Goal: Download file/media

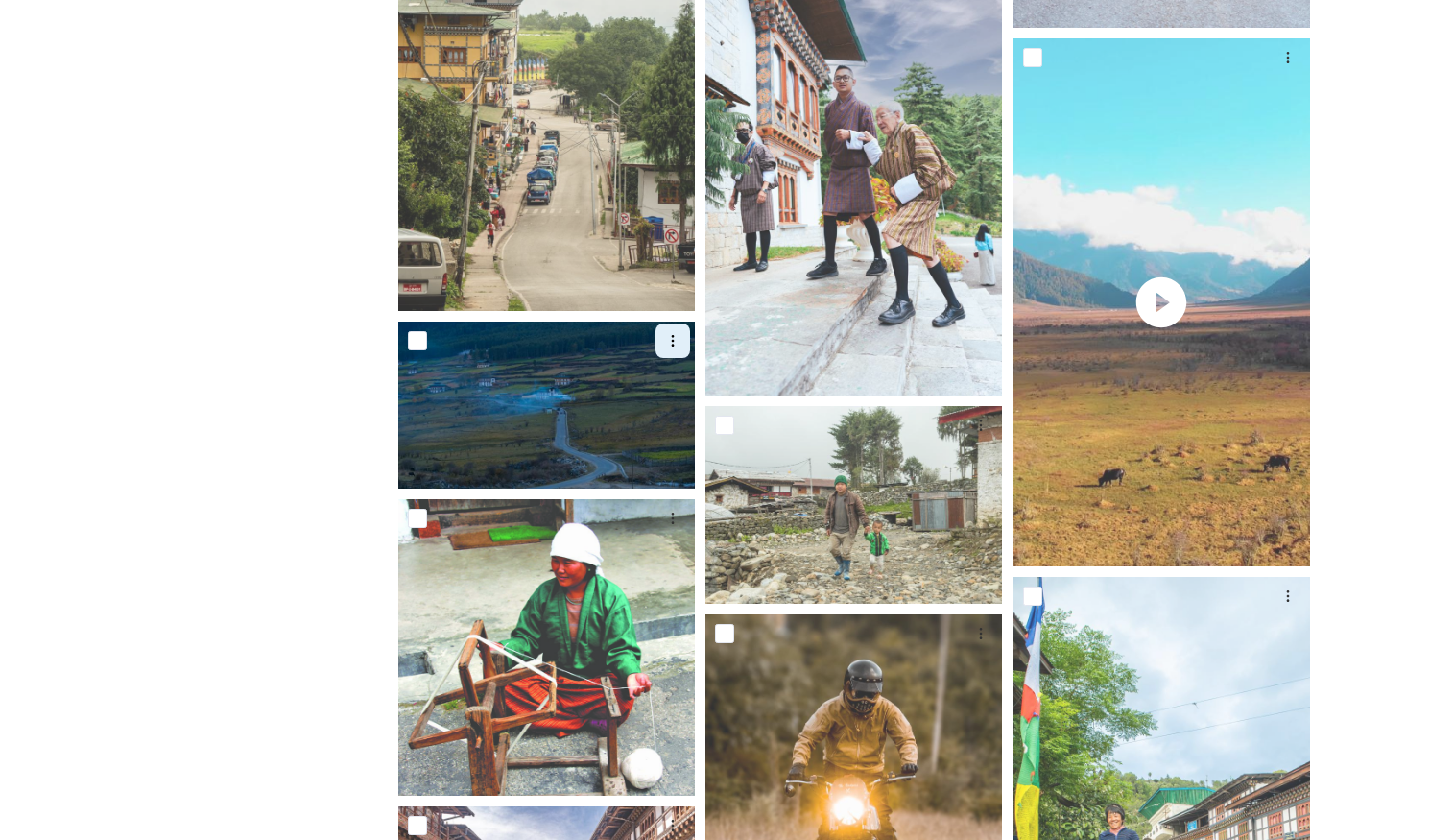
scroll to position [3237, 0]
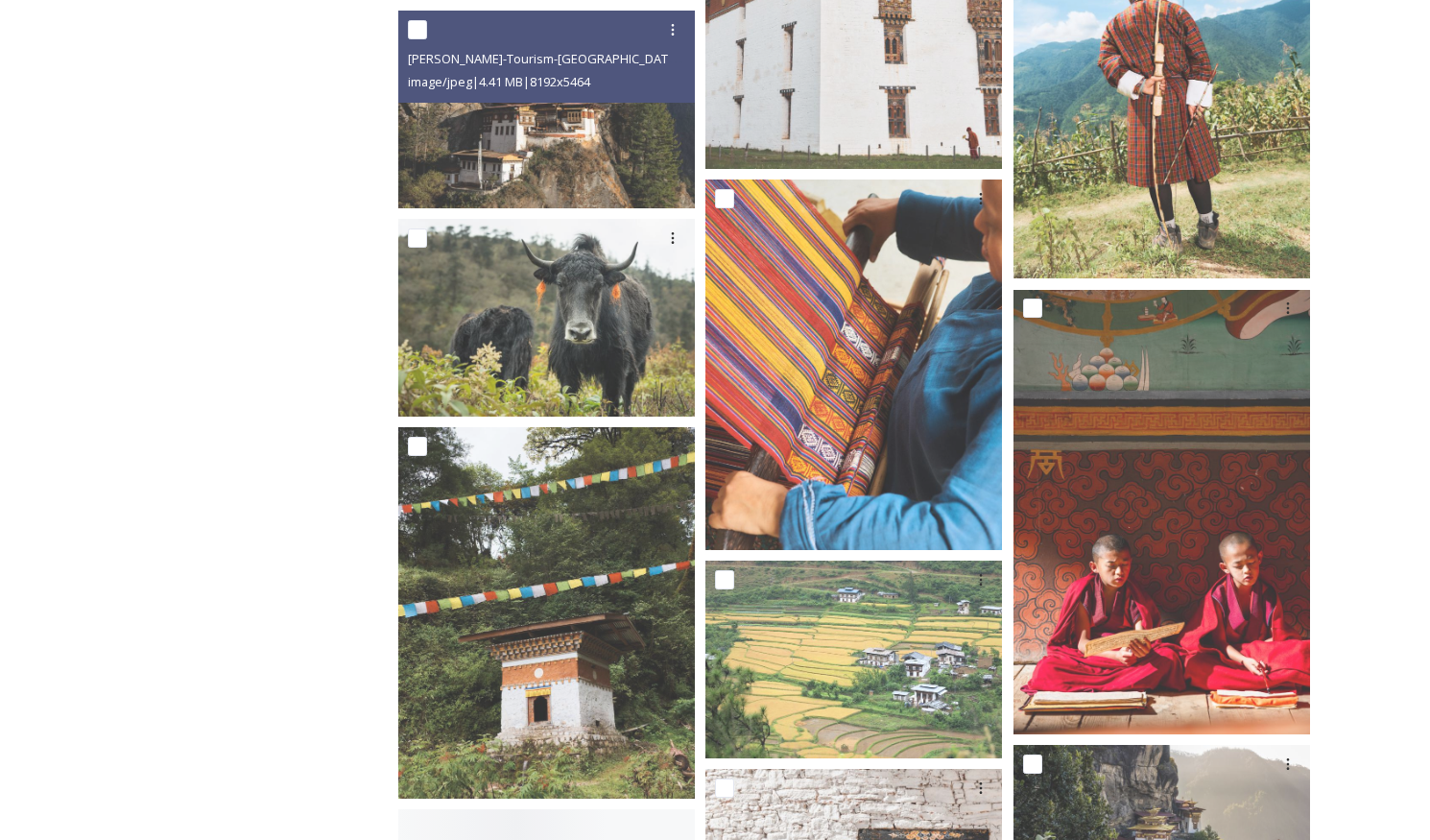
scroll to position [13898, 0]
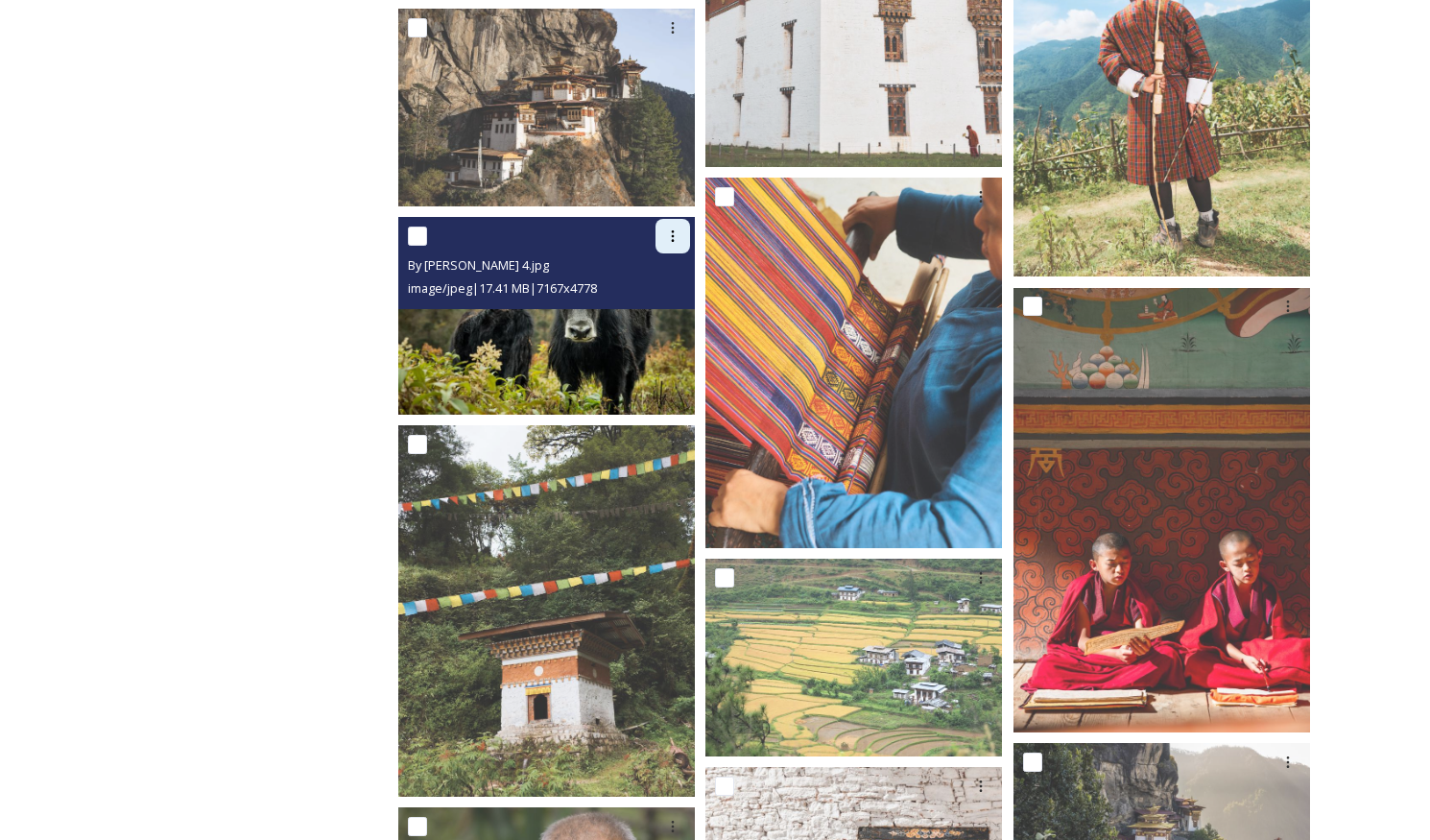
click at [681, 237] on div at bounding box center [672, 236] width 34 height 34
drag, startPoint x: 650, startPoint y: 313, endPoint x: 619, endPoint y: 314, distance: 31.0
click at [650, 312] on span "Download" at bounding box center [651, 315] width 59 height 19
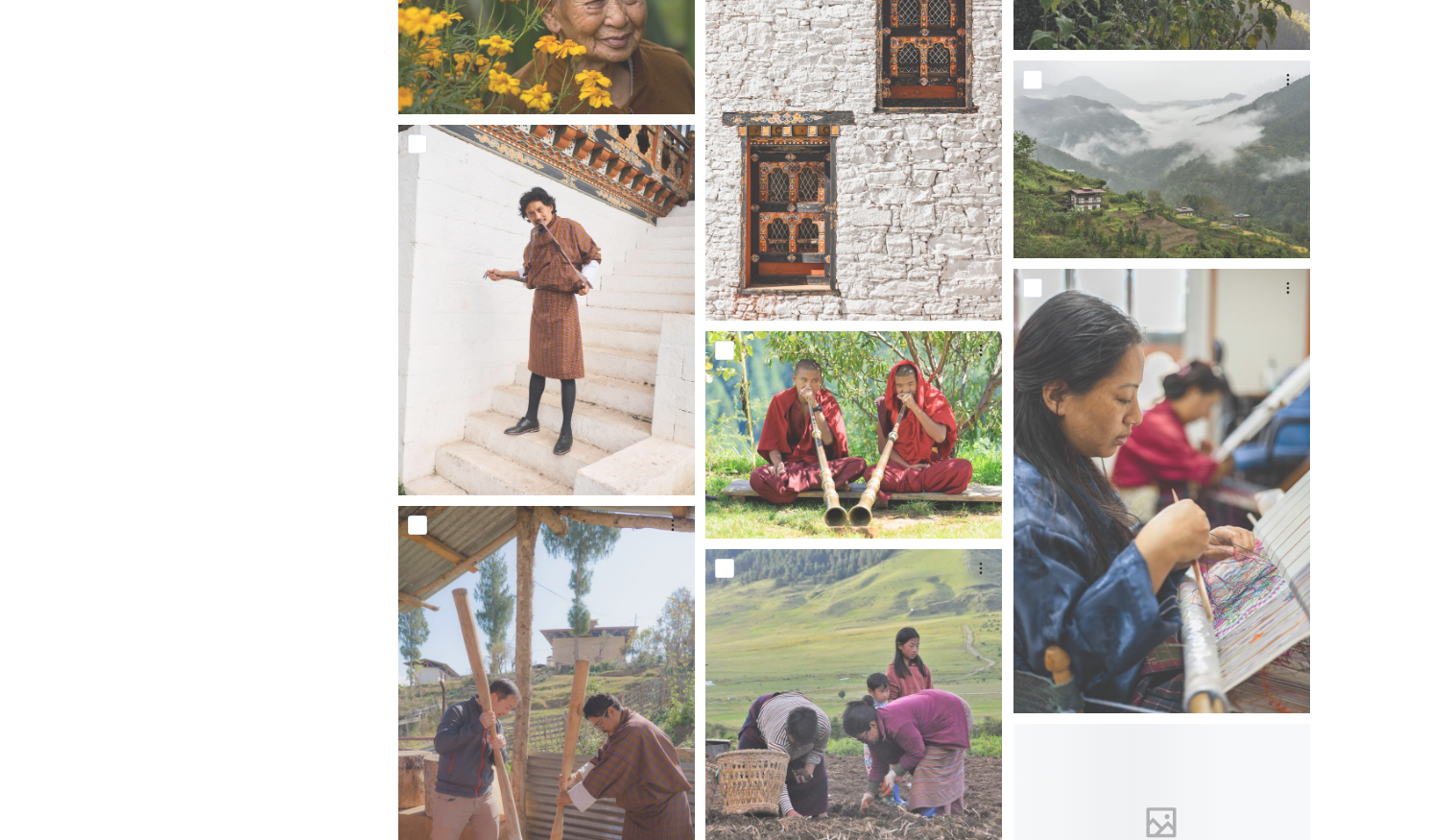
scroll to position [14790, 0]
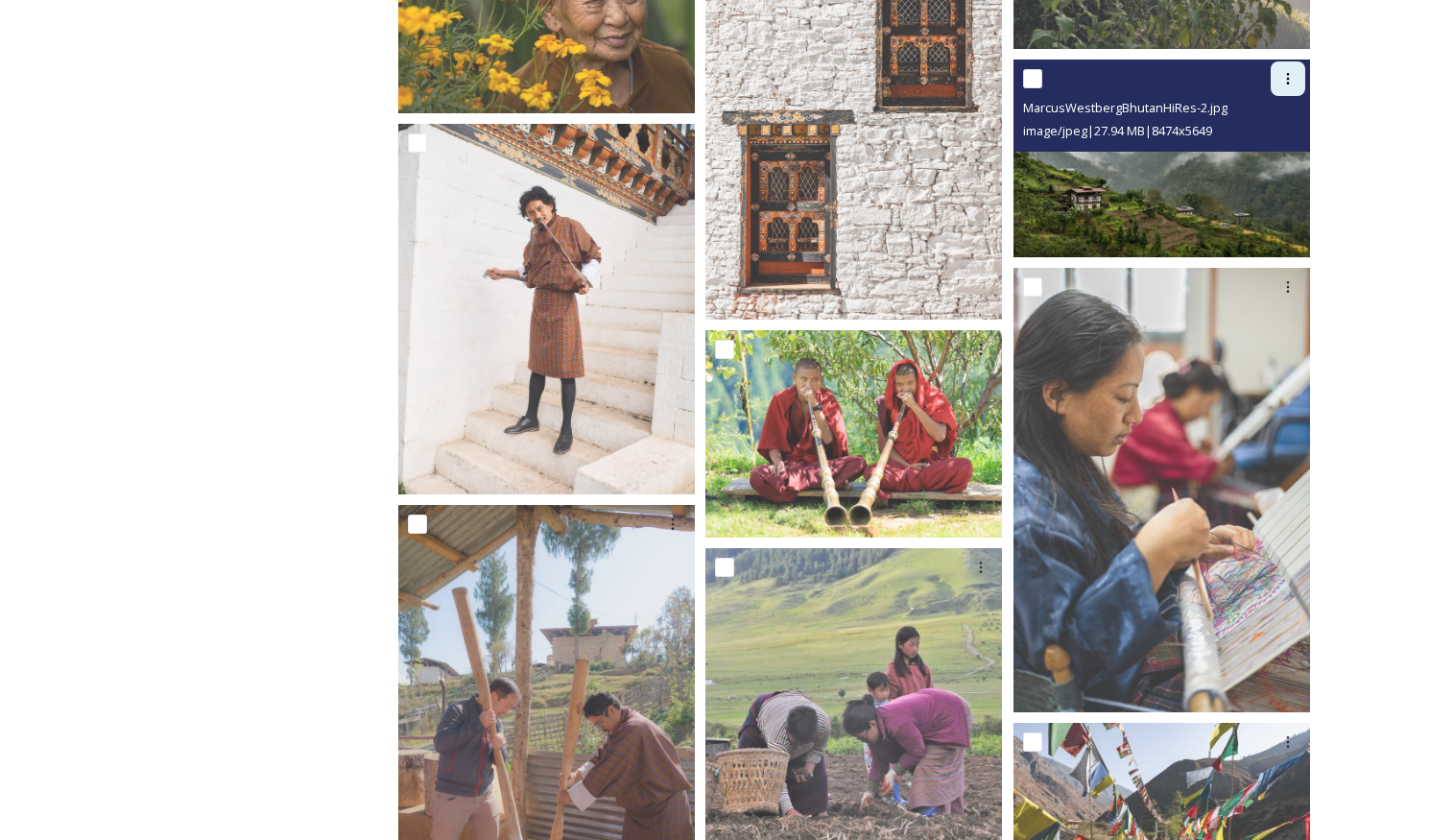
click at [1290, 80] on icon at bounding box center [1288, 79] width 16 height 16
click at [1260, 154] on span "Download" at bounding box center [1265, 158] width 59 height 19
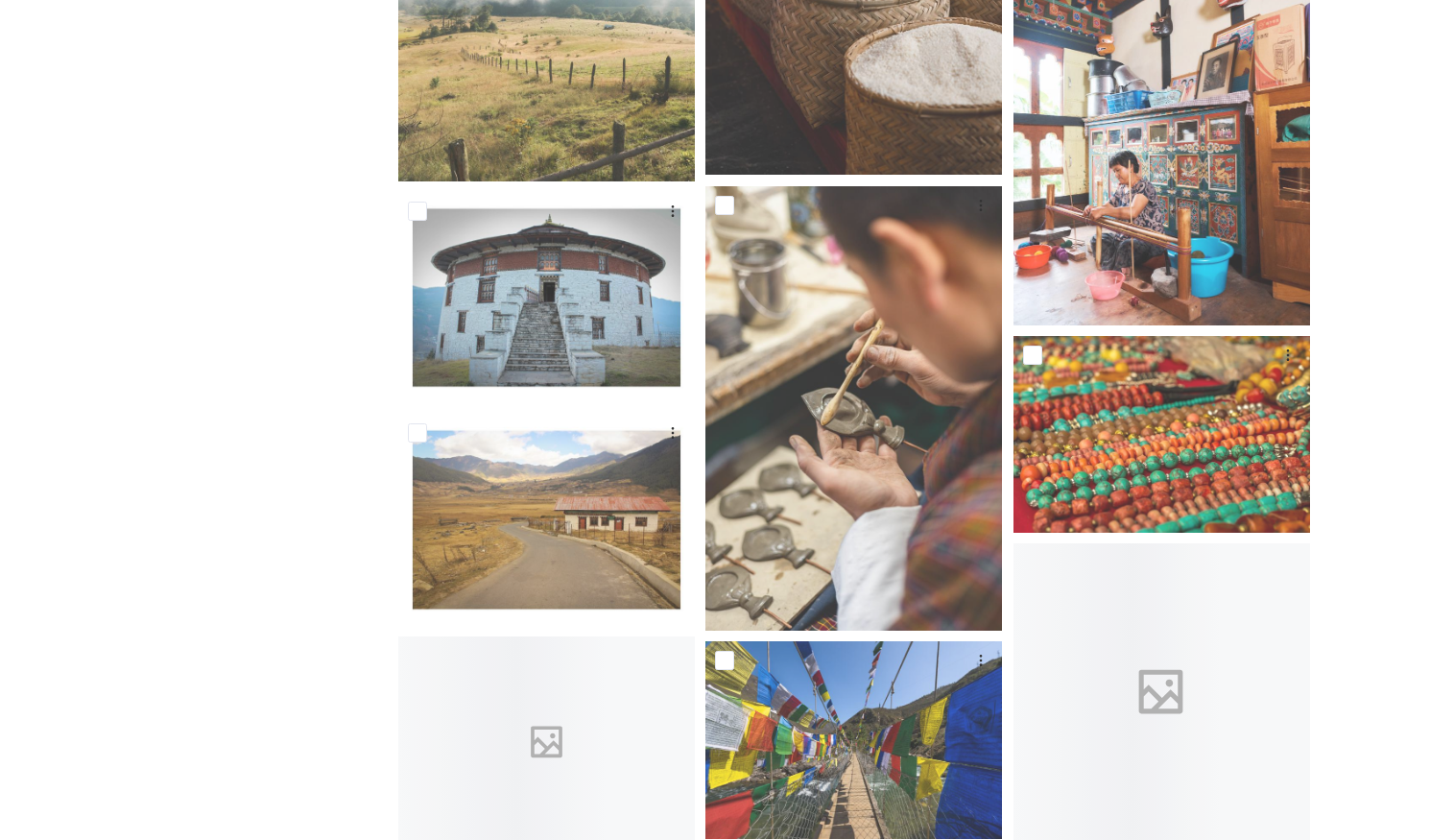
scroll to position [16154, 0]
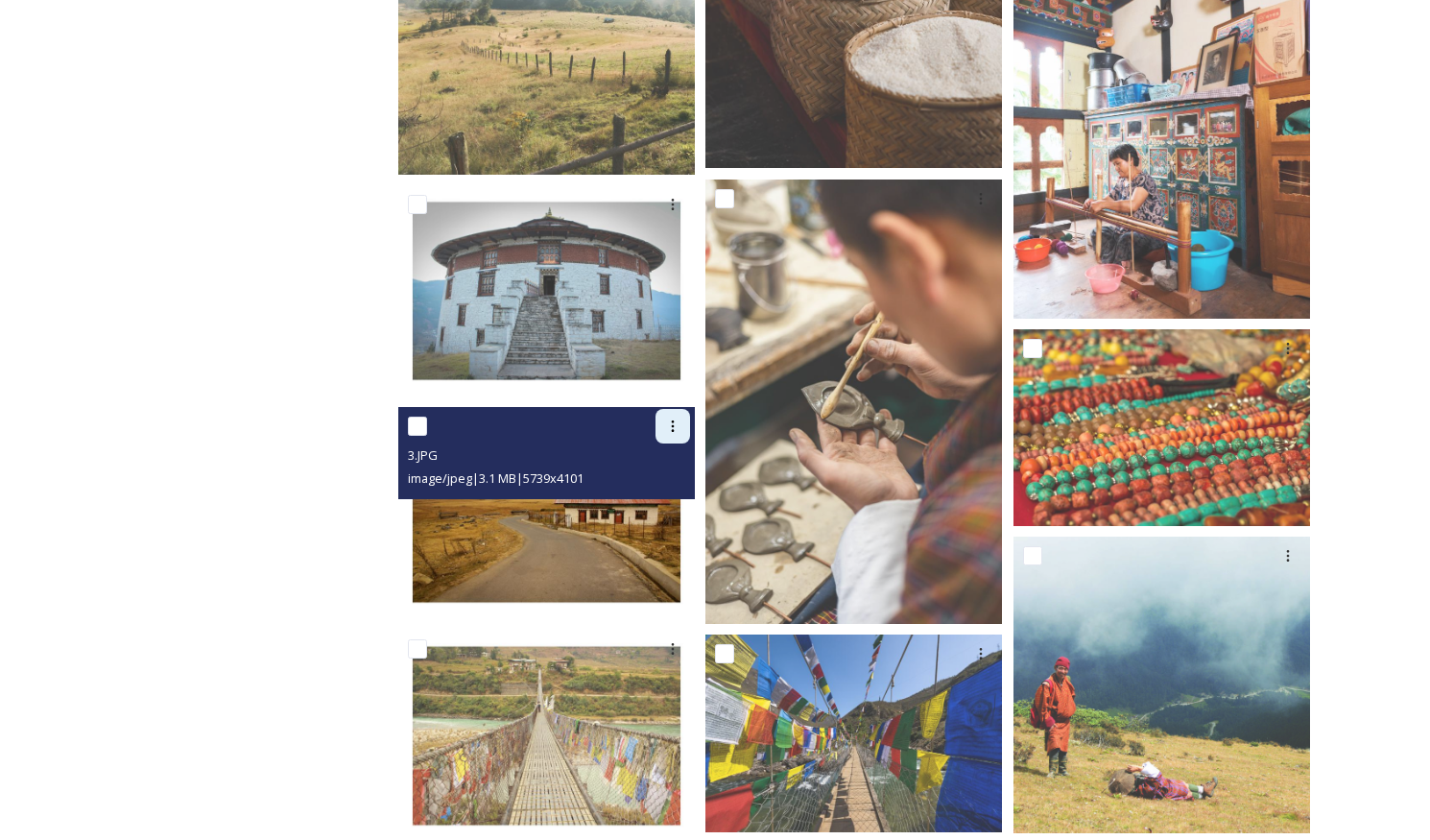
click at [669, 430] on icon at bounding box center [673, 426] width 16 height 16
click at [644, 504] on span "Download" at bounding box center [651, 505] width 59 height 19
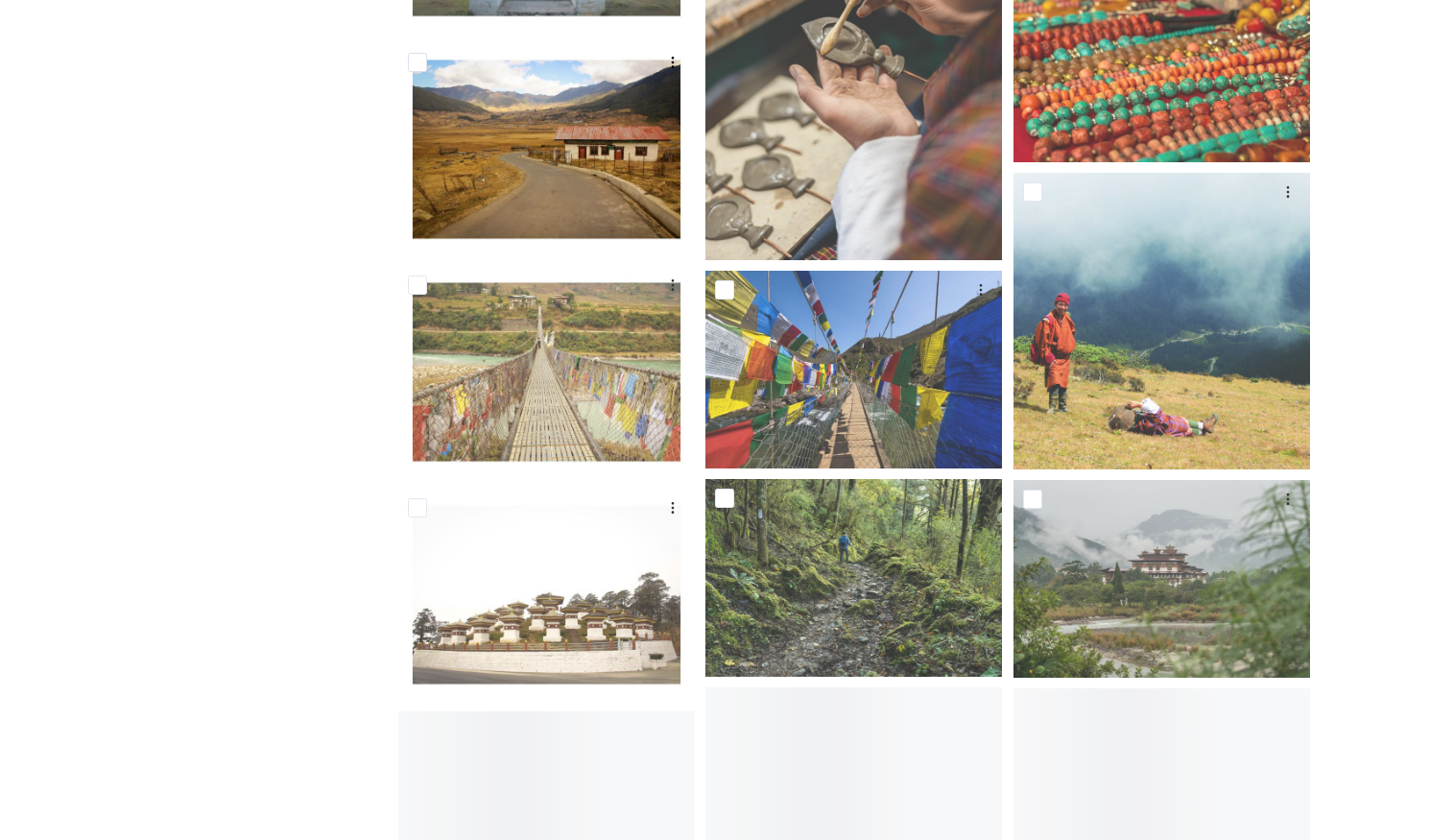
scroll to position [16524, 0]
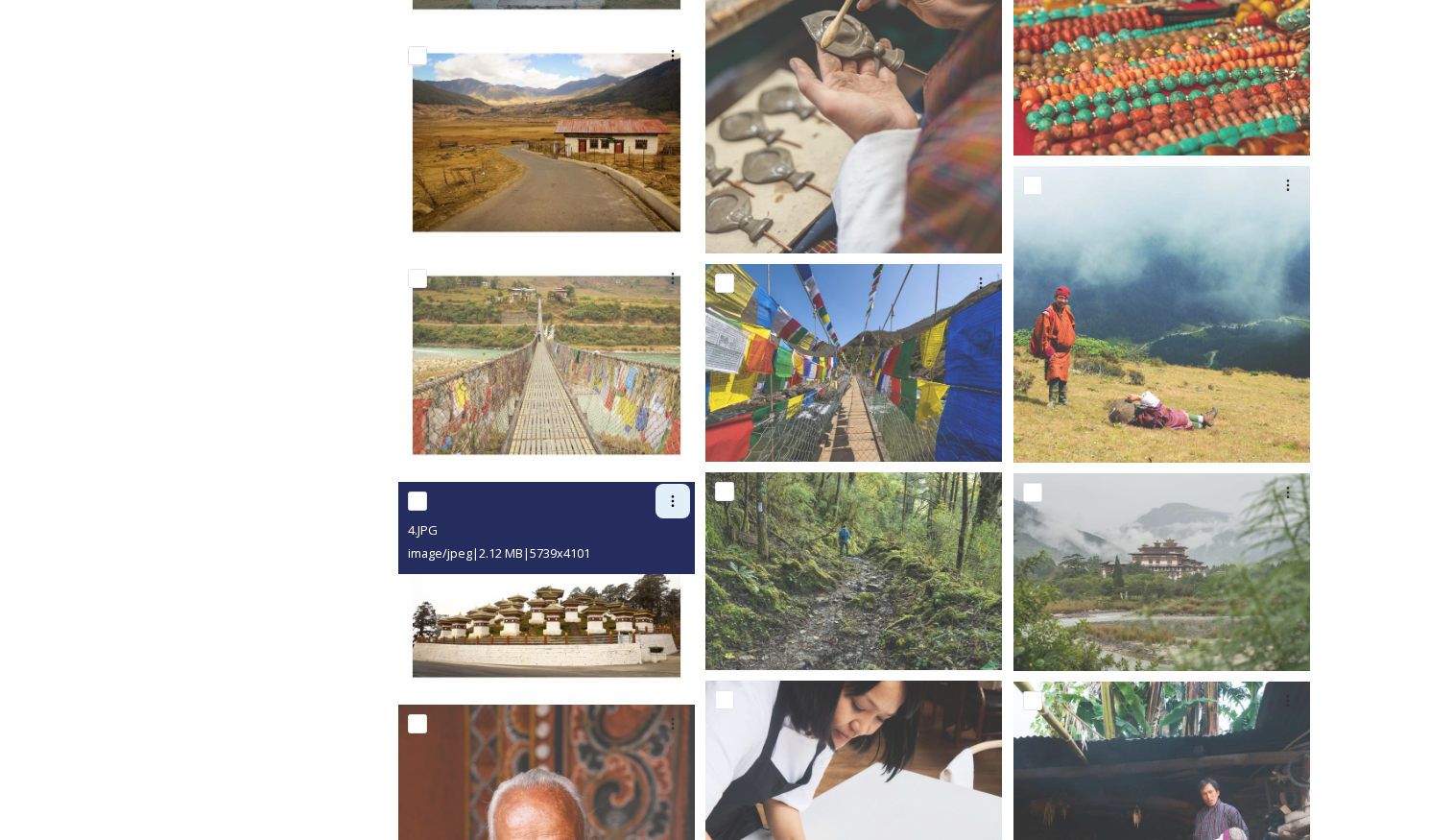
click at [671, 508] on div at bounding box center [672, 500] width 34 height 34
click at [635, 578] on span "Download" at bounding box center [651, 580] width 59 height 19
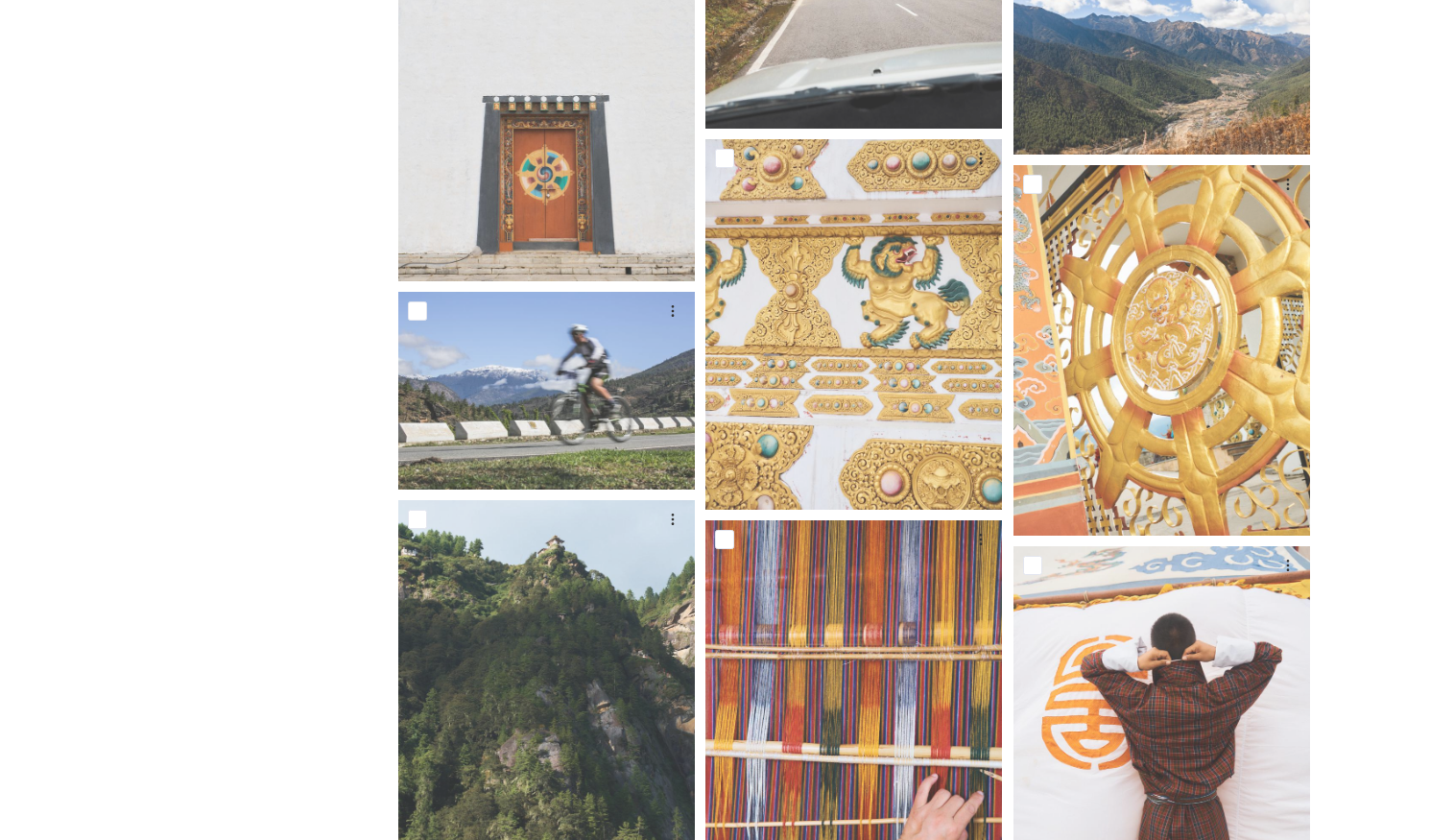
scroll to position [18629, 0]
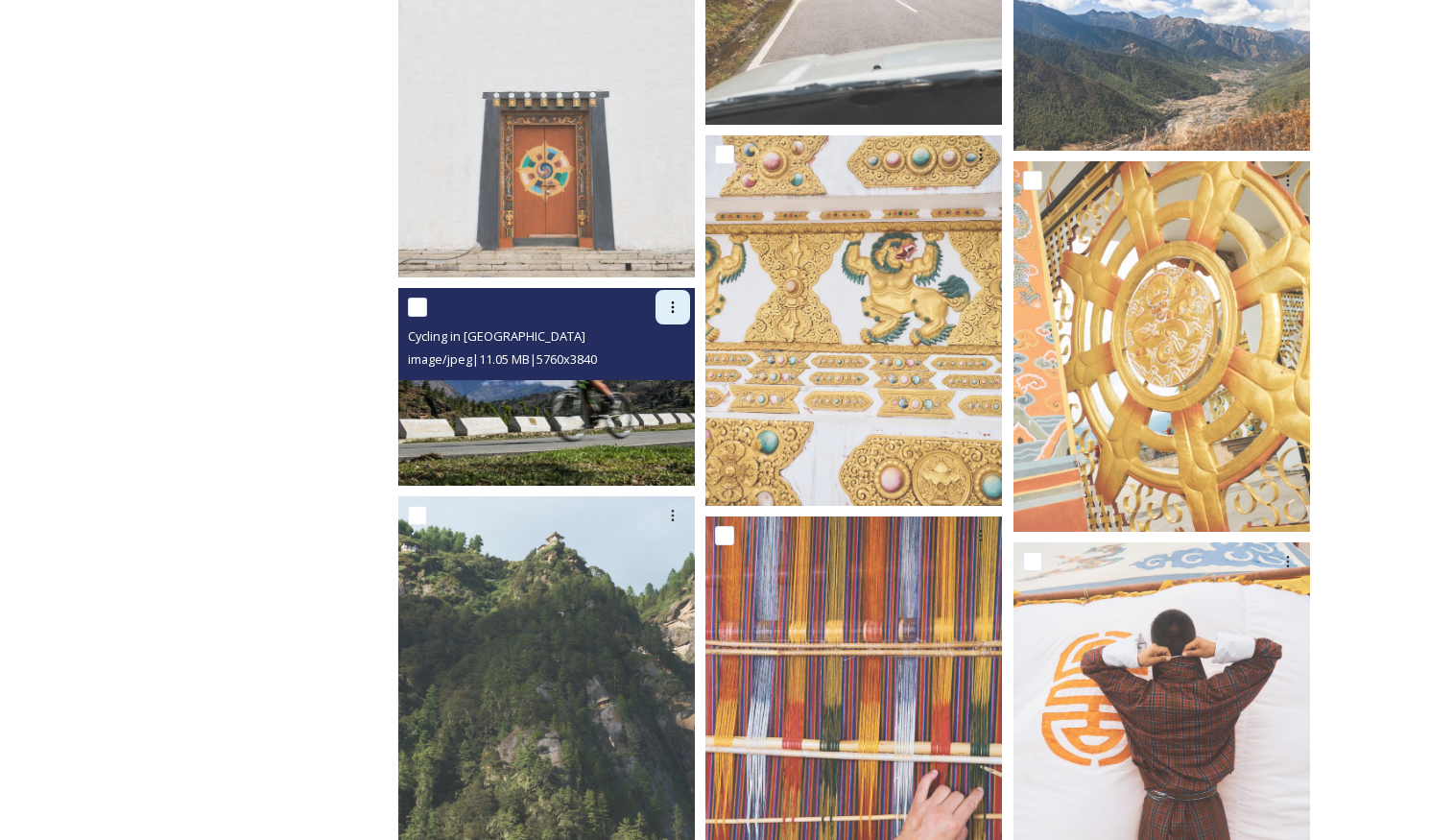
click at [680, 307] on icon at bounding box center [673, 307] width 16 height 16
drag, startPoint x: 643, startPoint y: 385, endPoint x: 405, endPoint y: 387, distance: 238.0
click at [643, 385] on span "Download" at bounding box center [651, 386] width 59 height 19
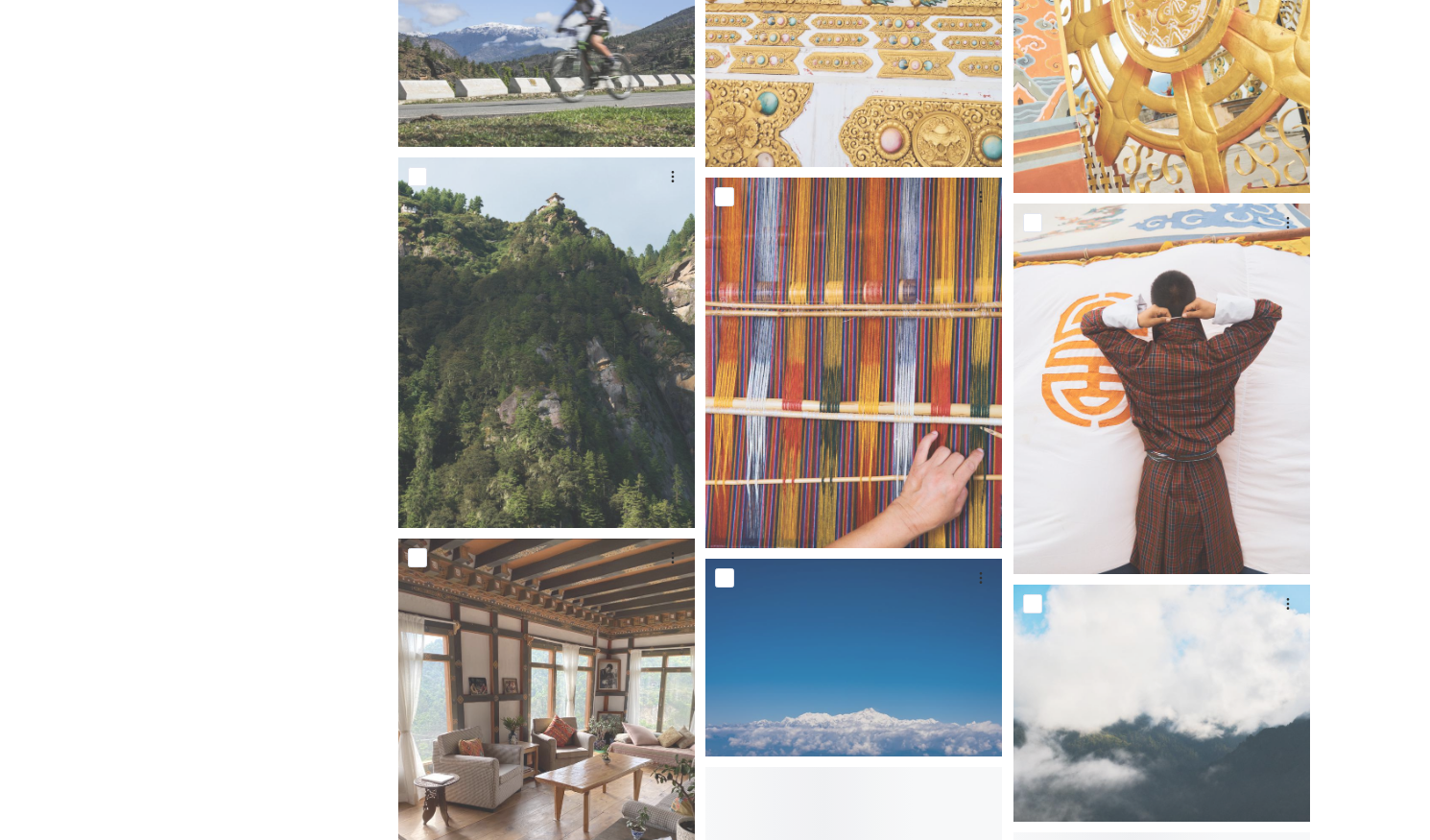
scroll to position [19229, 0]
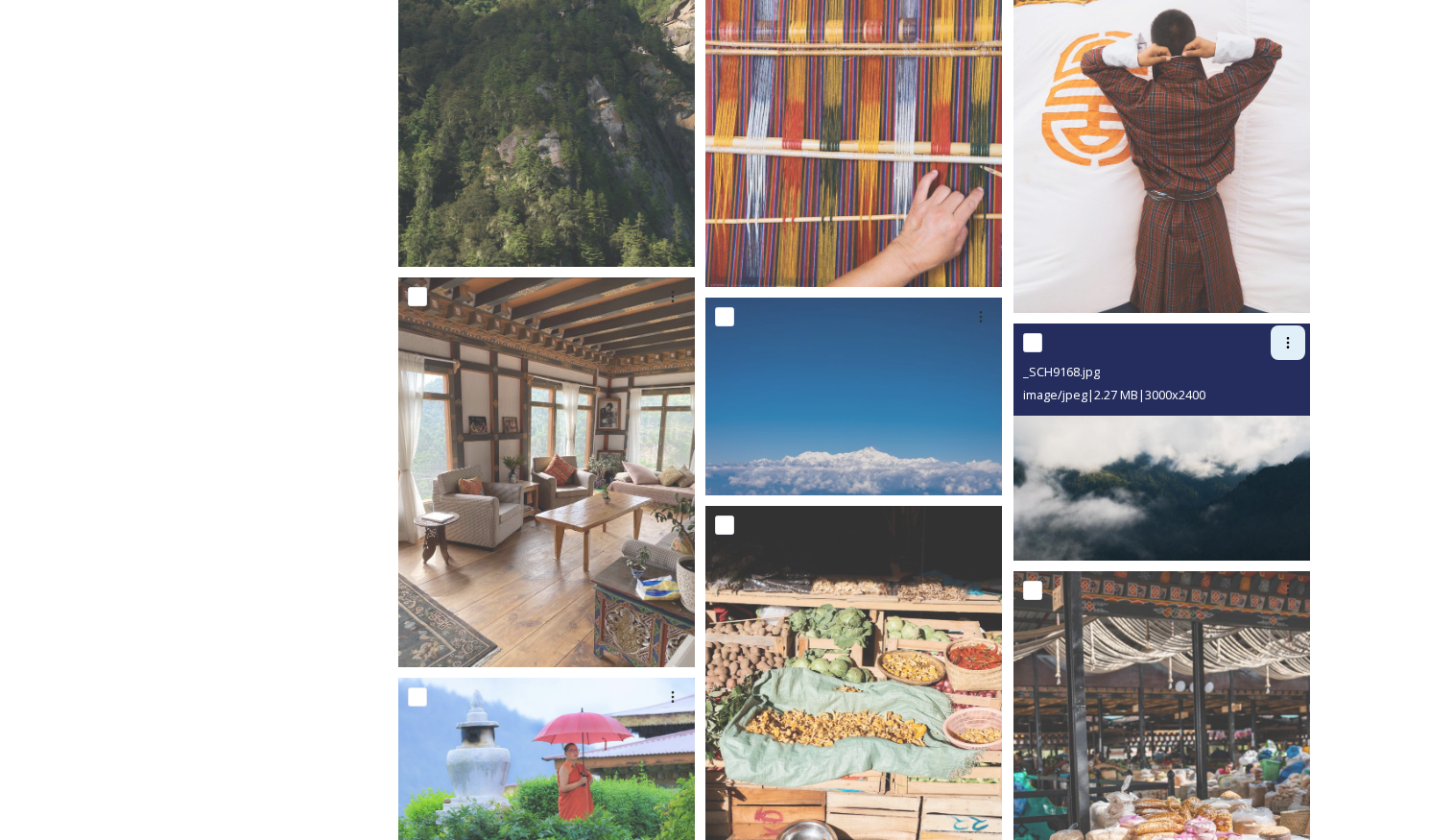
click at [1287, 351] on div at bounding box center [1287, 341] width 34 height 34
click at [1258, 417] on span "Download" at bounding box center [1265, 421] width 59 height 19
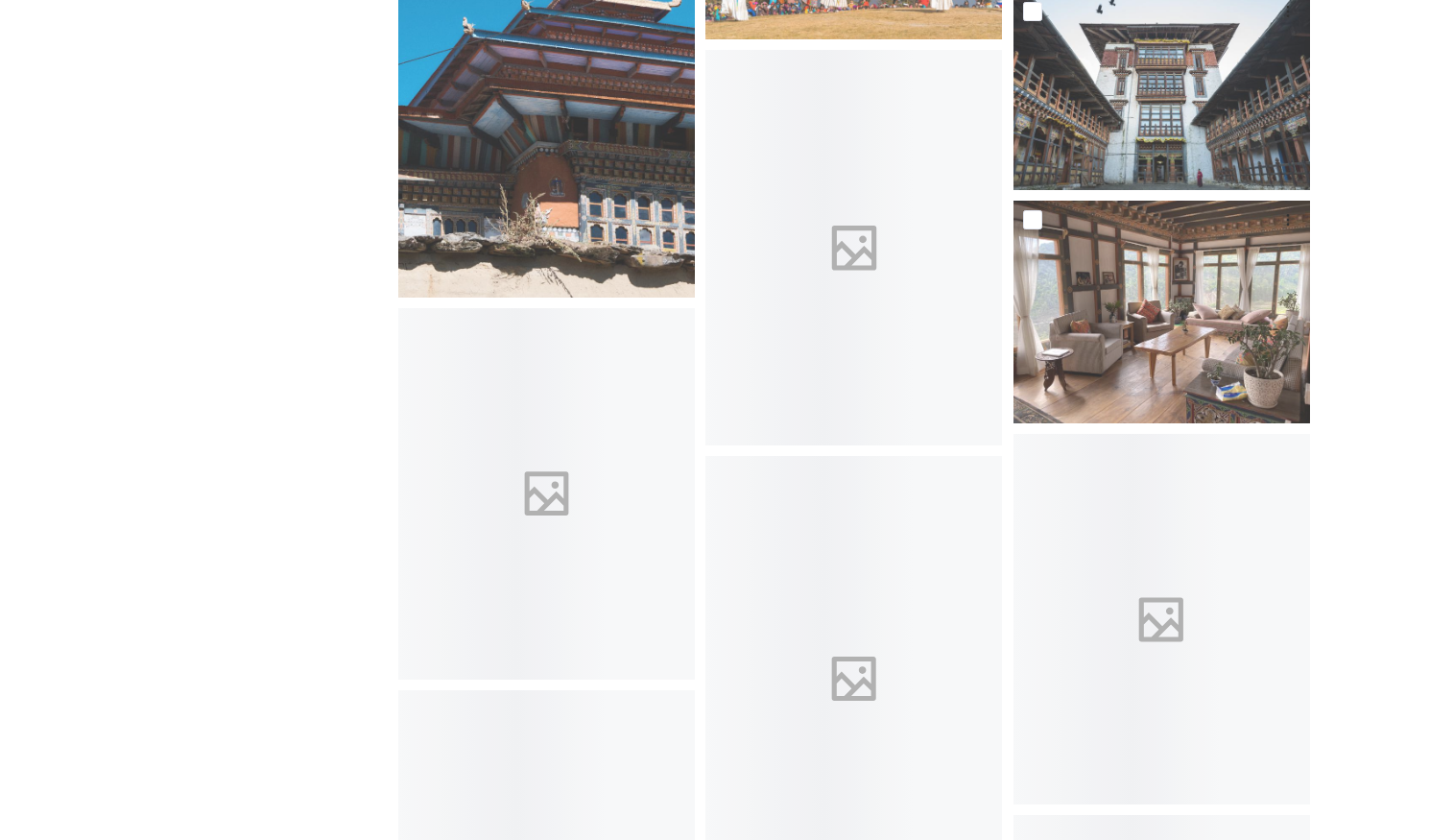
scroll to position [25317, 0]
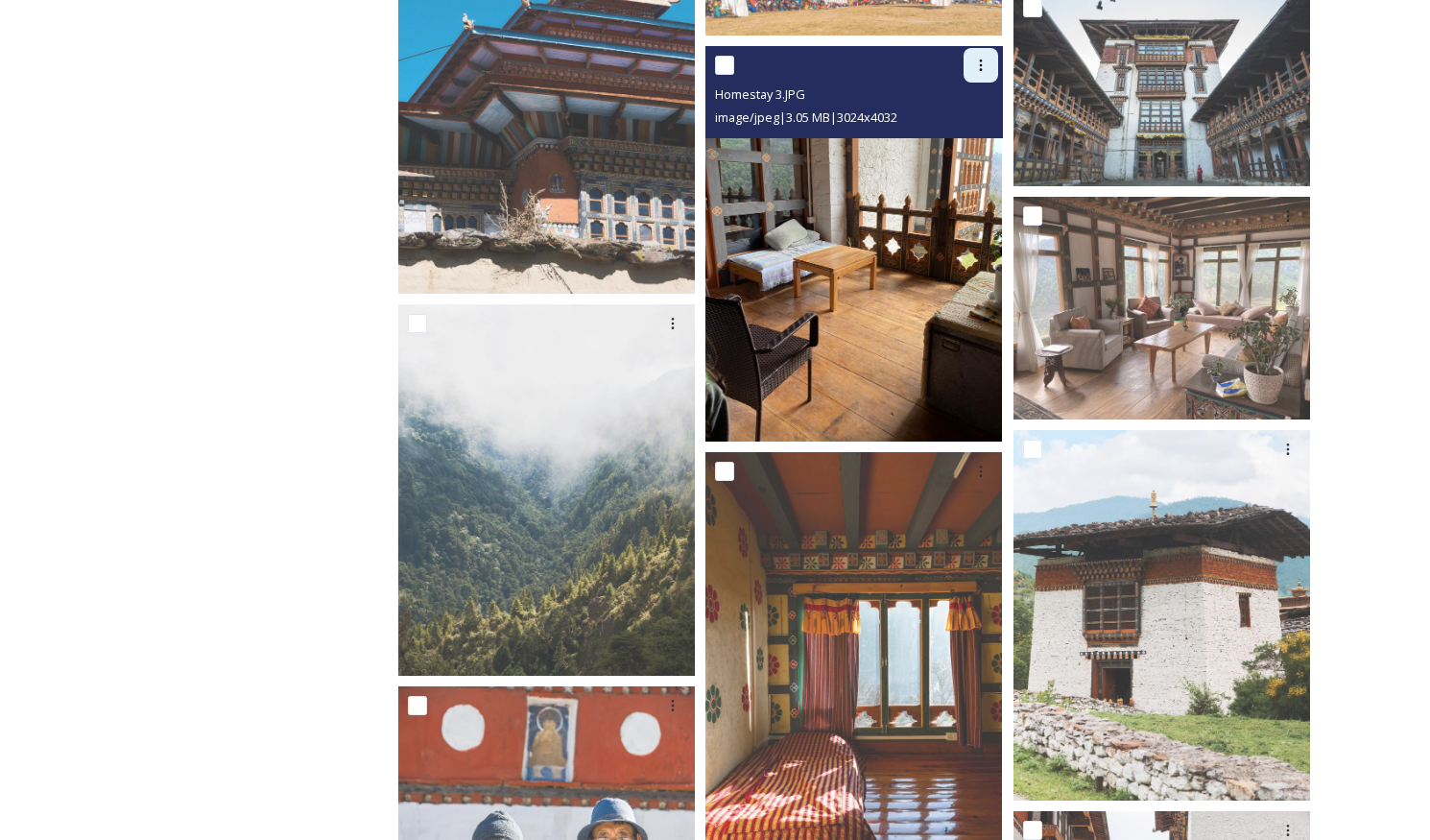
click at [979, 72] on icon at bounding box center [980, 66] width 16 height 16
click at [962, 143] on span "Download" at bounding box center [958, 145] width 59 height 19
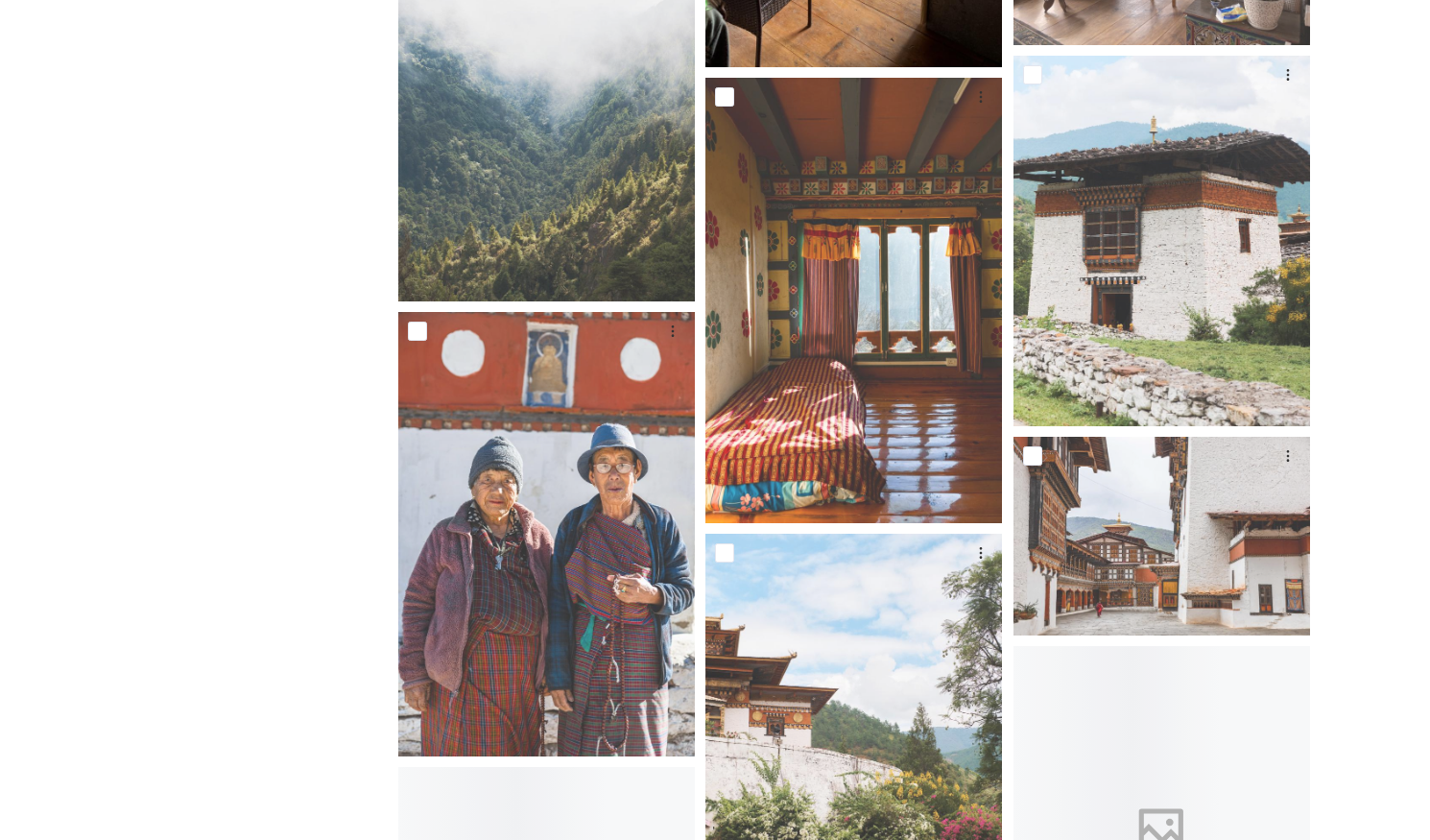
scroll to position [25694, 0]
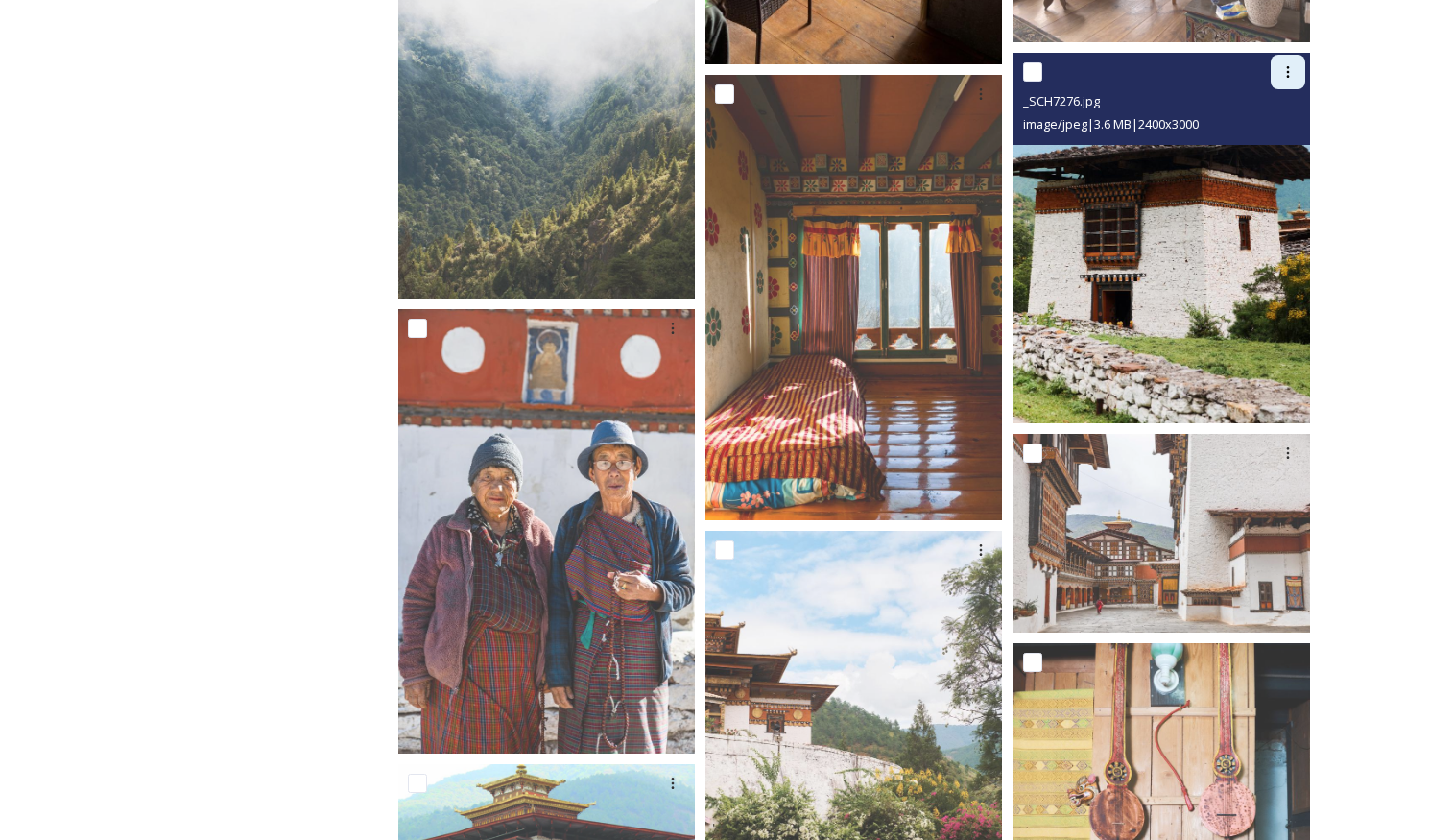
click at [1280, 82] on div at bounding box center [1287, 72] width 34 height 34
click at [1251, 152] on span "Download" at bounding box center [1265, 151] width 59 height 19
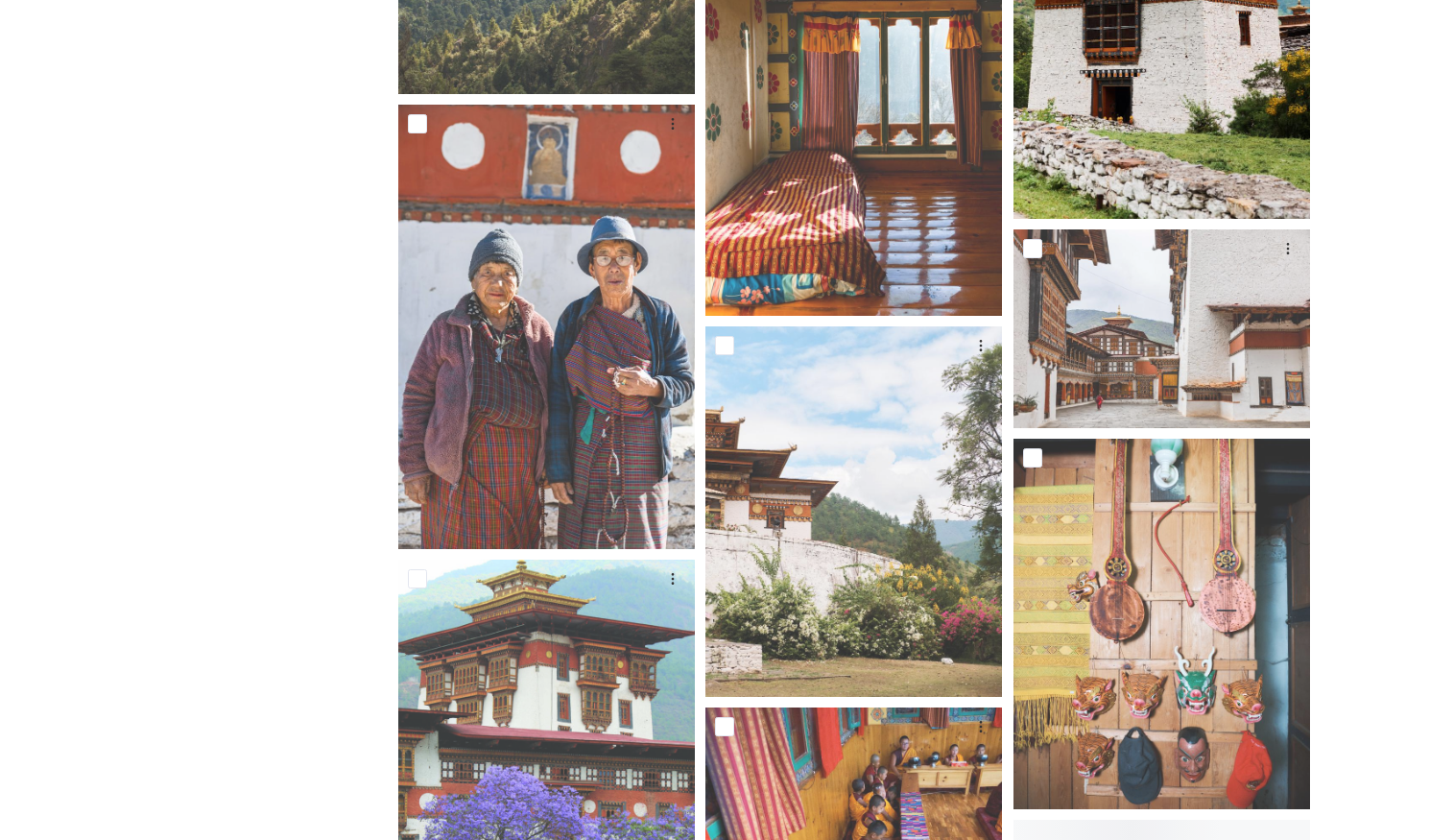
scroll to position [25686, 0]
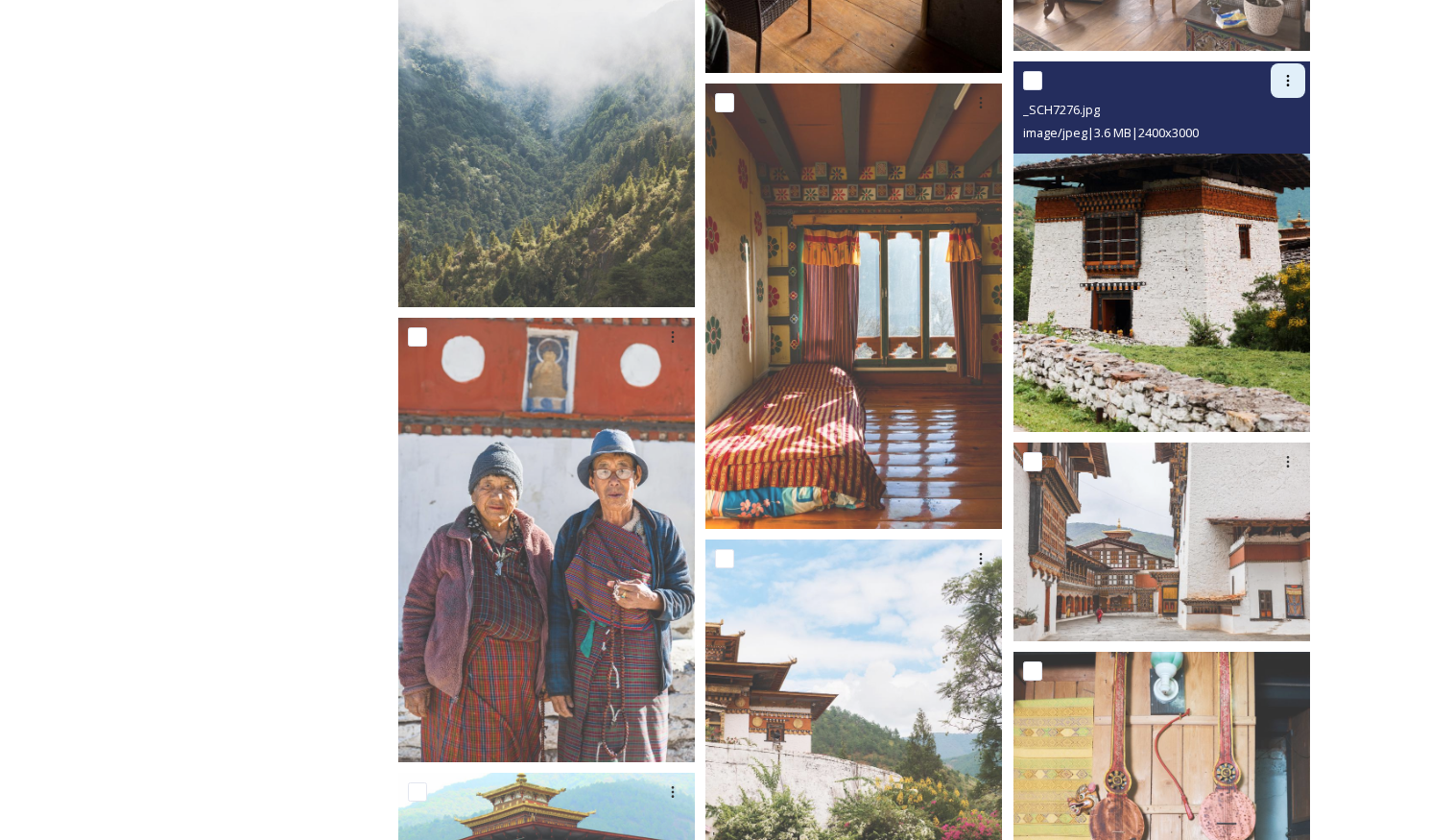
click at [1288, 87] on icon at bounding box center [1288, 80] width 16 height 16
click at [1259, 161] on span "Download" at bounding box center [1265, 160] width 59 height 19
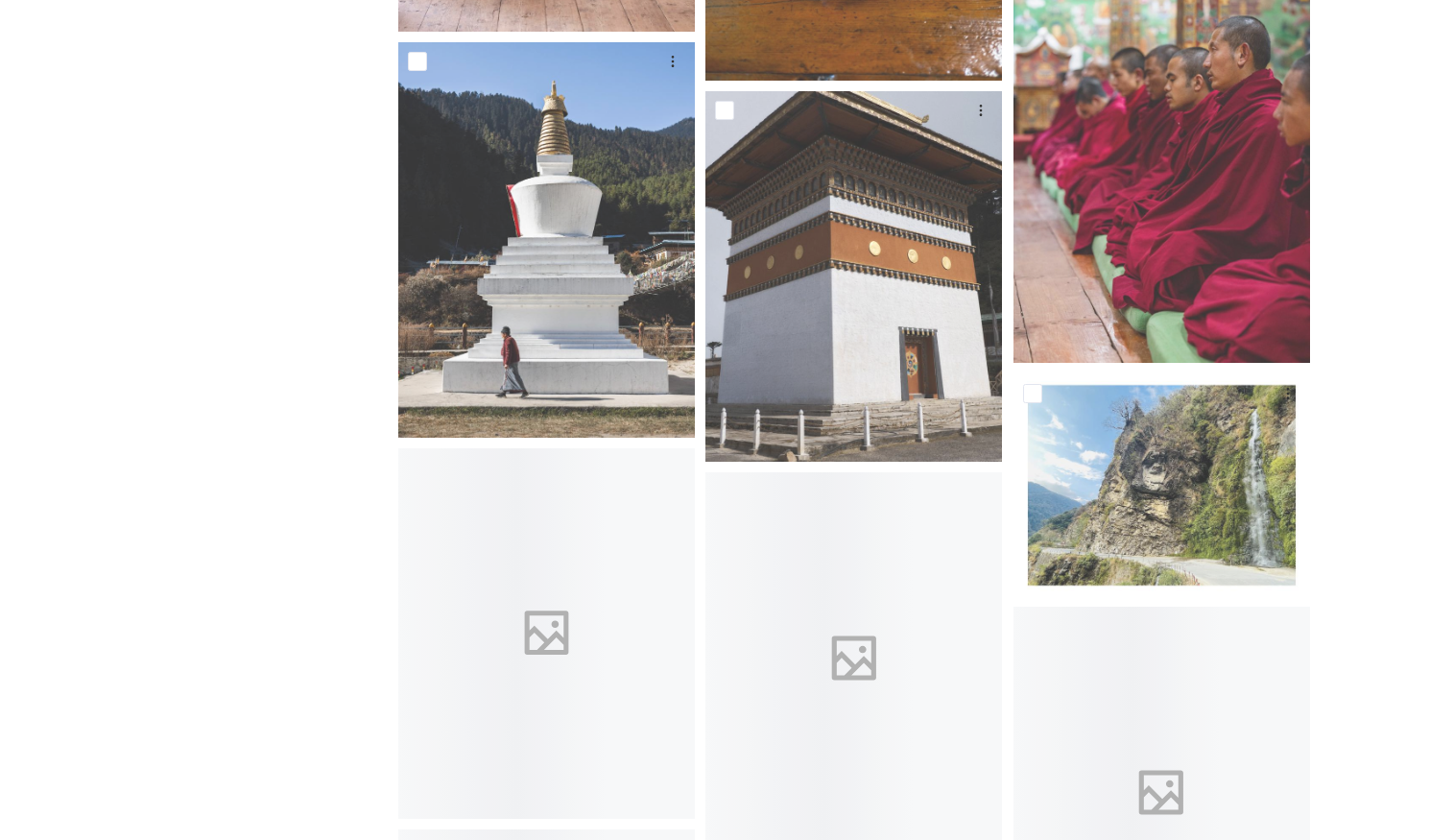
scroll to position [28832, 0]
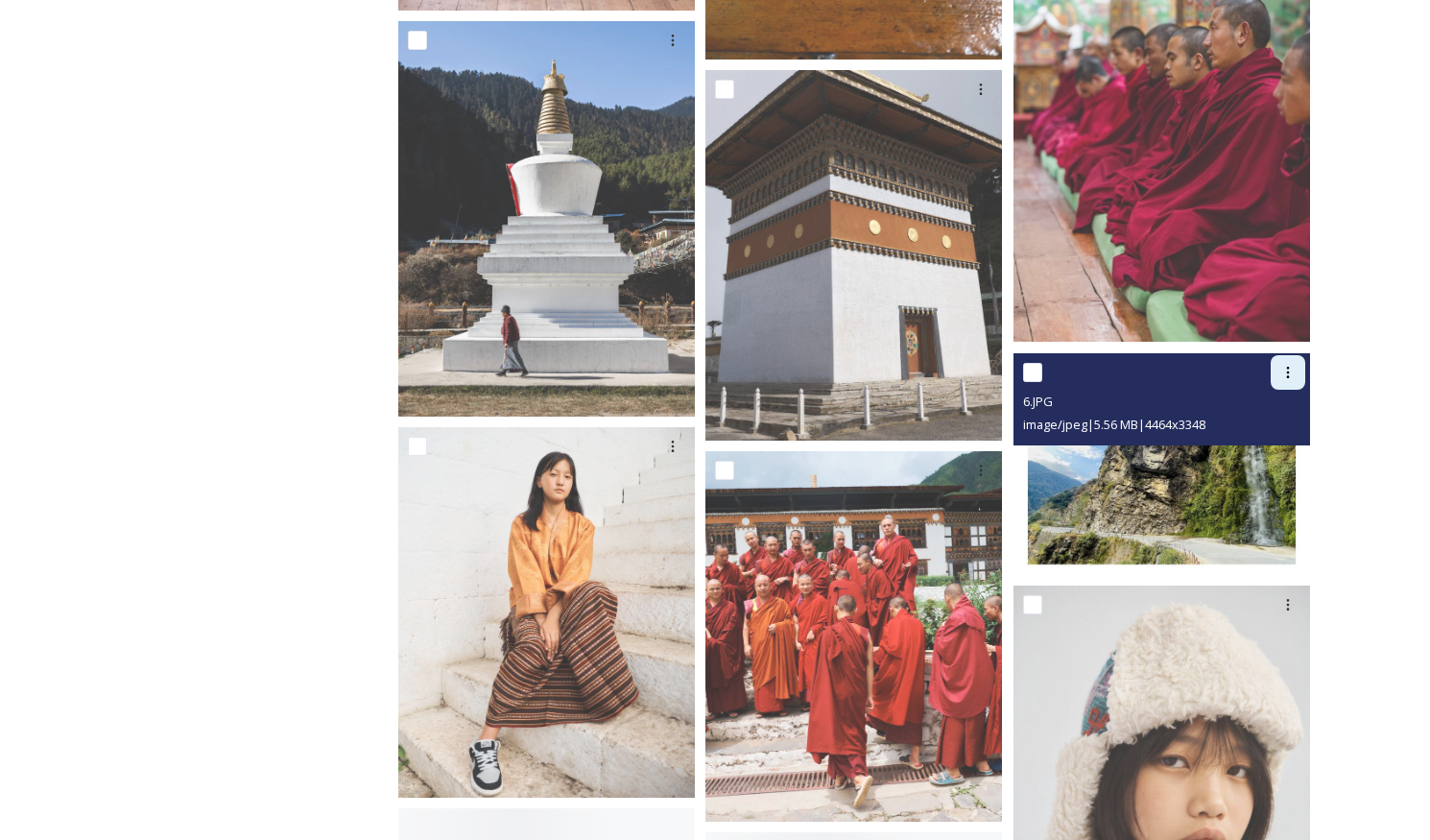
click at [1293, 376] on icon at bounding box center [1288, 373] width 16 height 16
click at [1269, 446] on span "Download" at bounding box center [1265, 451] width 59 height 19
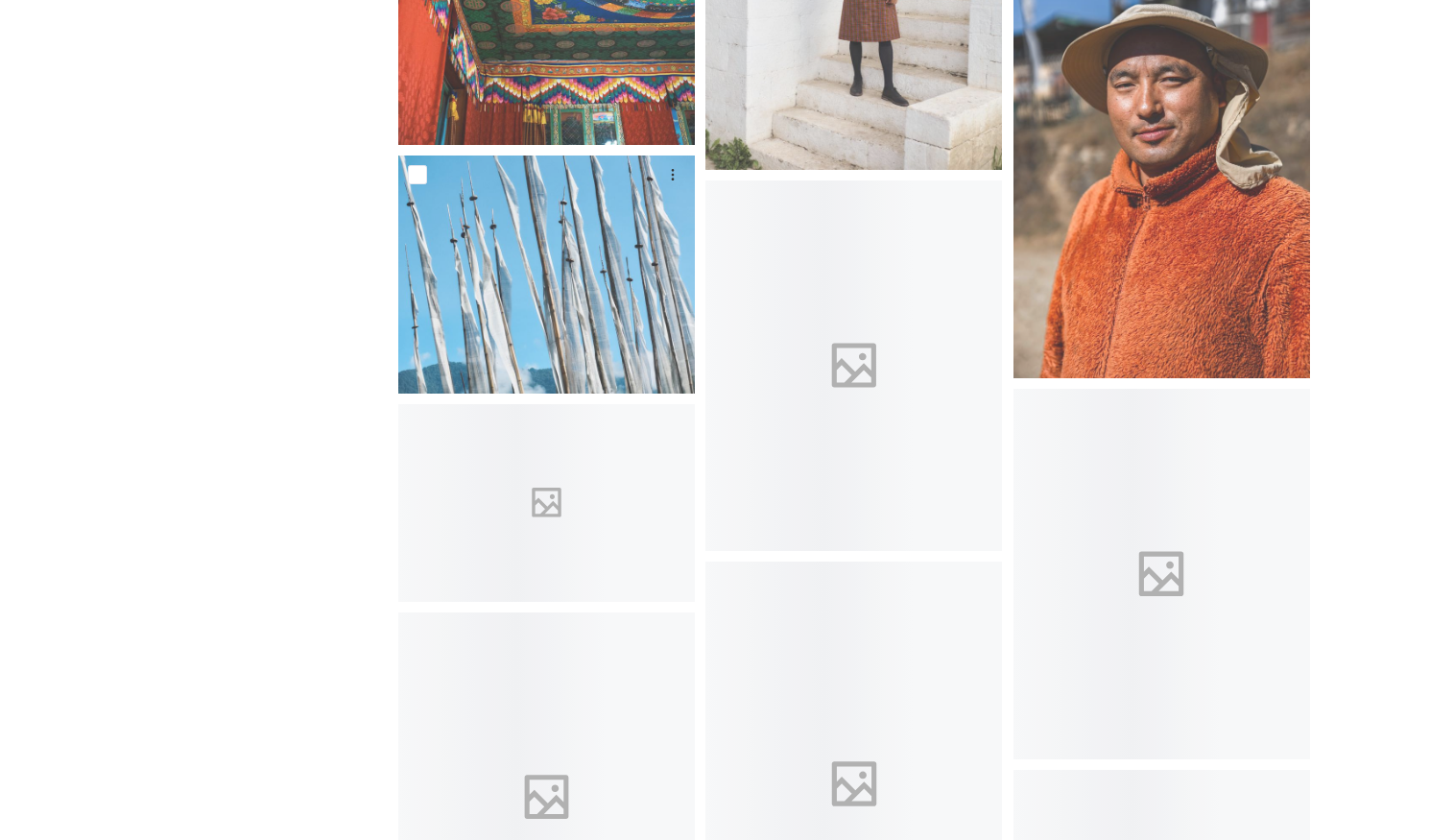
scroll to position [29871, 0]
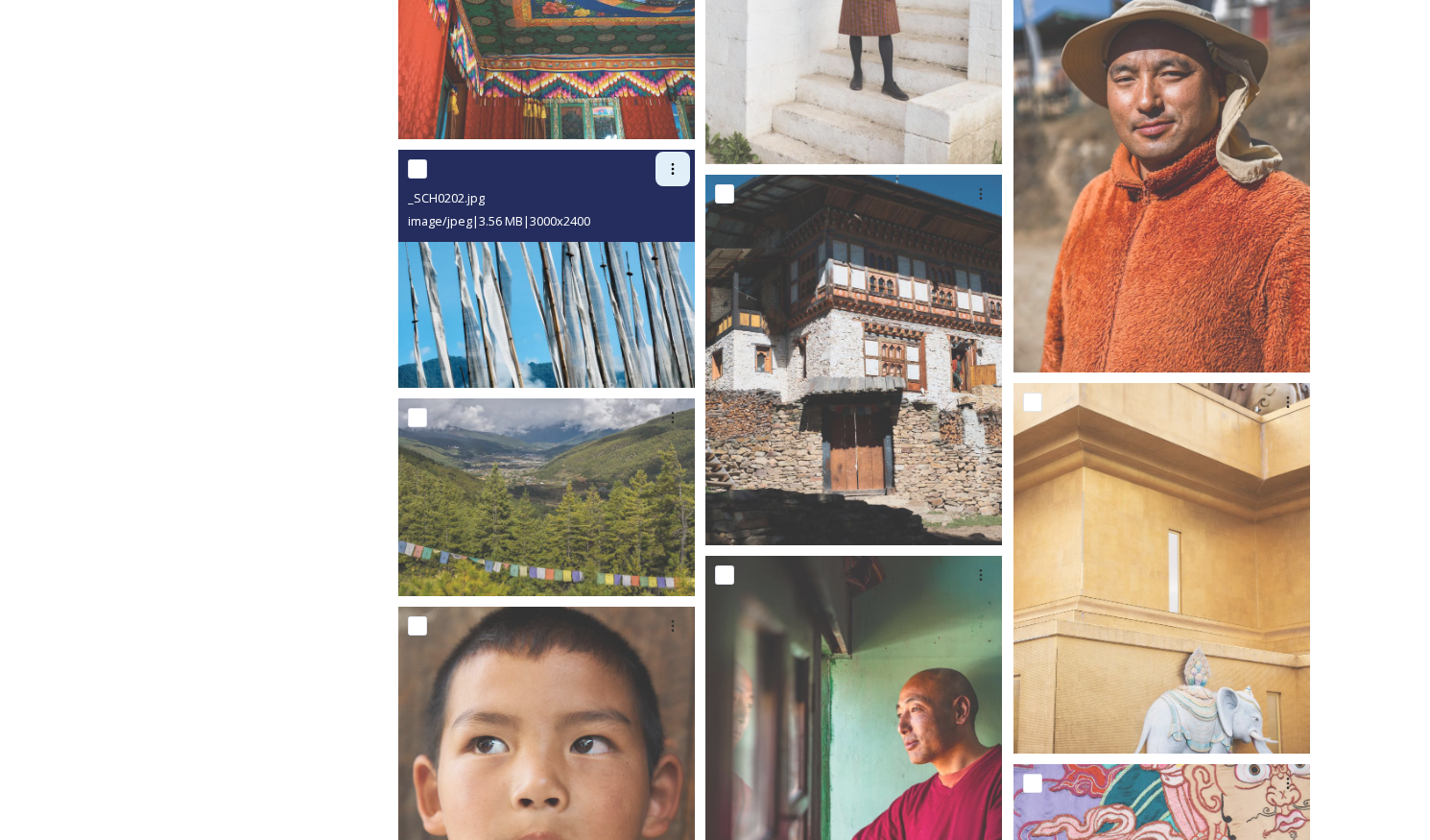
click at [666, 163] on icon at bounding box center [673, 169] width 16 height 16
click at [650, 251] on span "Download" at bounding box center [651, 248] width 59 height 19
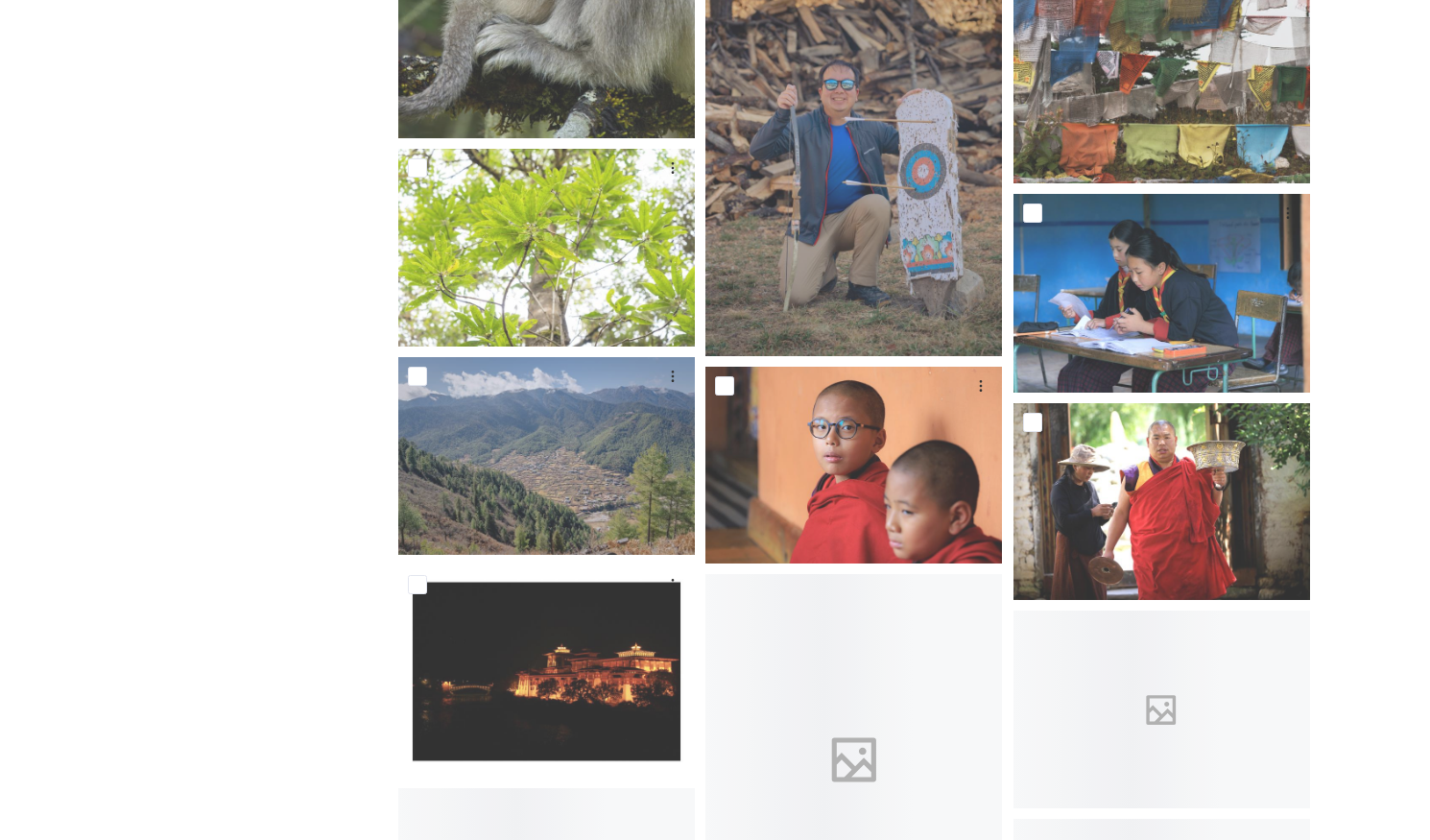
scroll to position [32460, 0]
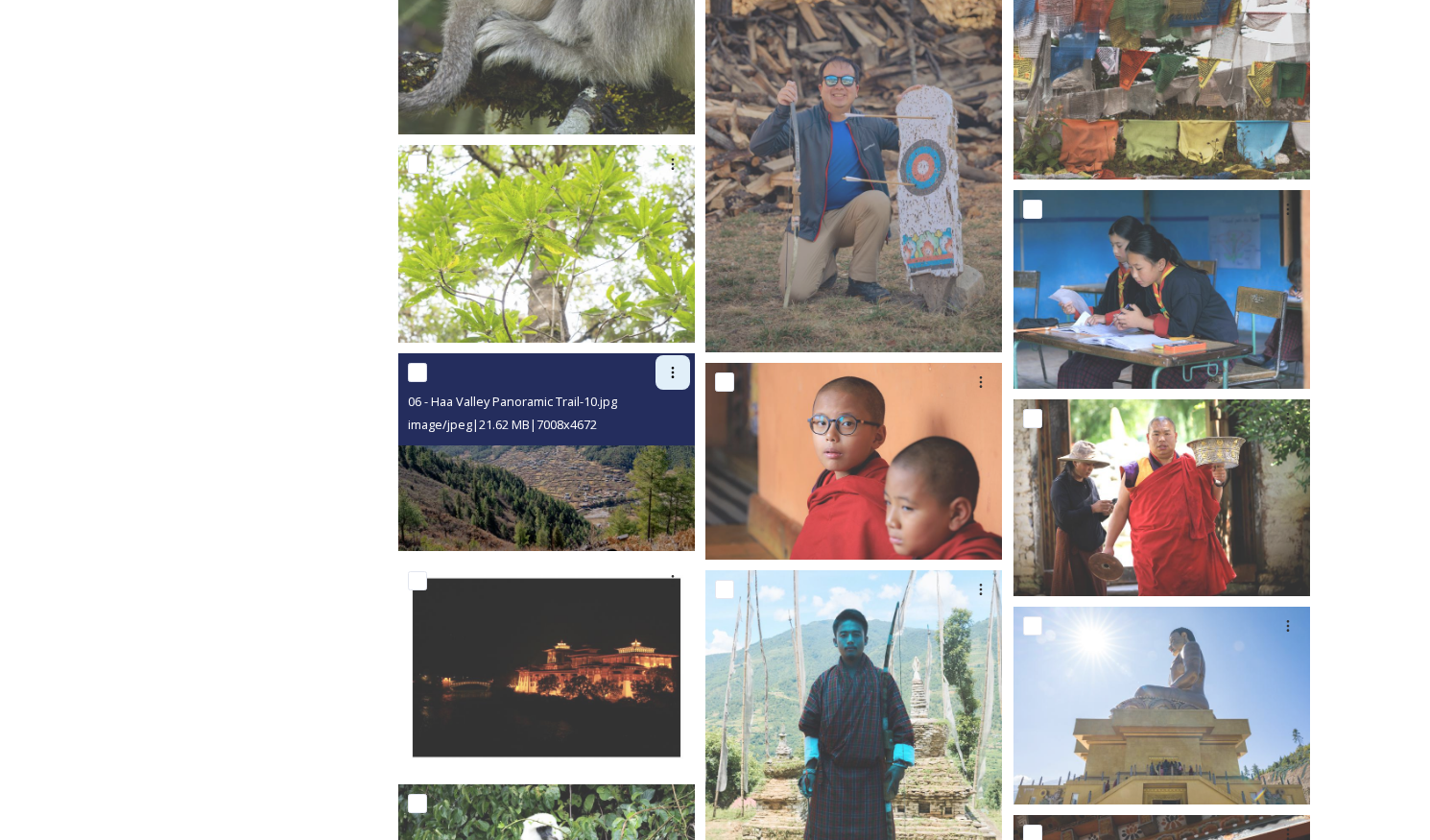
click at [669, 375] on icon at bounding box center [673, 373] width 16 height 16
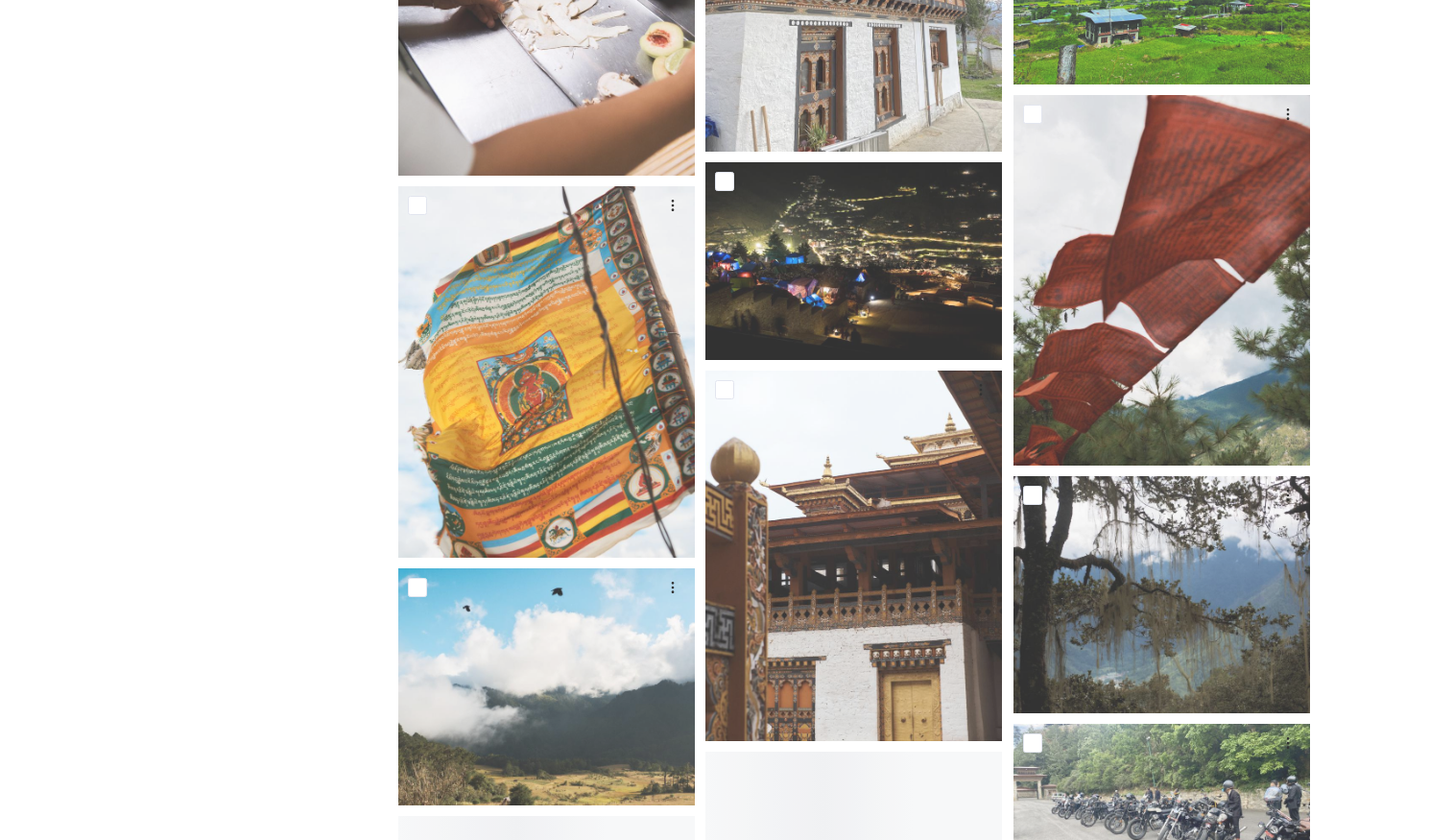
scroll to position [34254, 0]
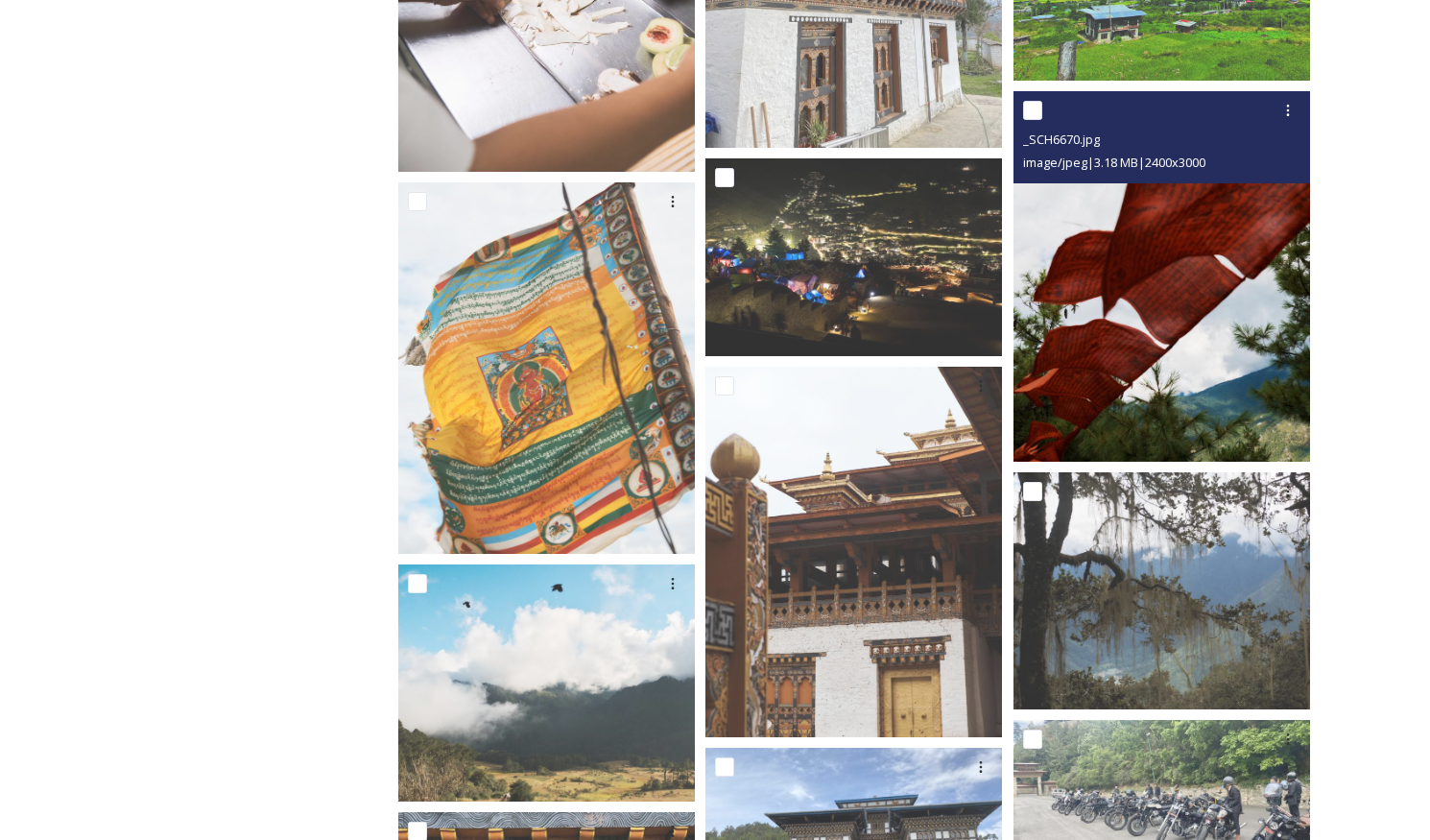
click at [1284, 128] on div "_SCH6670.jpg" at bounding box center [1163, 138] width 282 height 23
click at [1287, 114] on icon at bounding box center [1288, 111] width 3 height 12
click at [1268, 191] on span "Download" at bounding box center [1265, 189] width 59 height 19
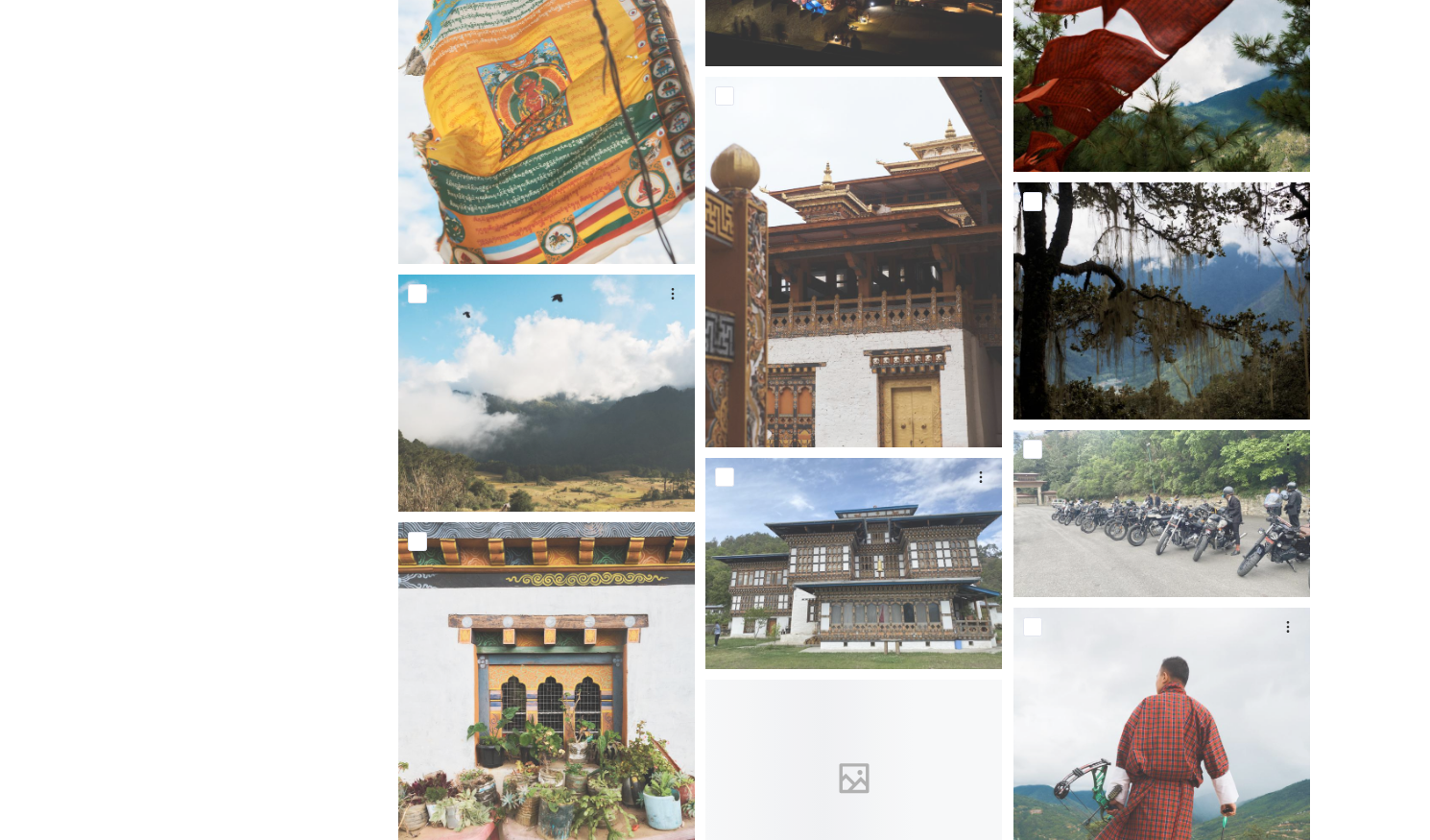
scroll to position [34546, 0]
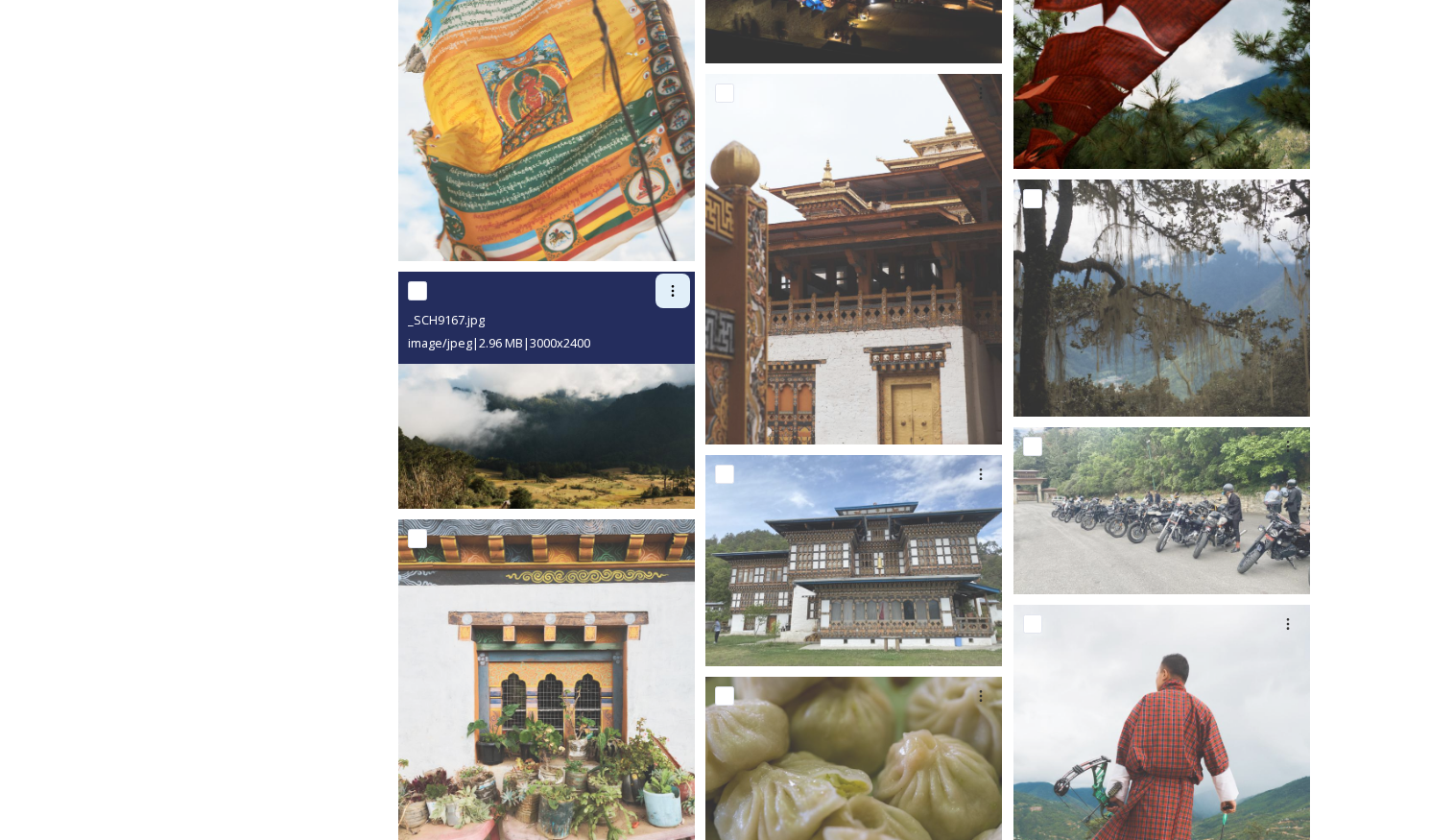
click at [672, 289] on icon at bounding box center [672, 290] width 3 height 12
click at [653, 371] on span "Download" at bounding box center [651, 370] width 59 height 19
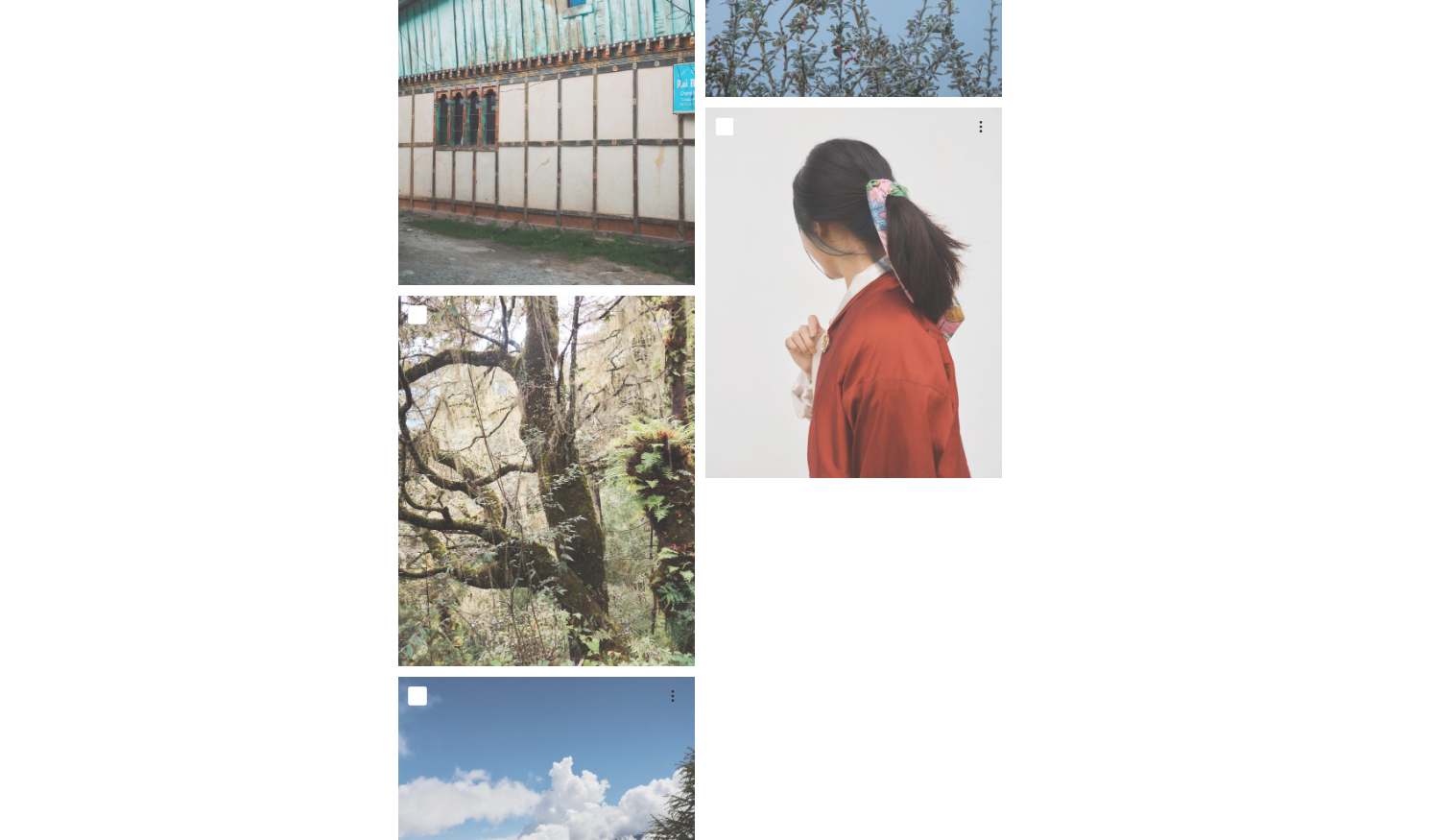
scroll to position [36752, 0]
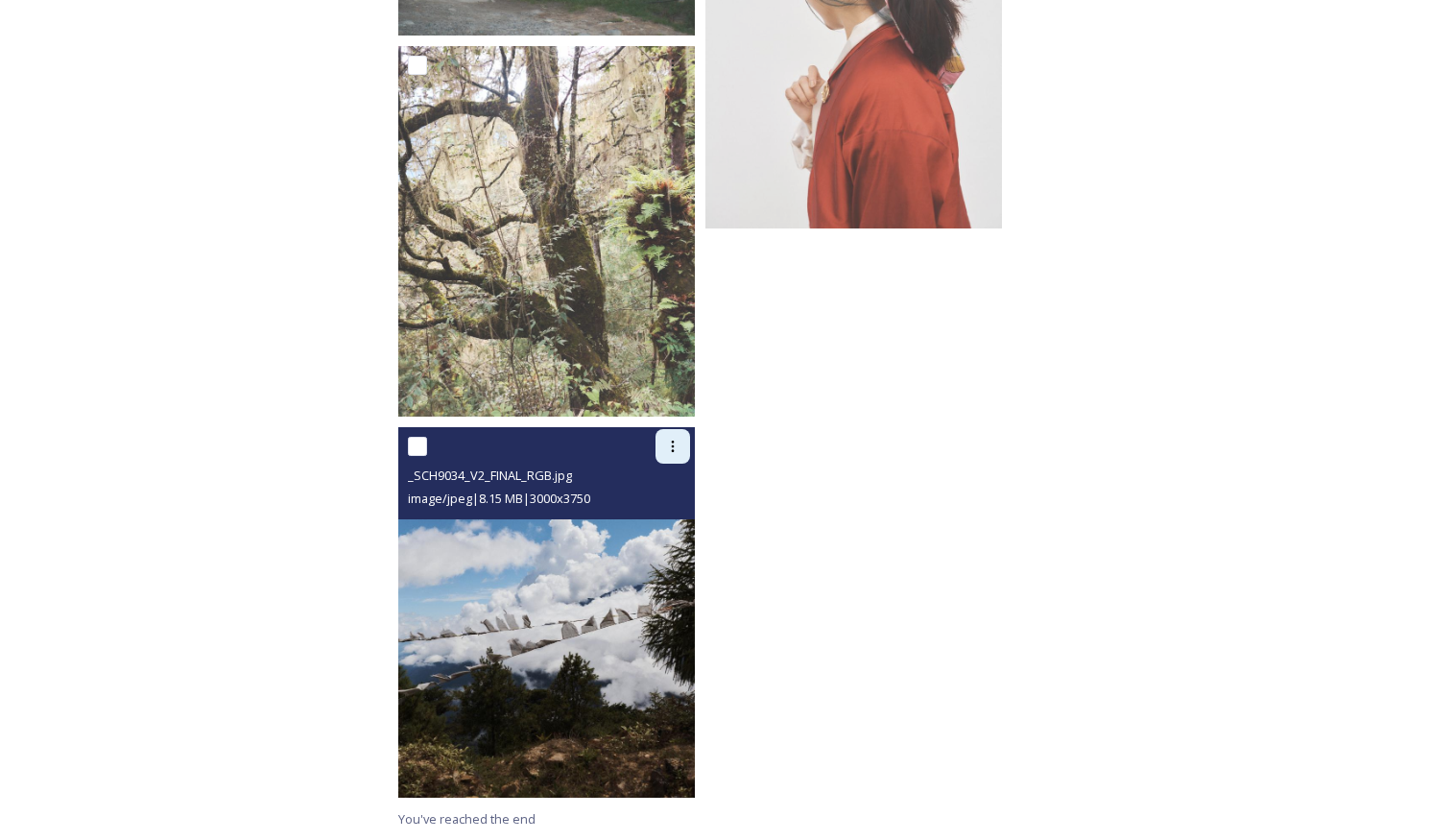
click at [669, 451] on icon at bounding box center [673, 446] width 16 height 16
click at [651, 523] on span "Download" at bounding box center [651, 525] width 59 height 19
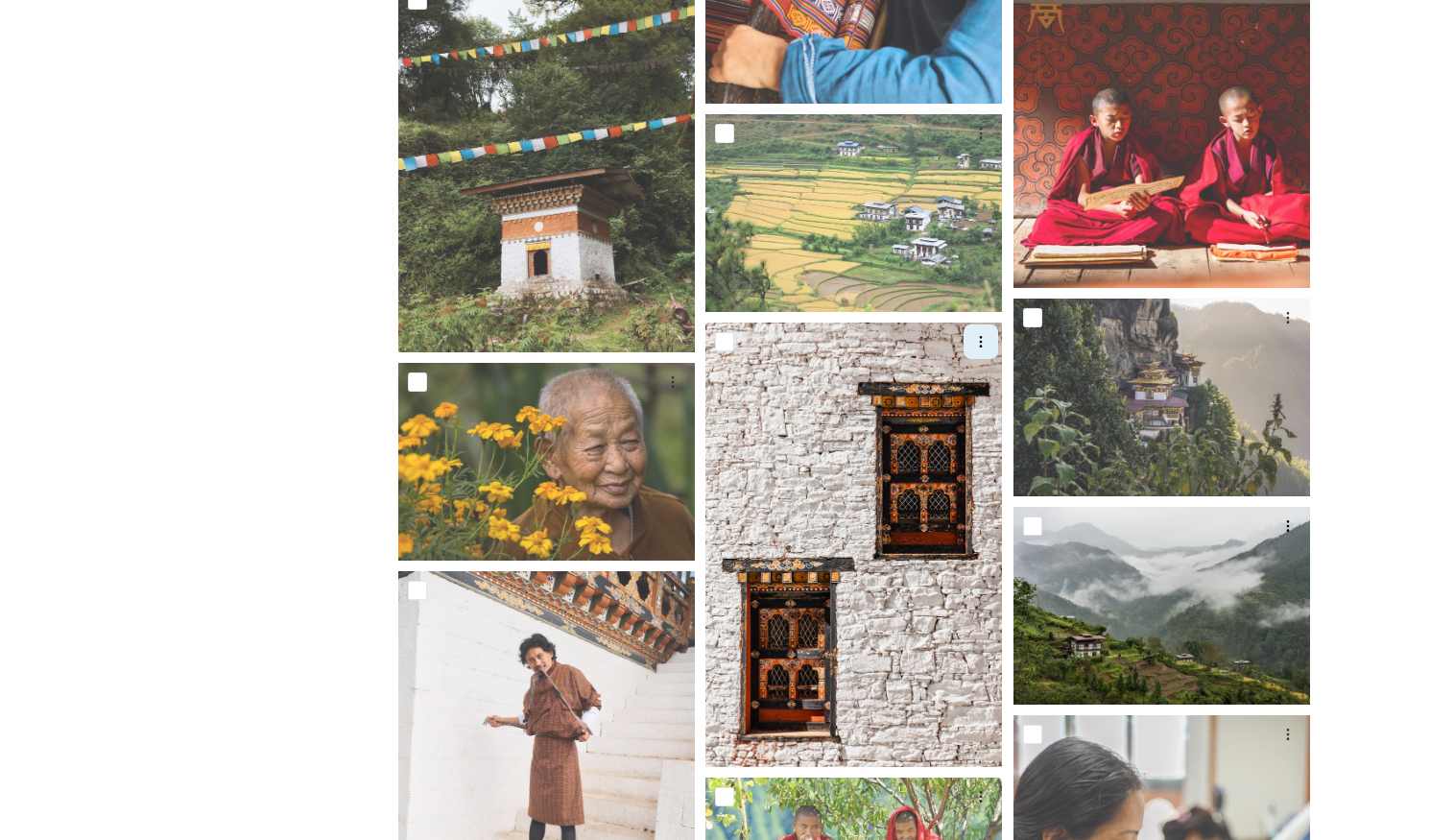
scroll to position [14342, 0]
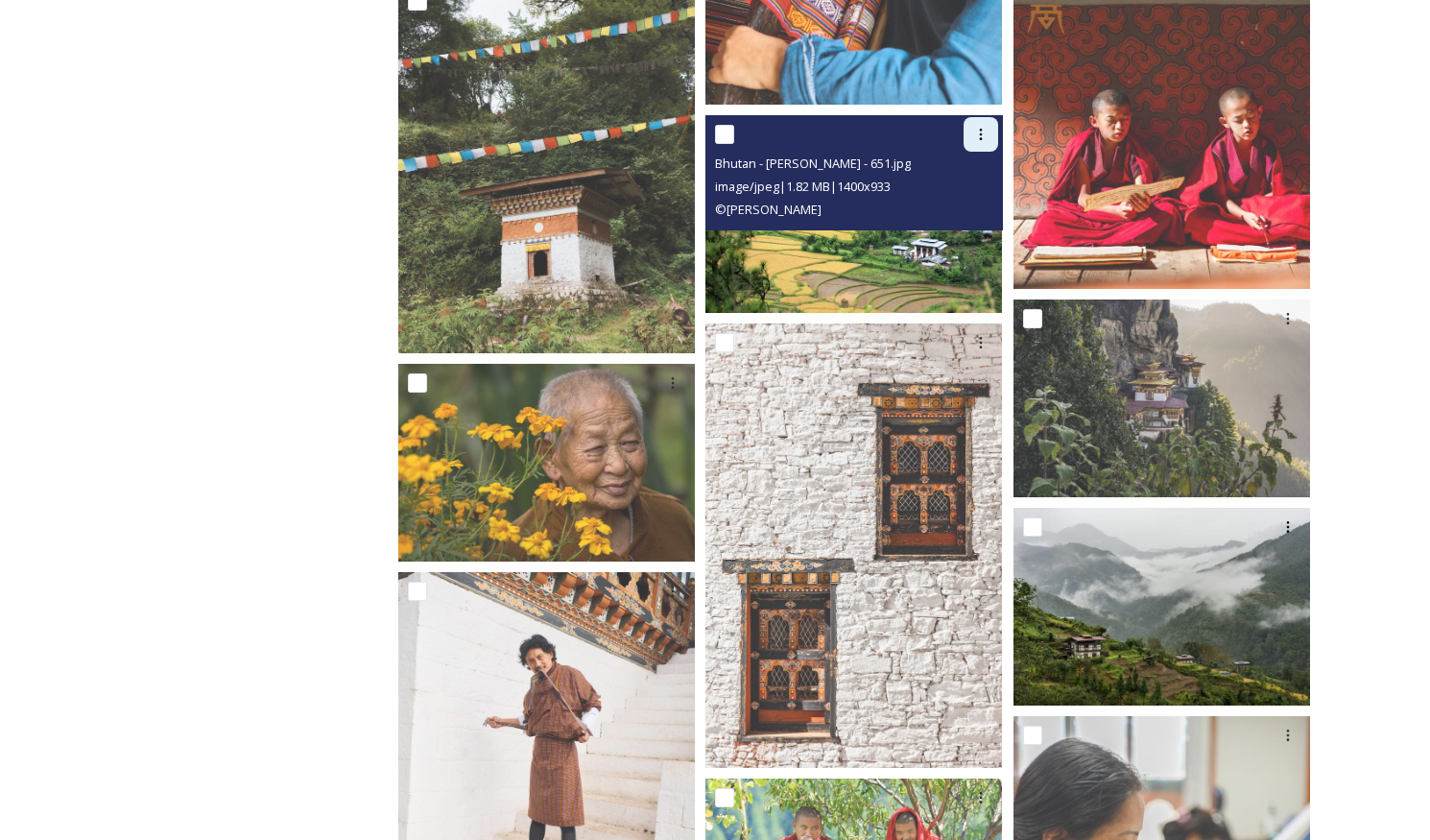
click at [973, 138] on icon at bounding box center [980, 134] width 16 height 16
click at [951, 216] on span "Download" at bounding box center [958, 213] width 59 height 19
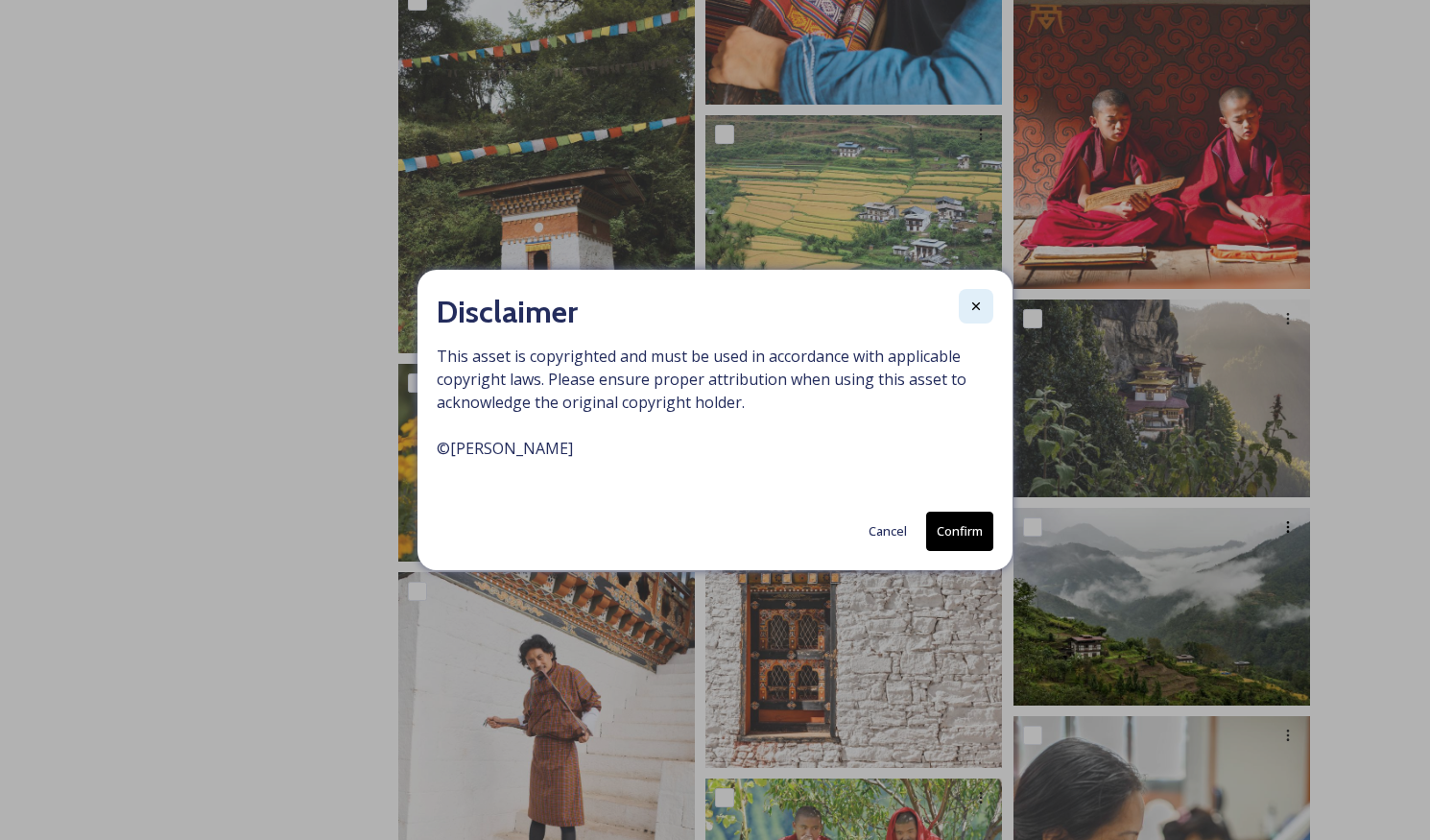
click at [972, 307] on icon at bounding box center [977, 306] width 16 height 16
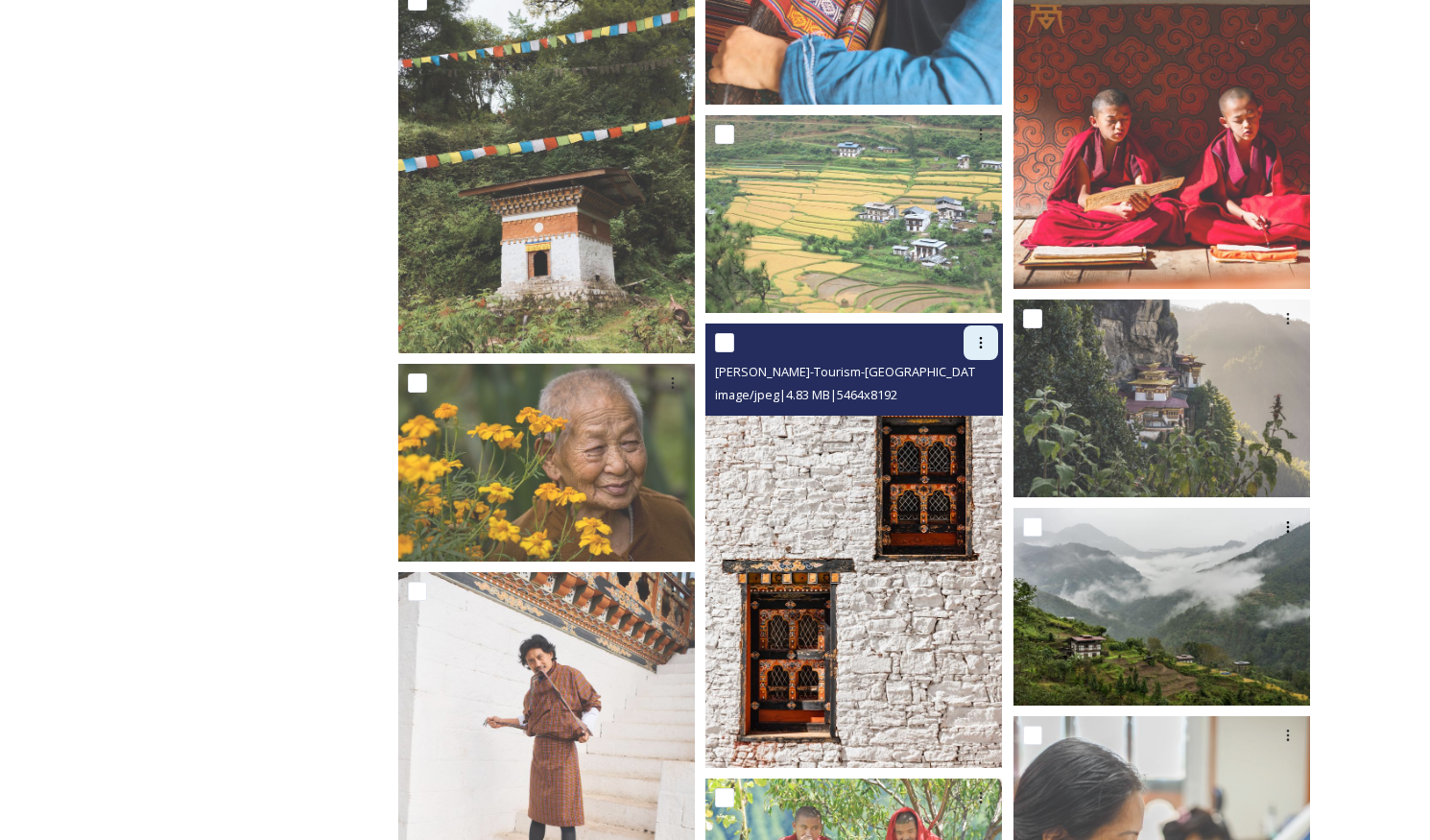
click at [980, 349] on div at bounding box center [980, 341] width 34 height 34
click at [969, 422] on span "Download" at bounding box center [958, 421] width 59 height 19
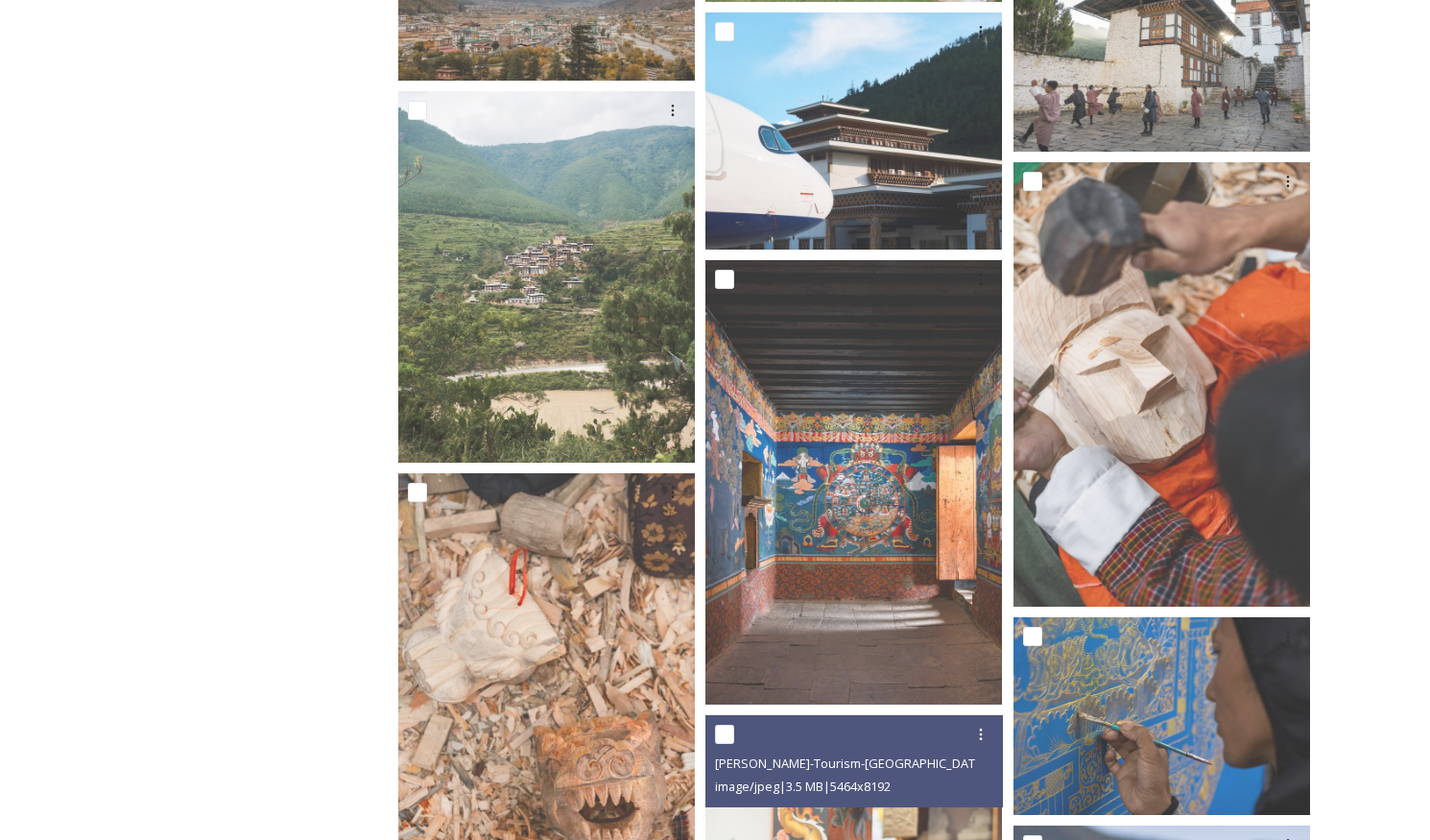
scroll to position [12140, 0]
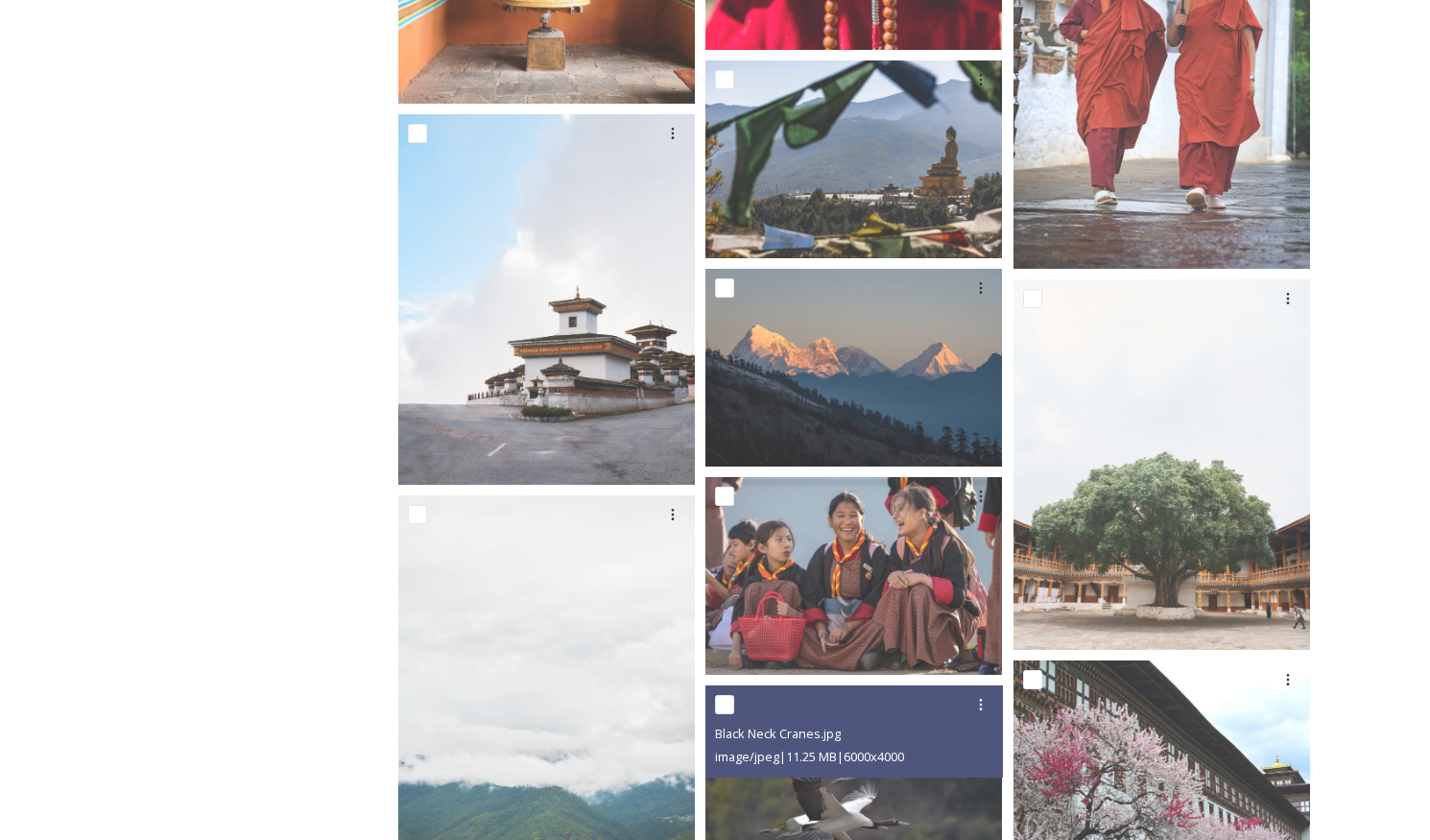
scroll to position [9345, 0]
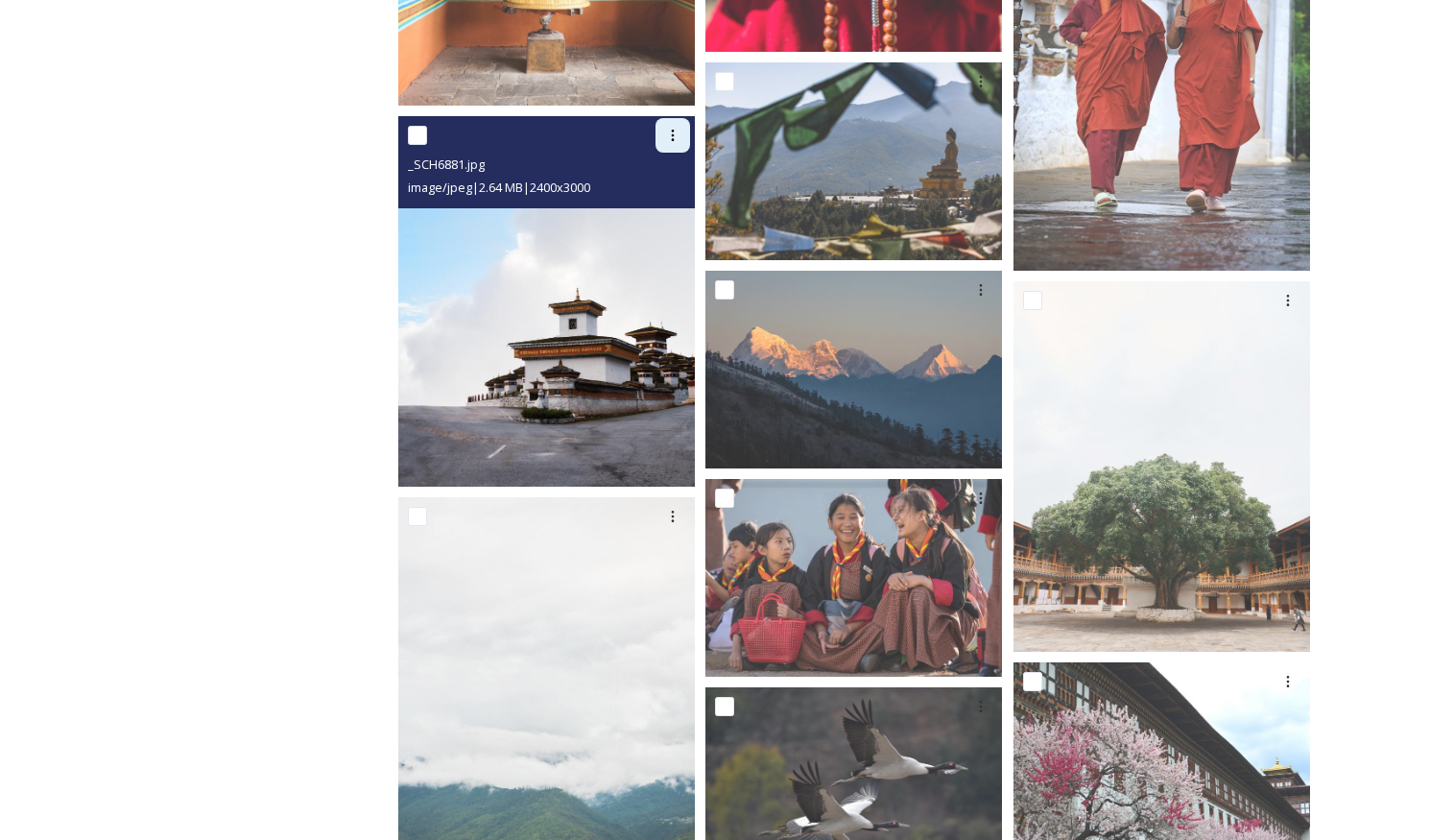
click at [667, 143] on div at bounding box center [672, 134] width 34 height 34
click at [661, 215] on span "Download" at bounding box center [651, 214] width 59 height 19
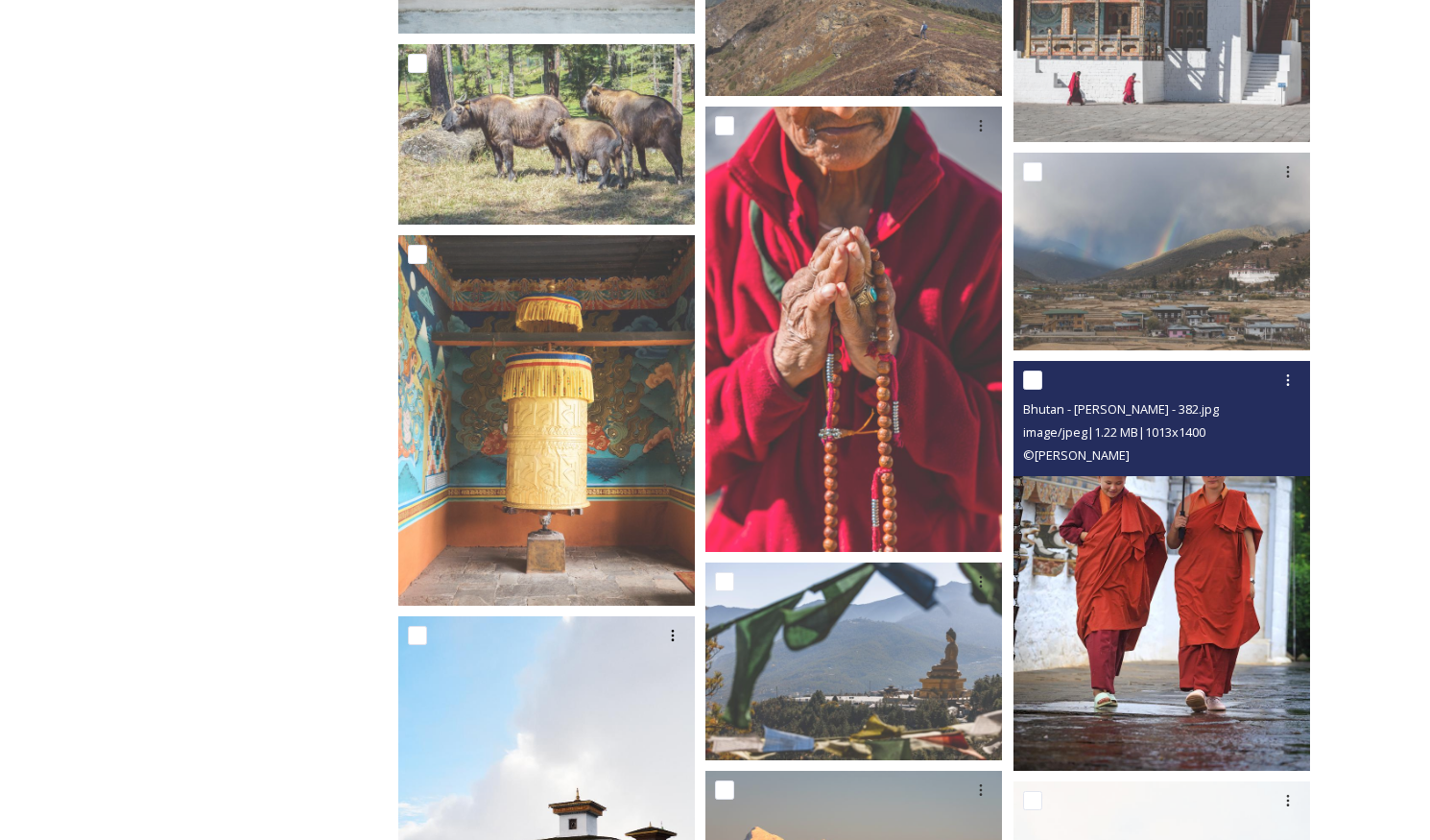
scroll to position [8708, 0]
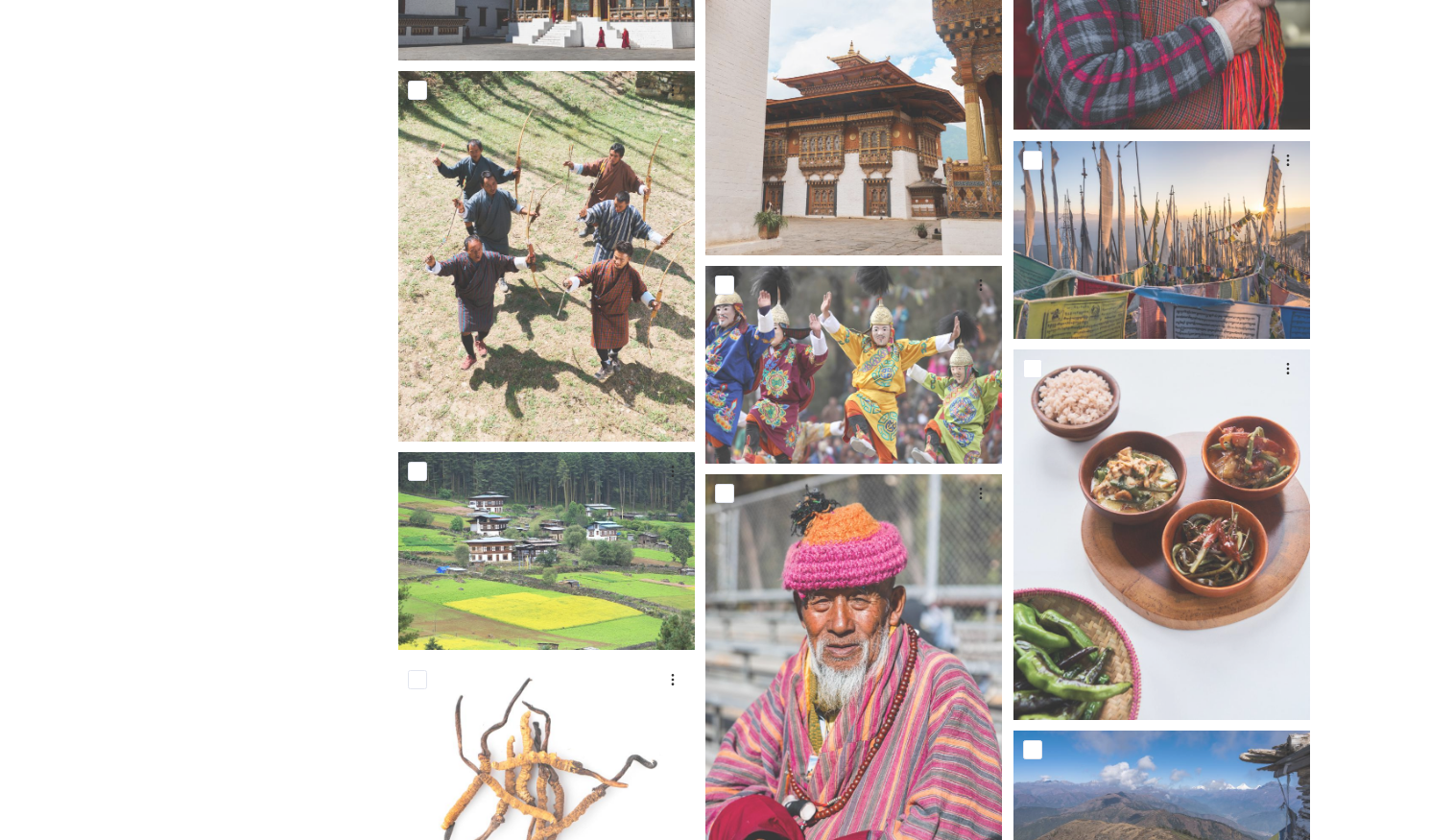
scroll to position [7586, 0]
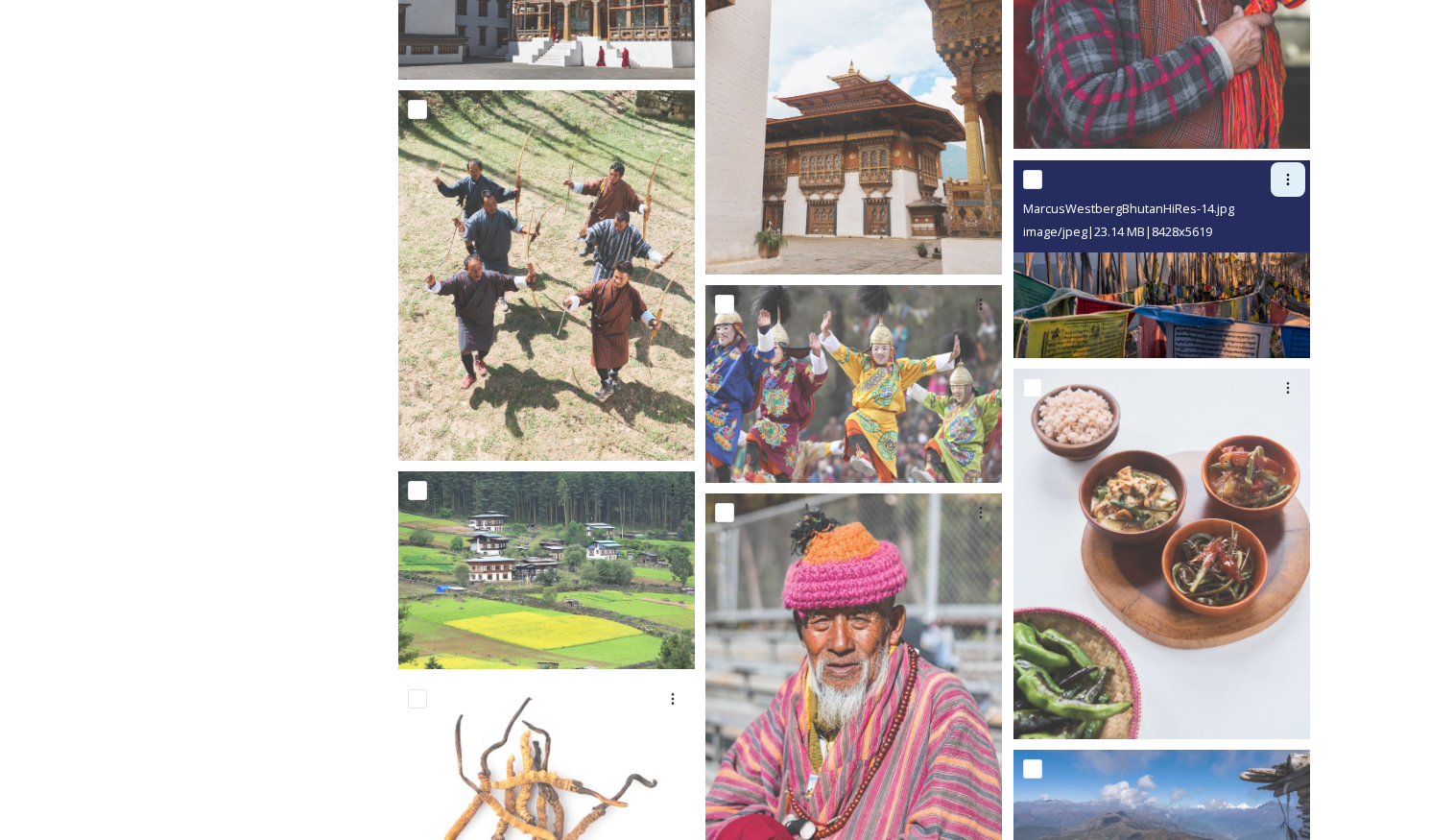
click at [1291, 173] on icon at bounding box center [1288, 180] width 16 height 16
click at [1258, 260] on span "Download" at bounding box center [1265, 258] width 59 height 19
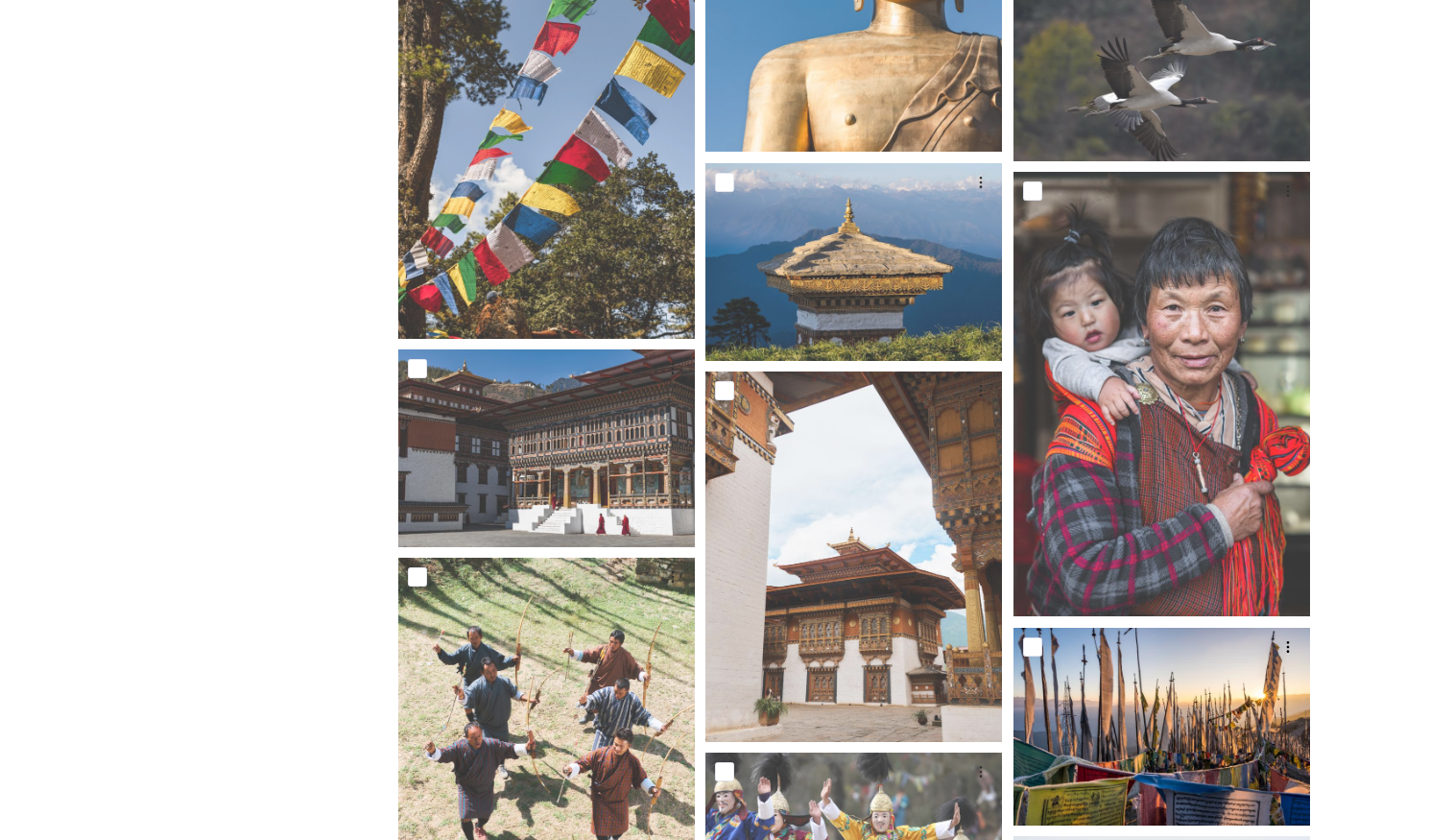
scroll to position [7114, 0]
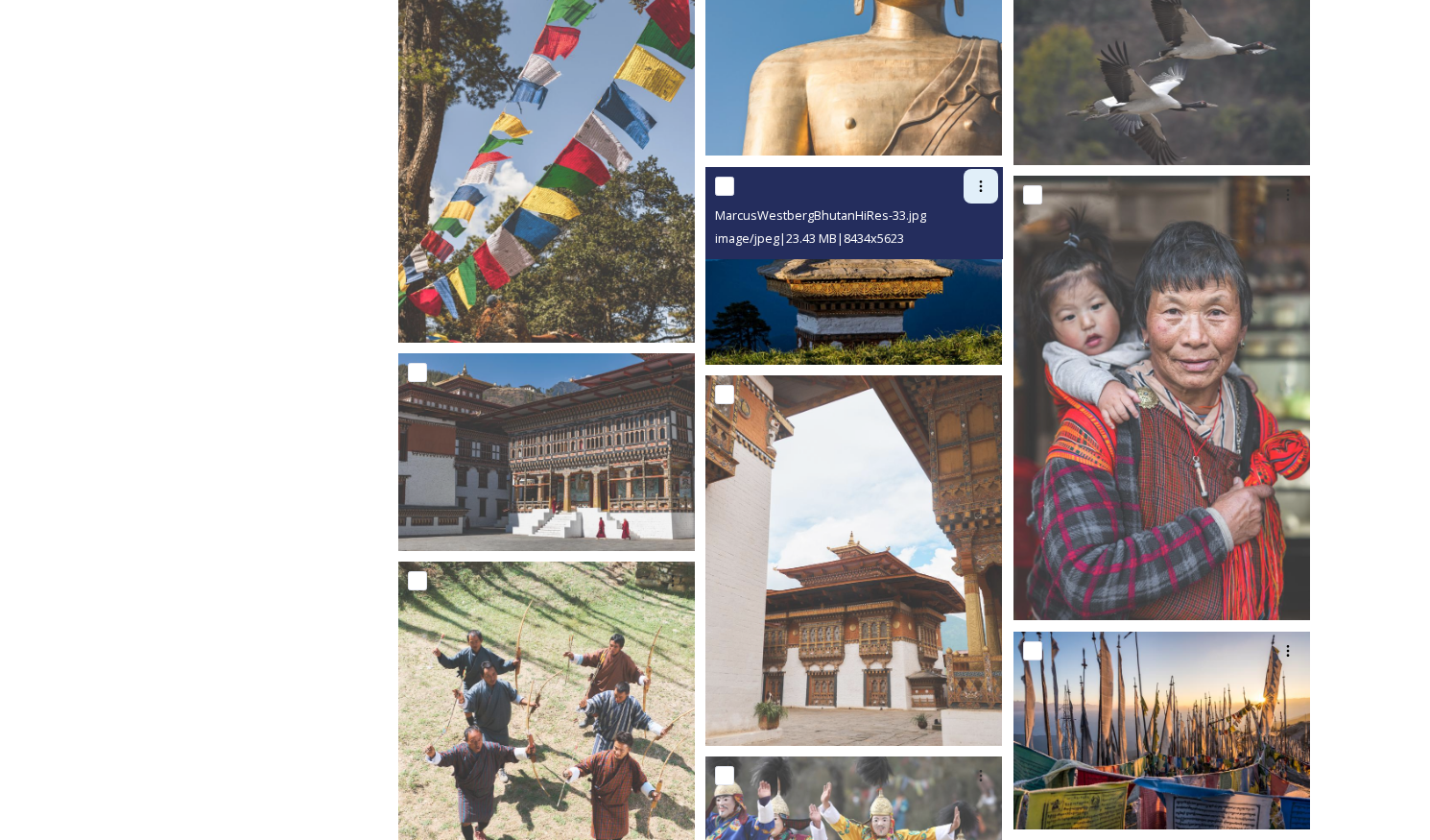
click at [973, 188] on icon at bounding box center [980, 186] width 16 height 16
click at [961, 265] on span "Download" at bounding box center [958, 265] width 59 height 19
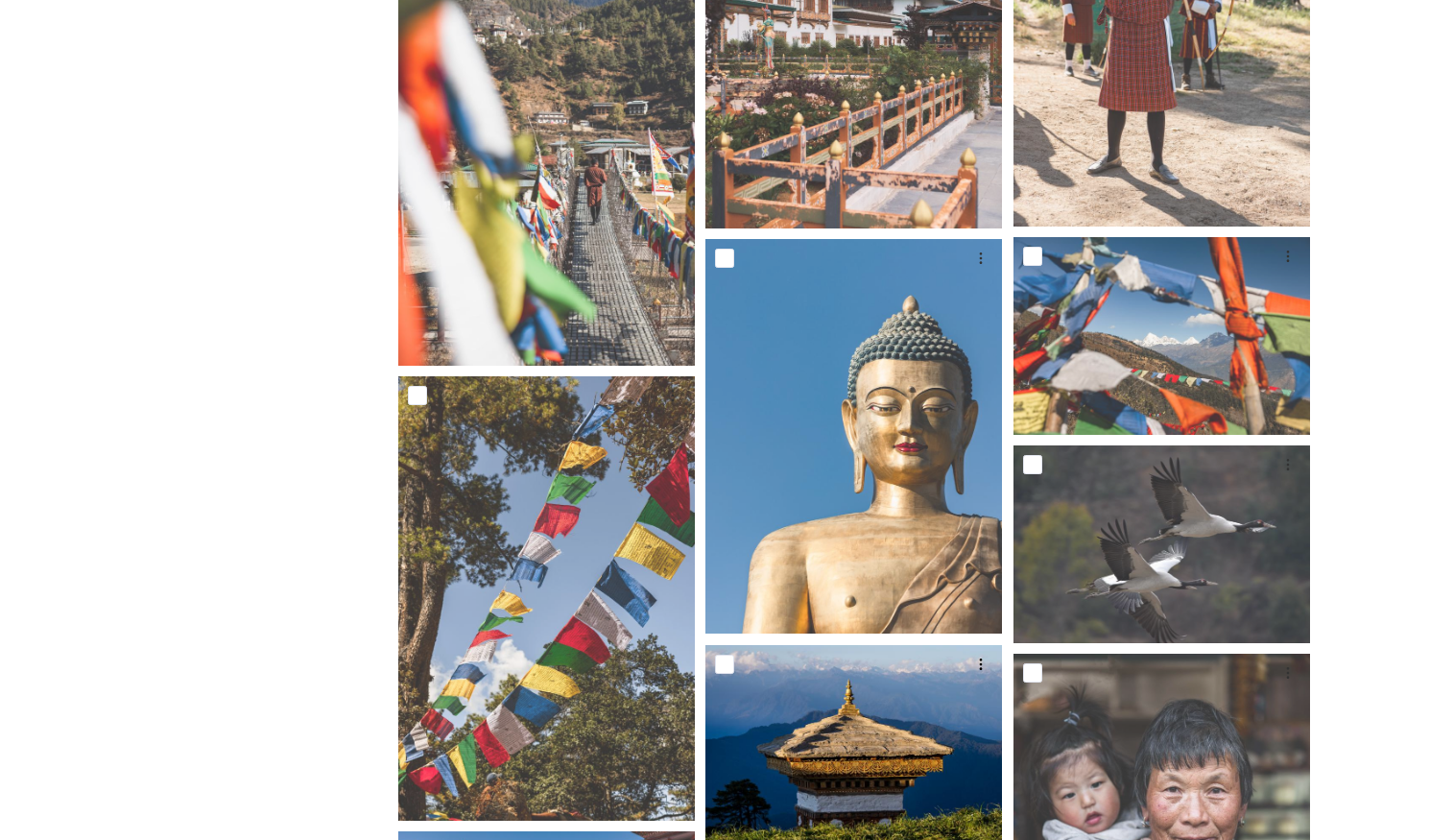
scroll to position [6607, 0]
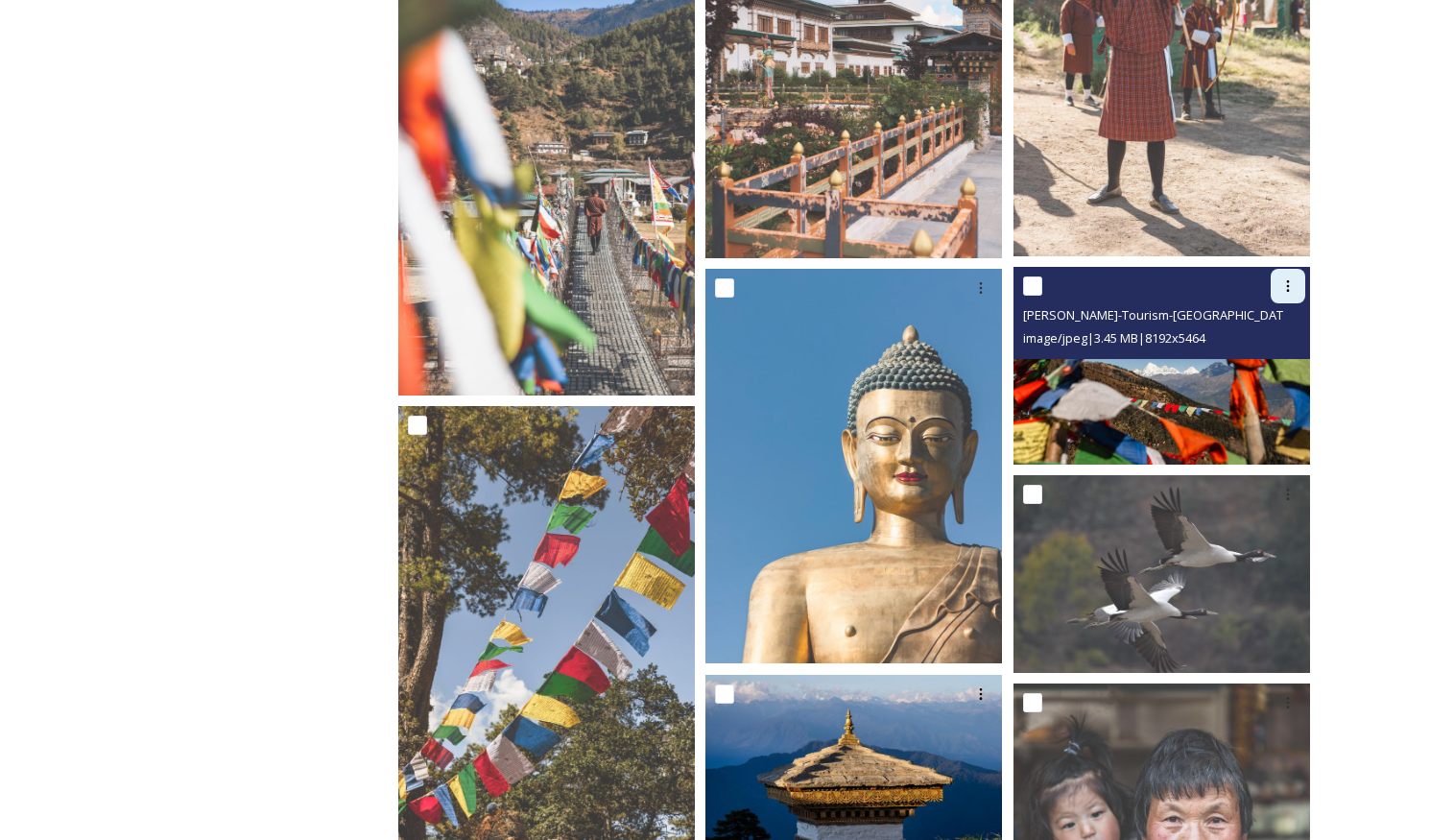
click at [1280, 294] on div at bounding box center [1287, 286] width 34 height 34
click at [1270, 366] on span "Download" at bounding box center [1265, 365] width 59 height 19
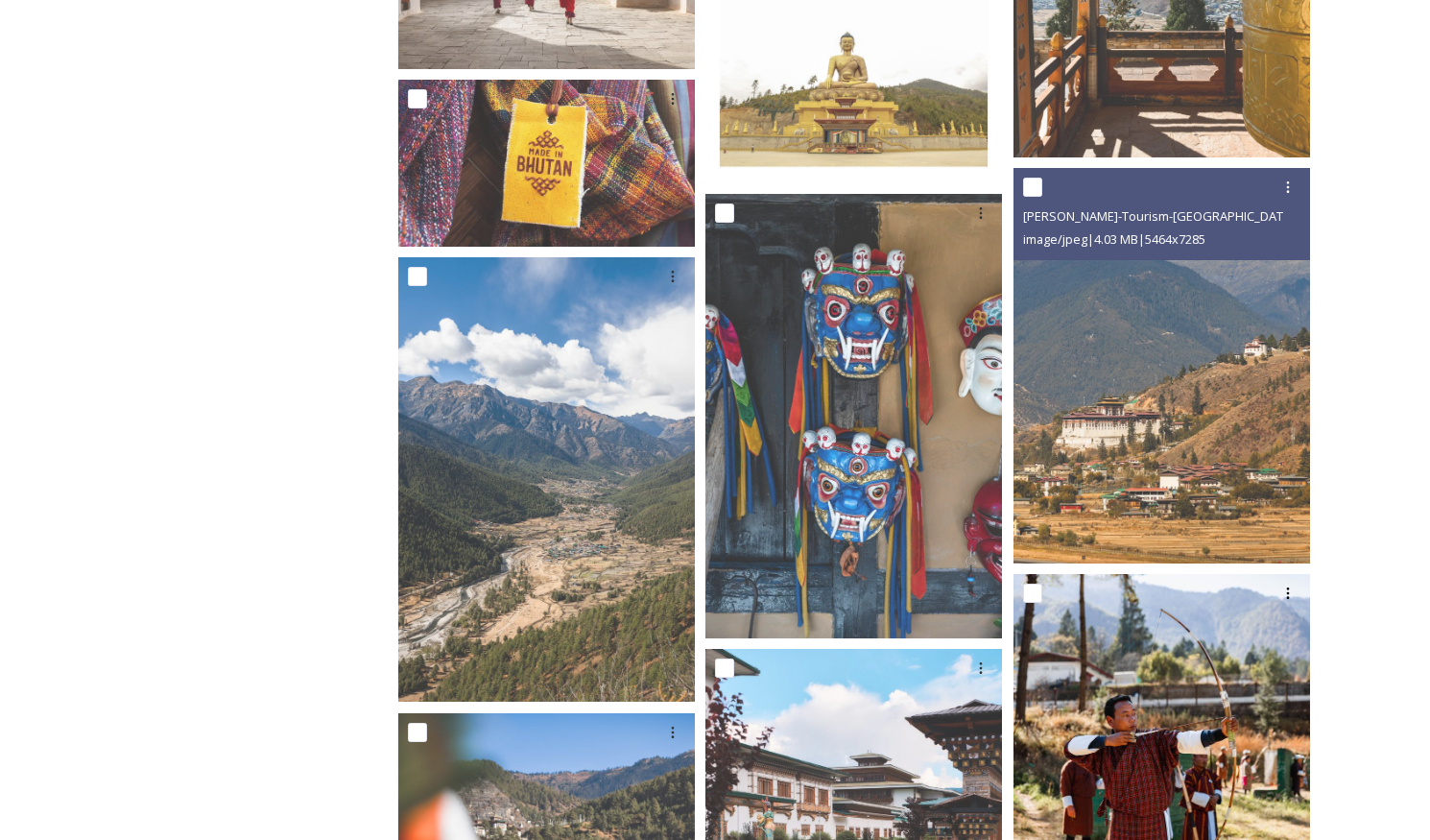
scroll to position [5842, 0]
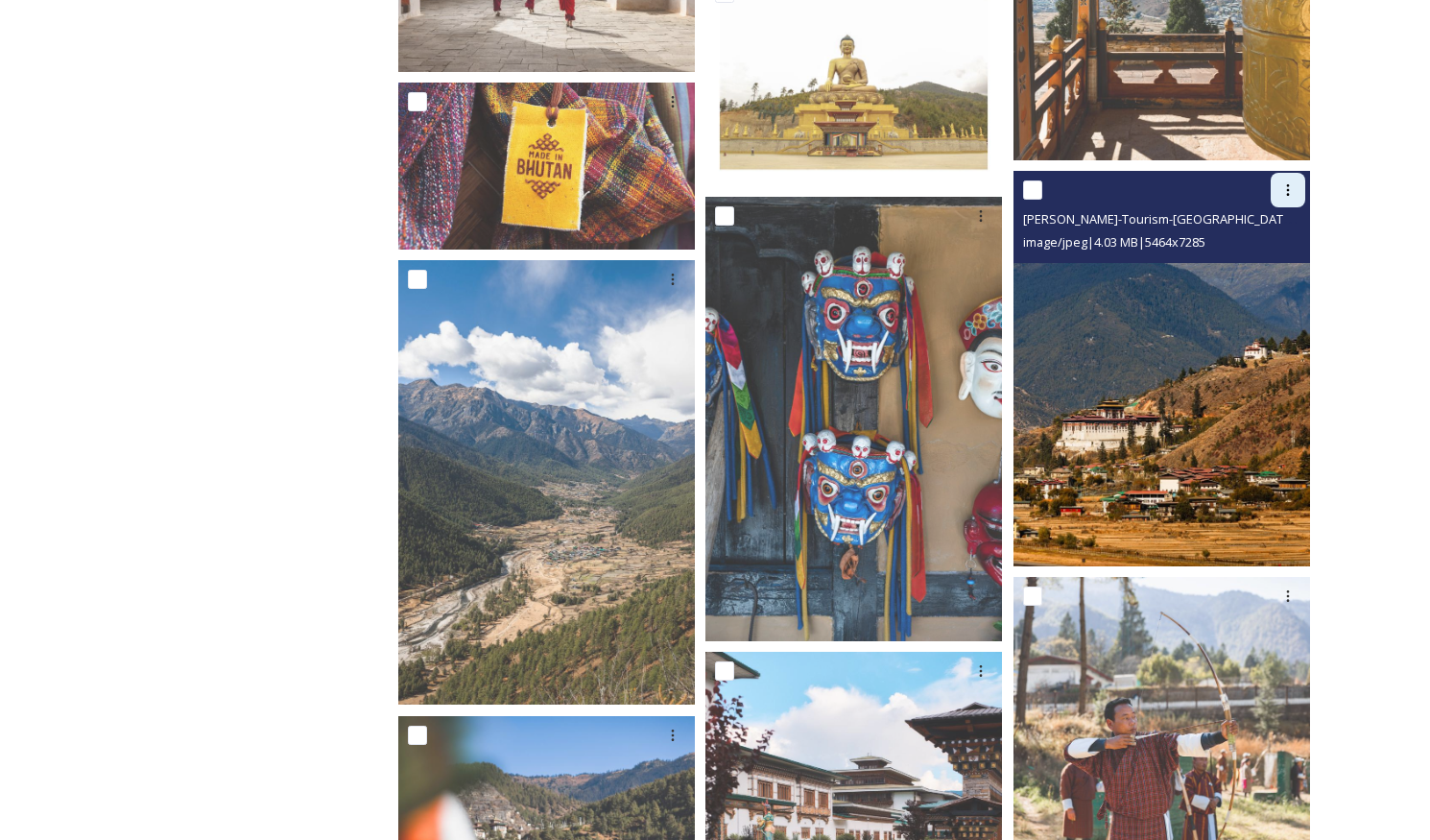
click at [1284, 193] on icon at bounding box center [1288, 190] width 16 height 16
click at [1245, 268] on span "Download" at bounding box center [1265, 269] width 59 height 19
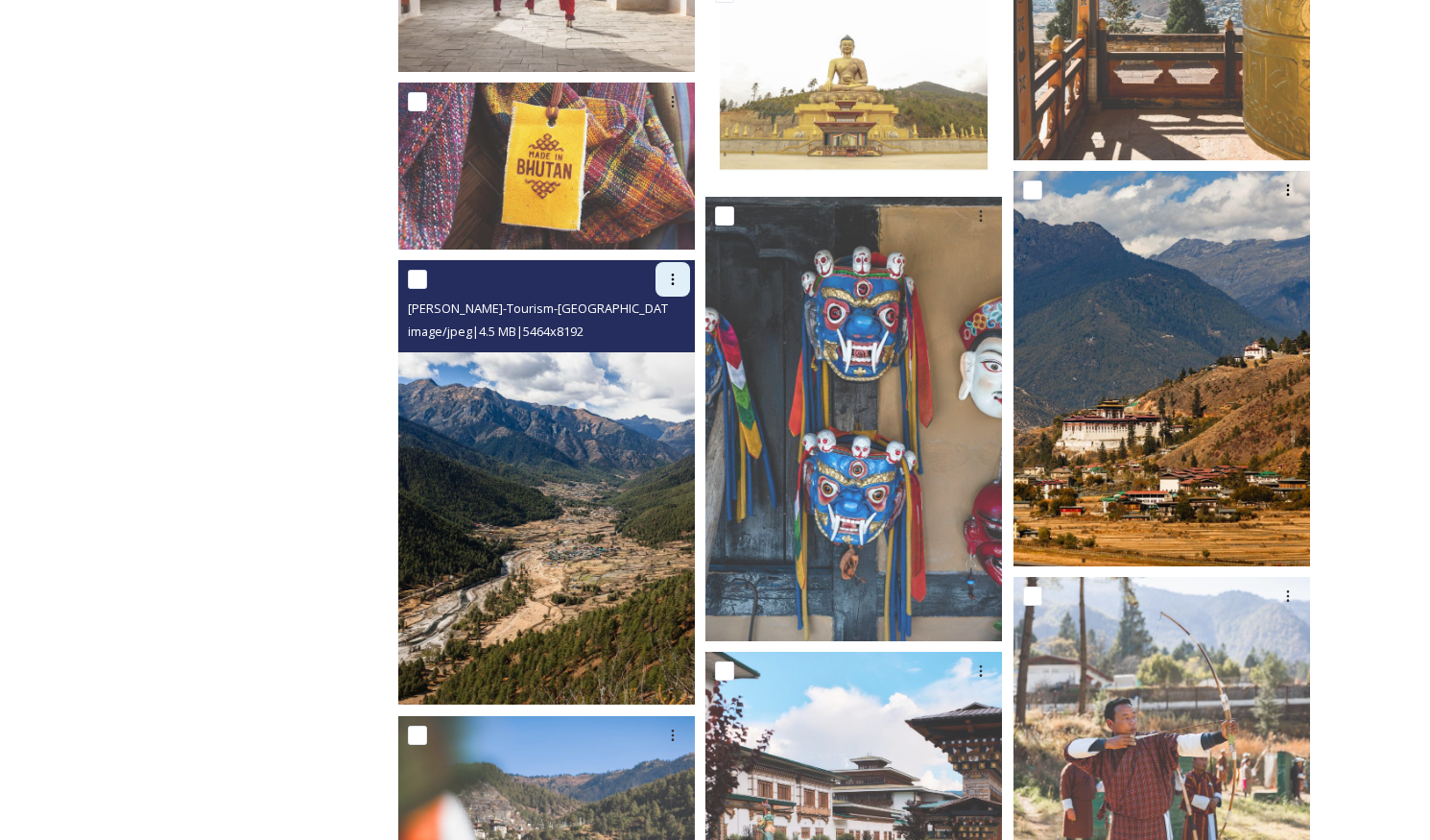
click at [671, 279] on icon at bounding box center [672, 280] width 3 height 12
click at [657, 355] on span "Download" at bounding box center [651, 358] width 59 height 19
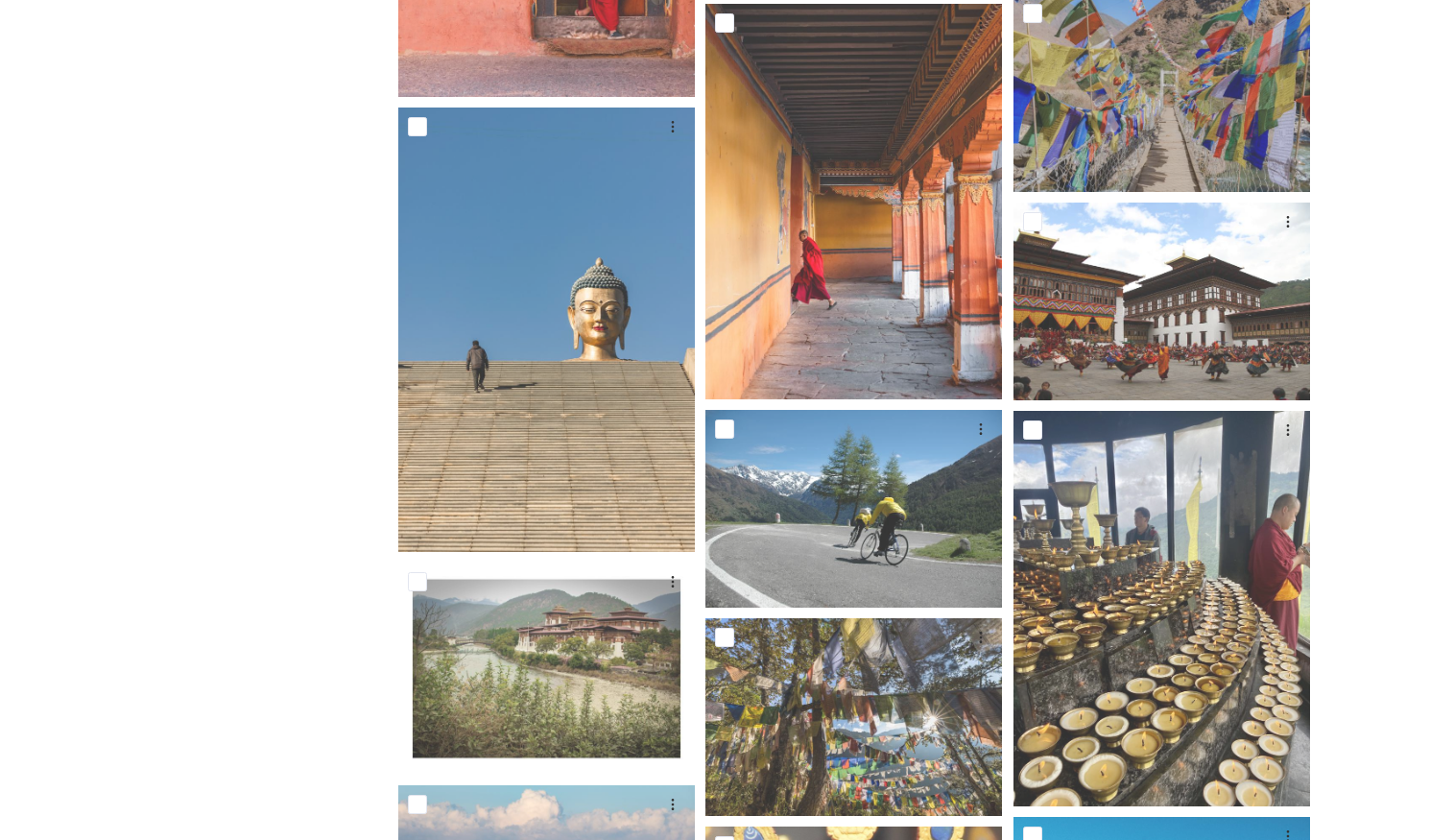
scroll to position [3534, 0]
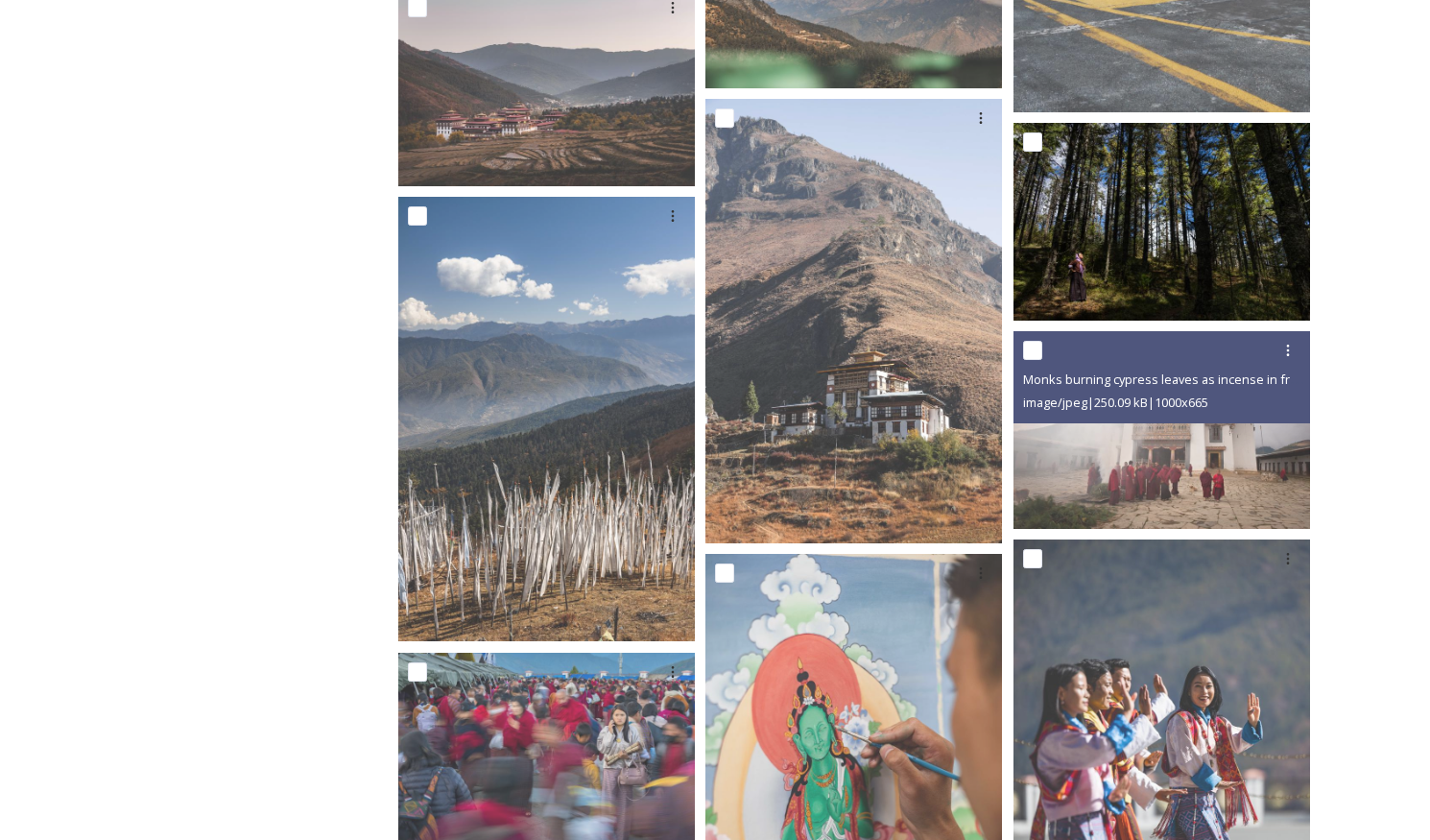
scroll to position [2326, 0]
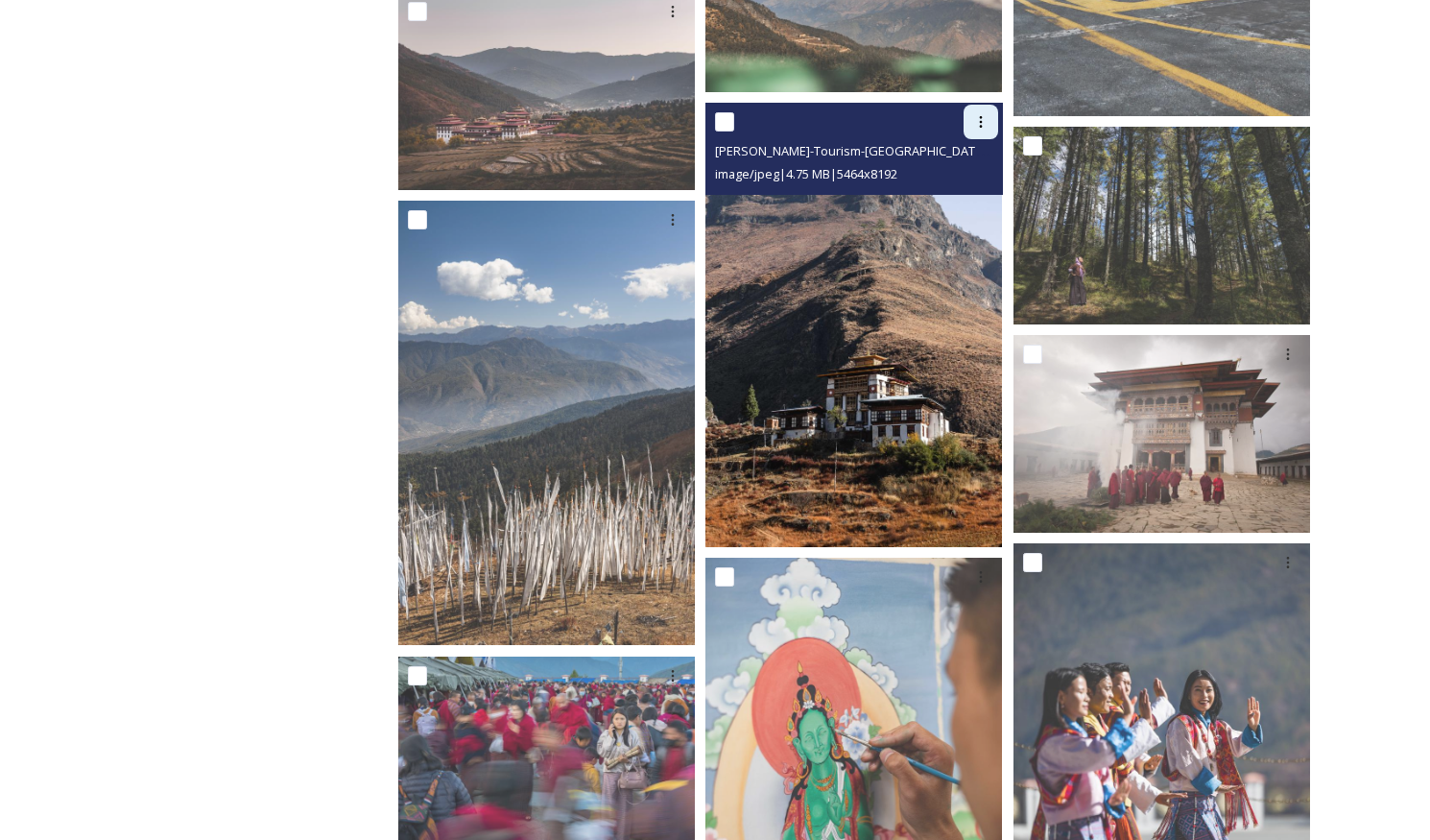
click at [982, 123] on icon at bounding box center [980, 122] width 16 height 16
click at [959, 197] on span "Download" at bounding box center [958, 201] width 59 height 19
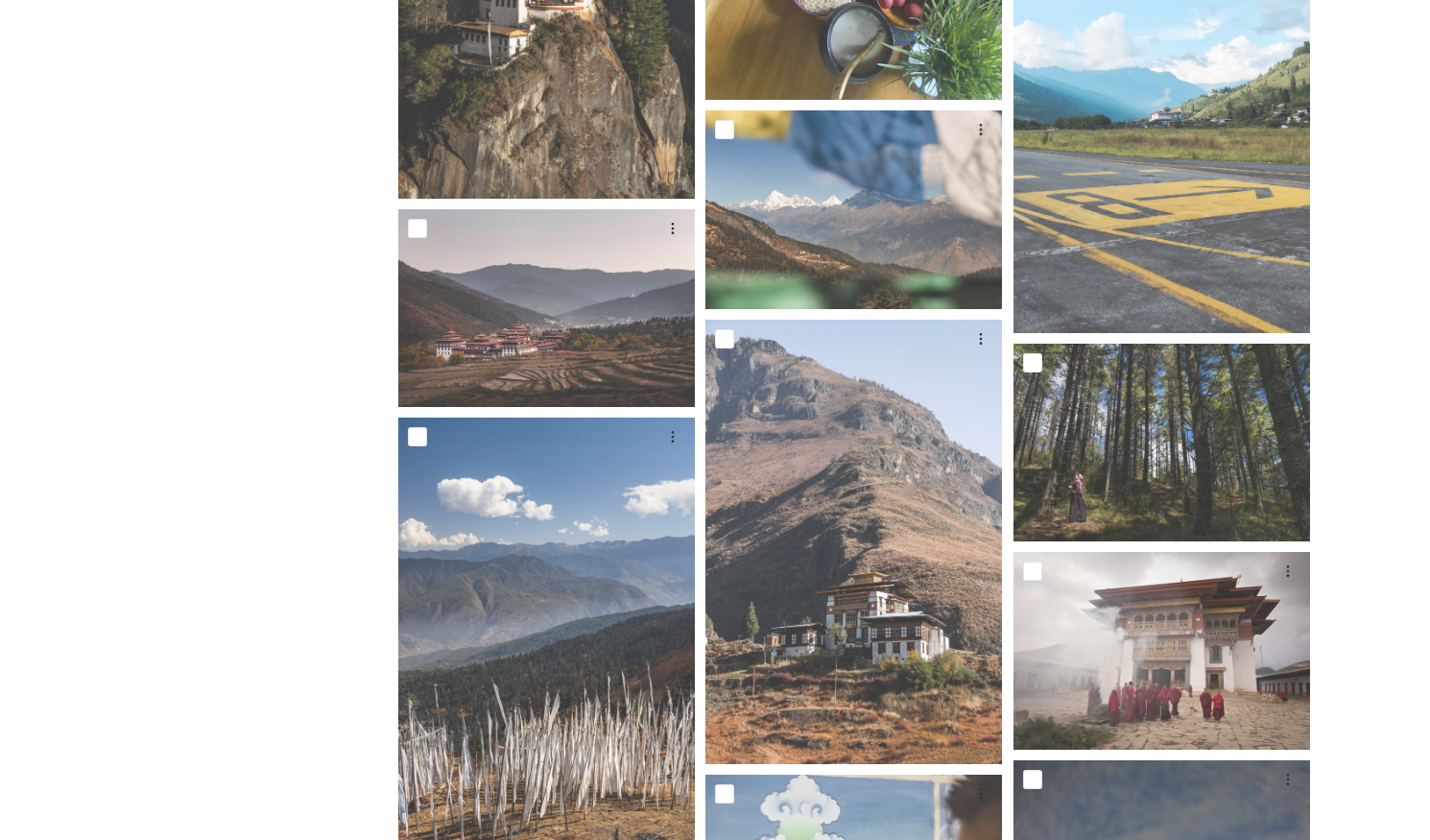
scroll to position [2107, 0]
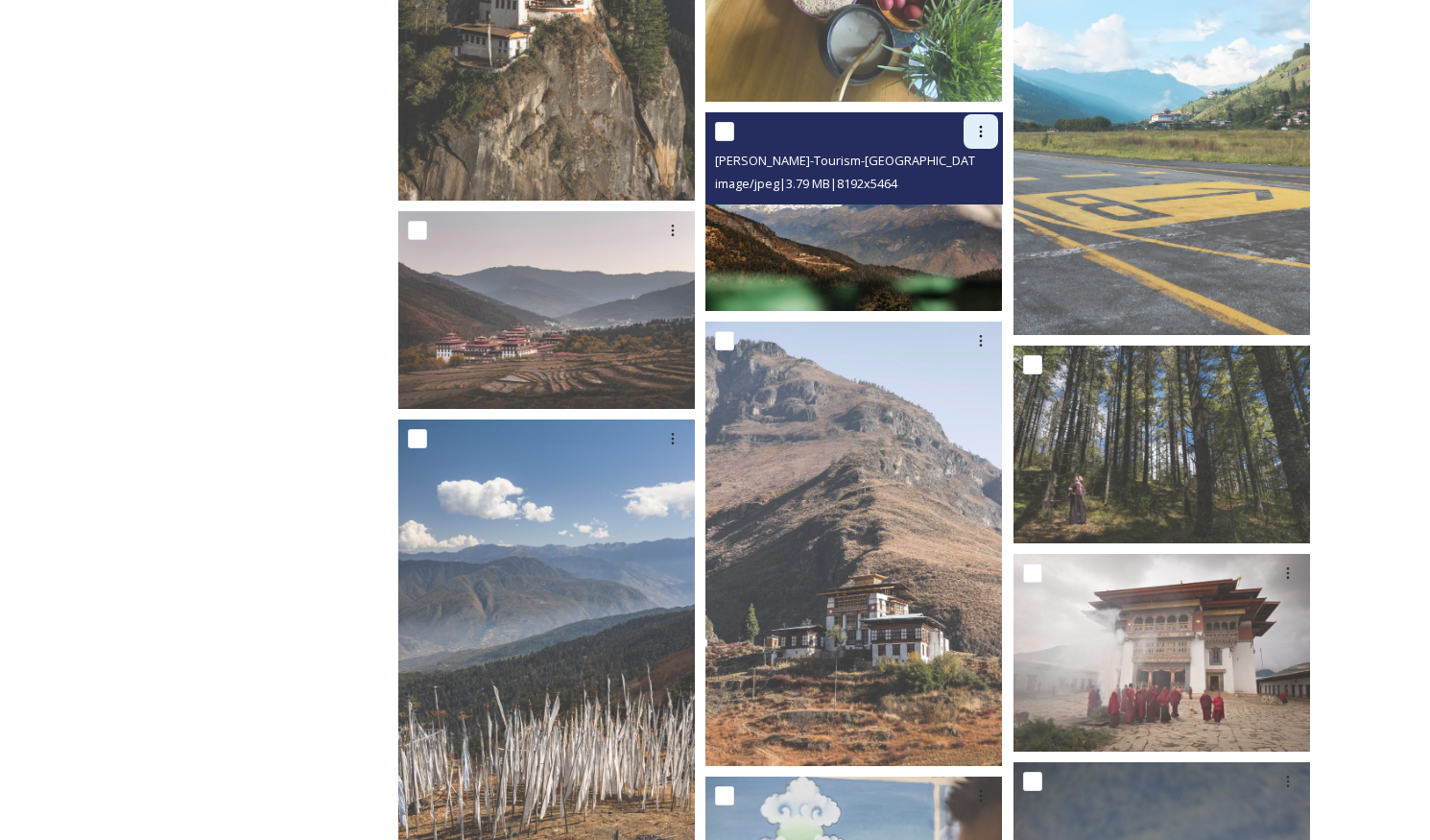
click at [980, 129] on icon at bounding box center [980, 131] width 16 height 16
click at [963, 209] on span "Download" at bounding box center [958, 211] width 59 height 19
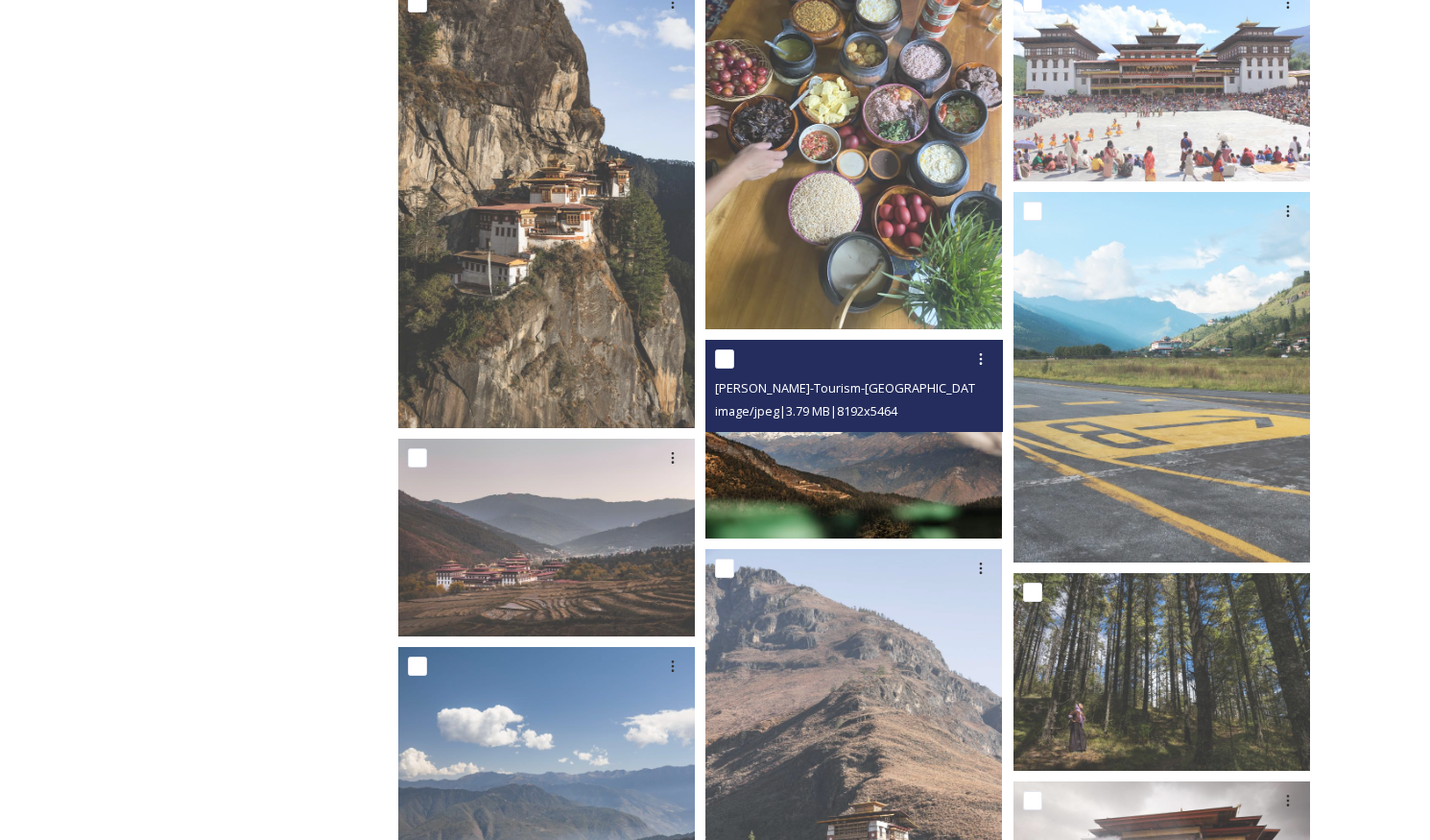
scroll to position [1869, 0]
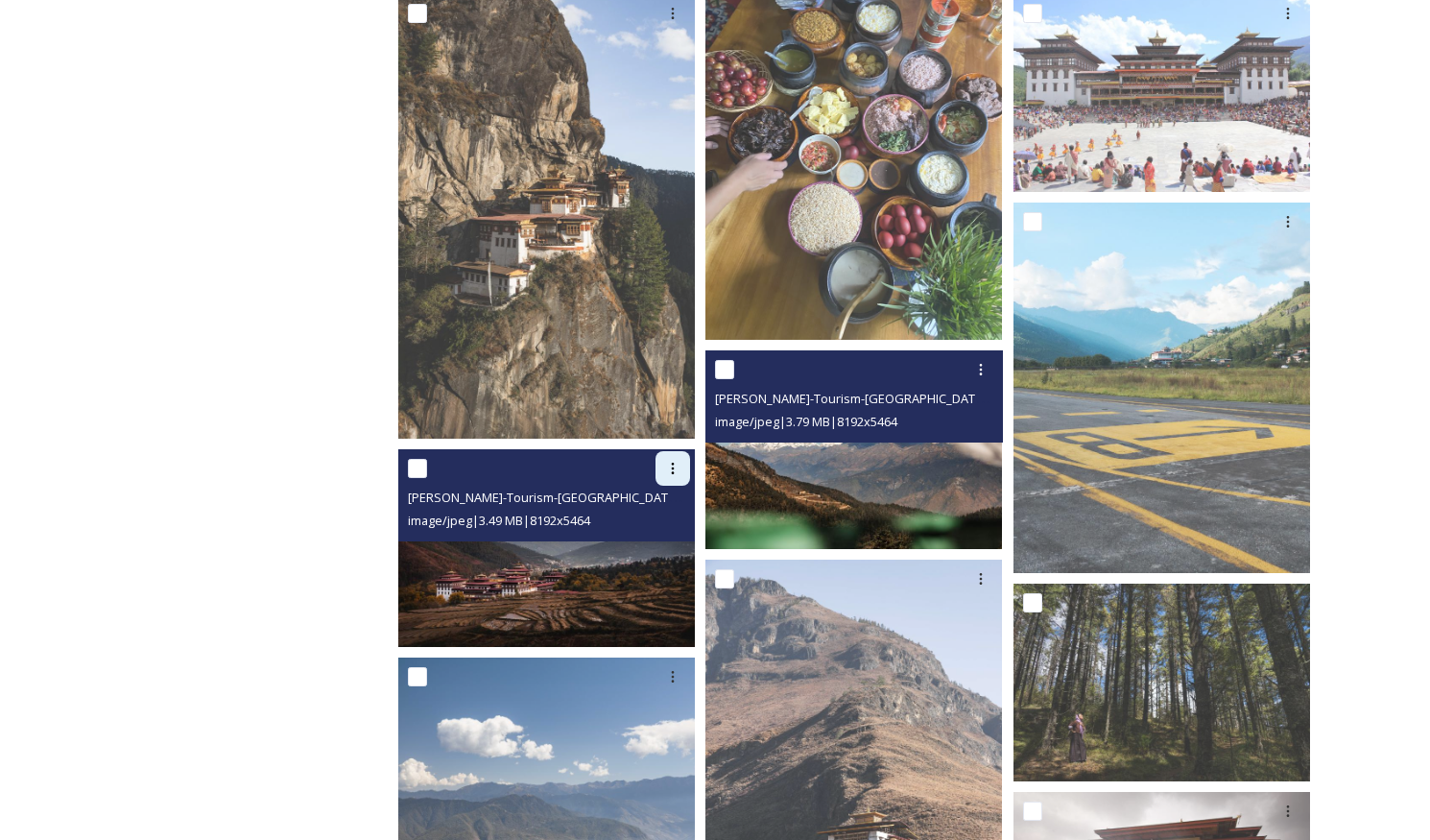
click at [668, 468] on icon at bounding box center [673, 468] width 16 height 16
click at [659, 545] on span "Download" at bounding box center [651, 548] width 59 height 19
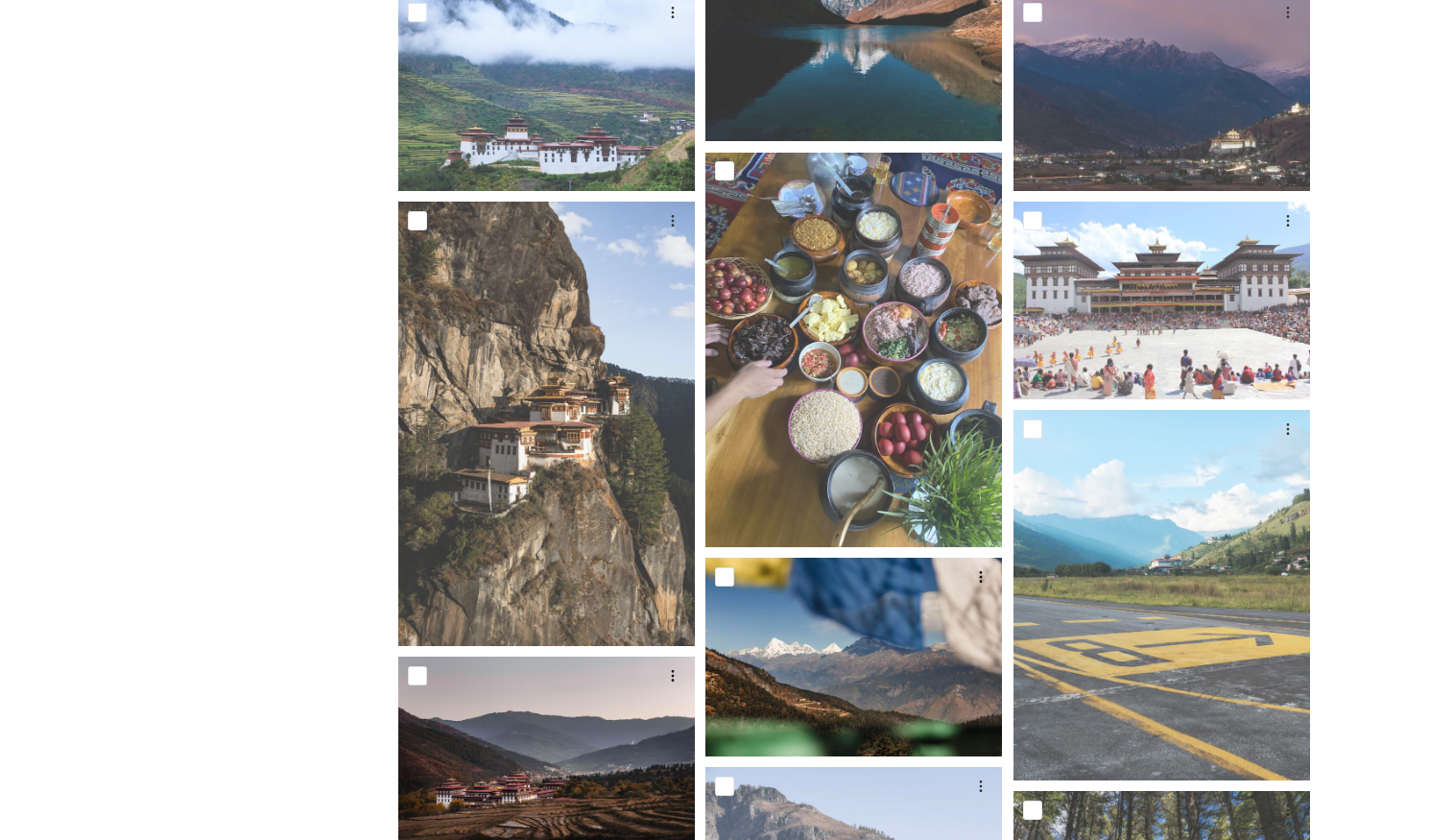
scroll to position [1044, 0]
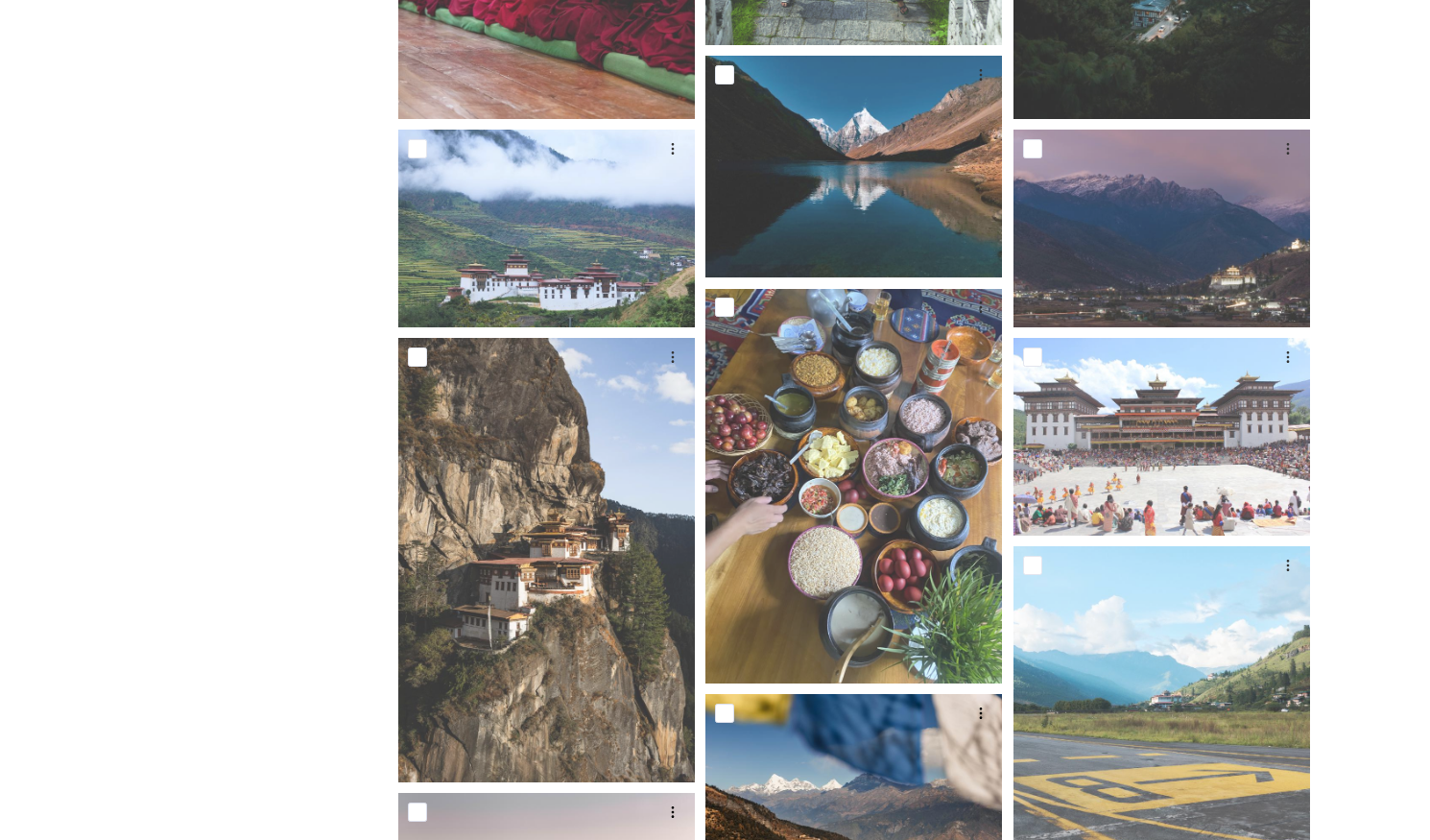
scroll to position [1506, 0]
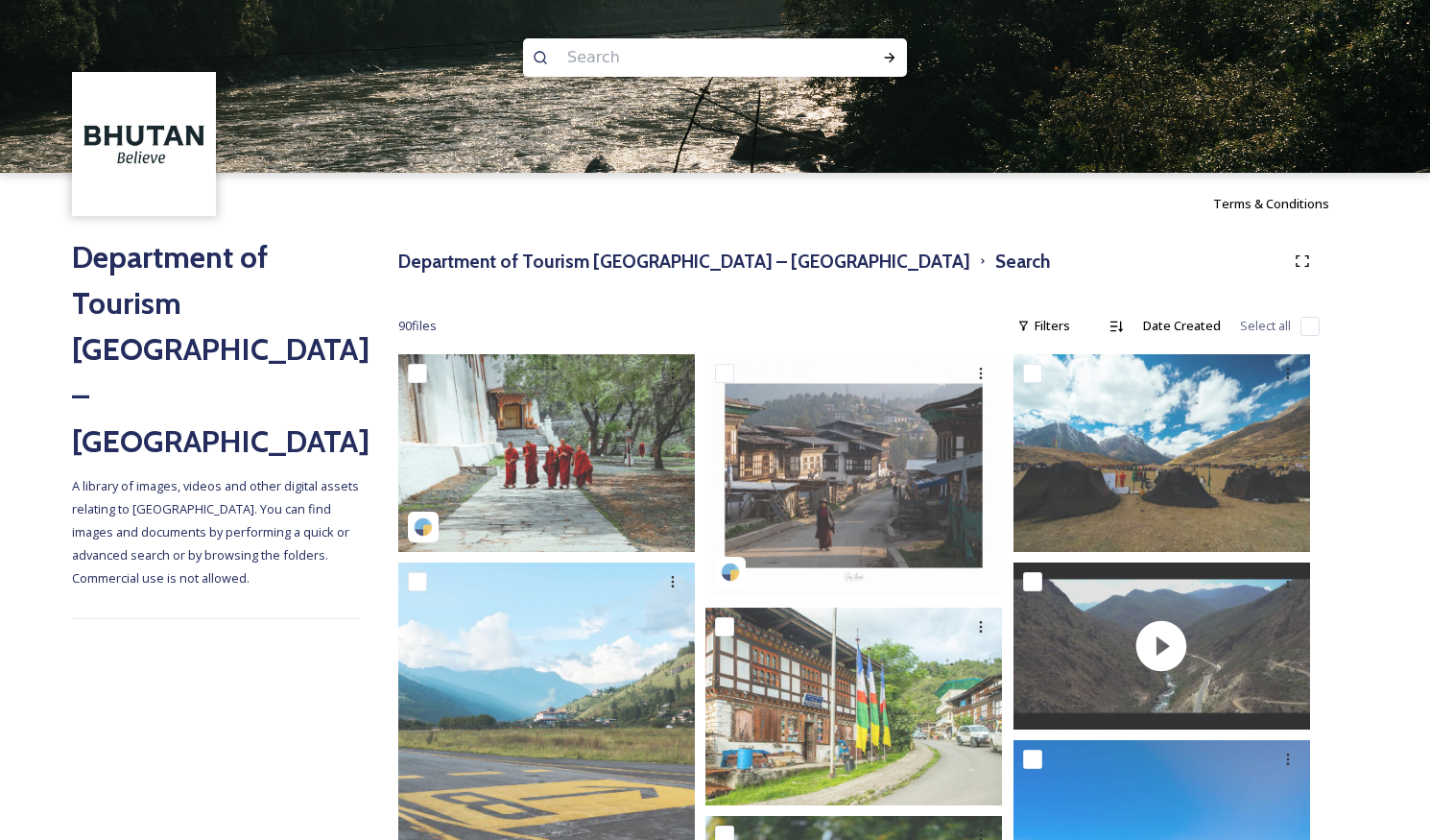
click at [557, 56] on input at bounding box center [689, 57] width 263 height 42
type input "motorcycle"
click at [889, 57] on icon at bounding box center [889, 58] width 11 height 10
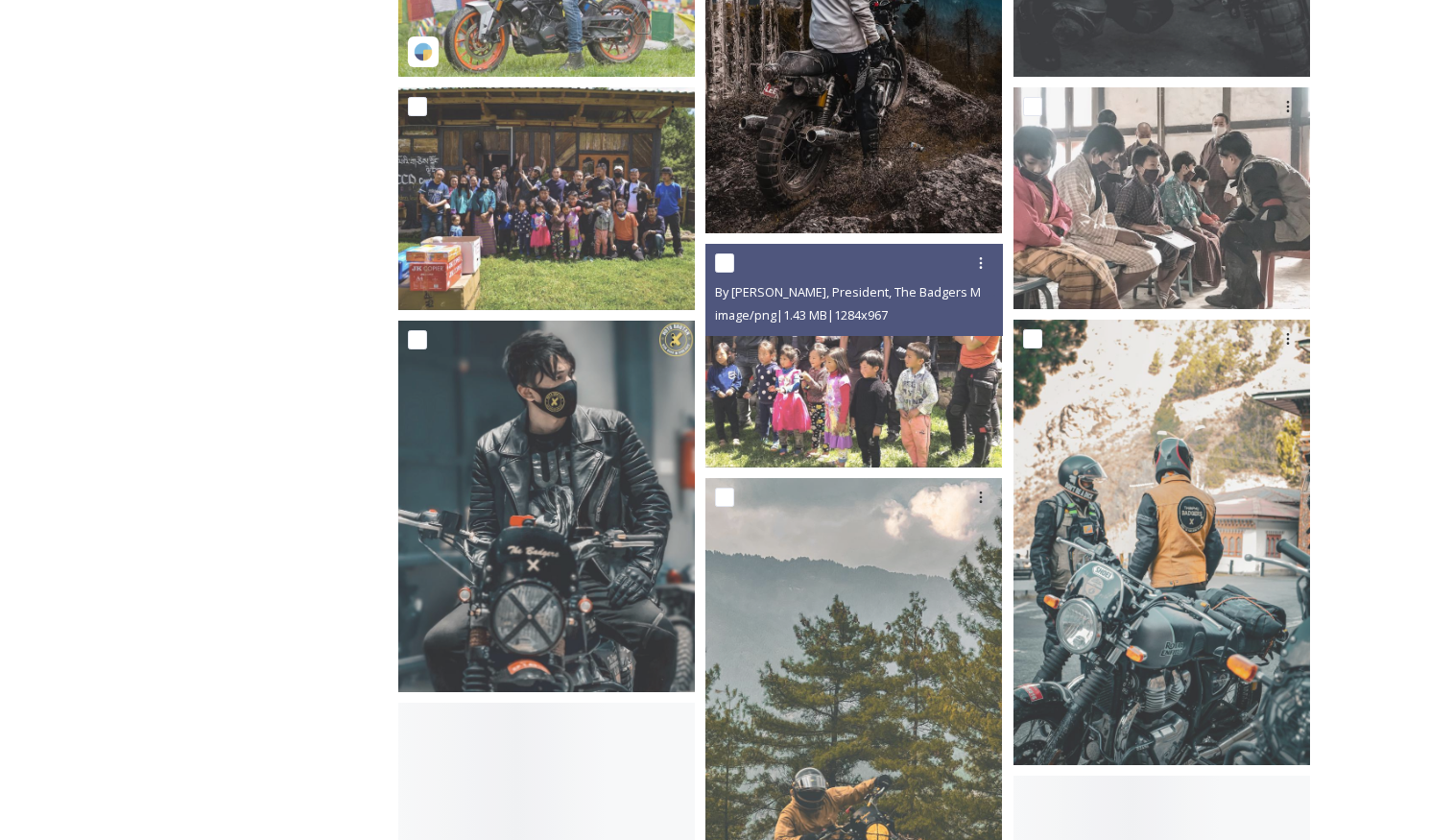
scroll to position [653, 0]
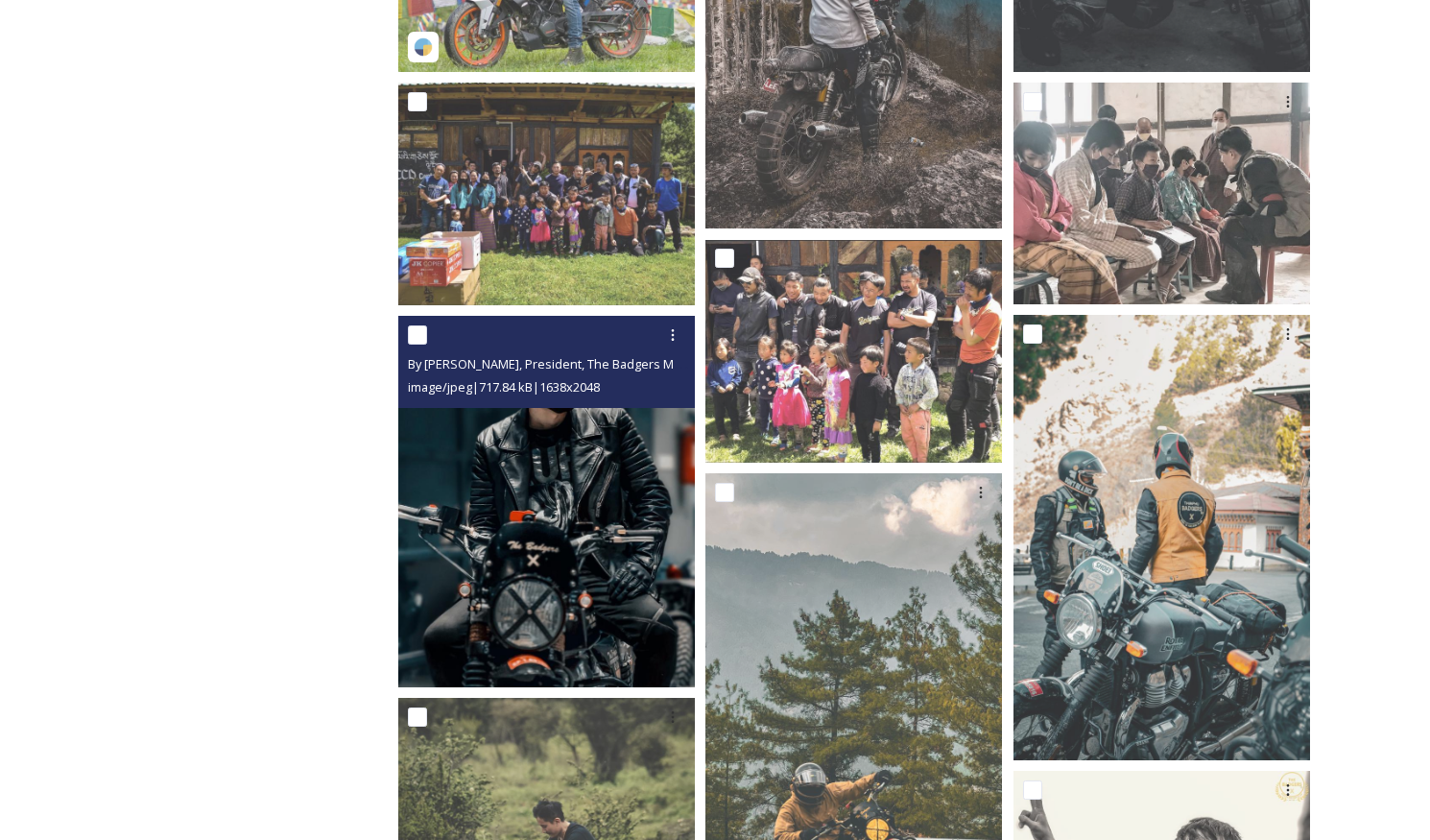
click at [605, 455] on img at bounding box center [547, 500] width 296 height 370
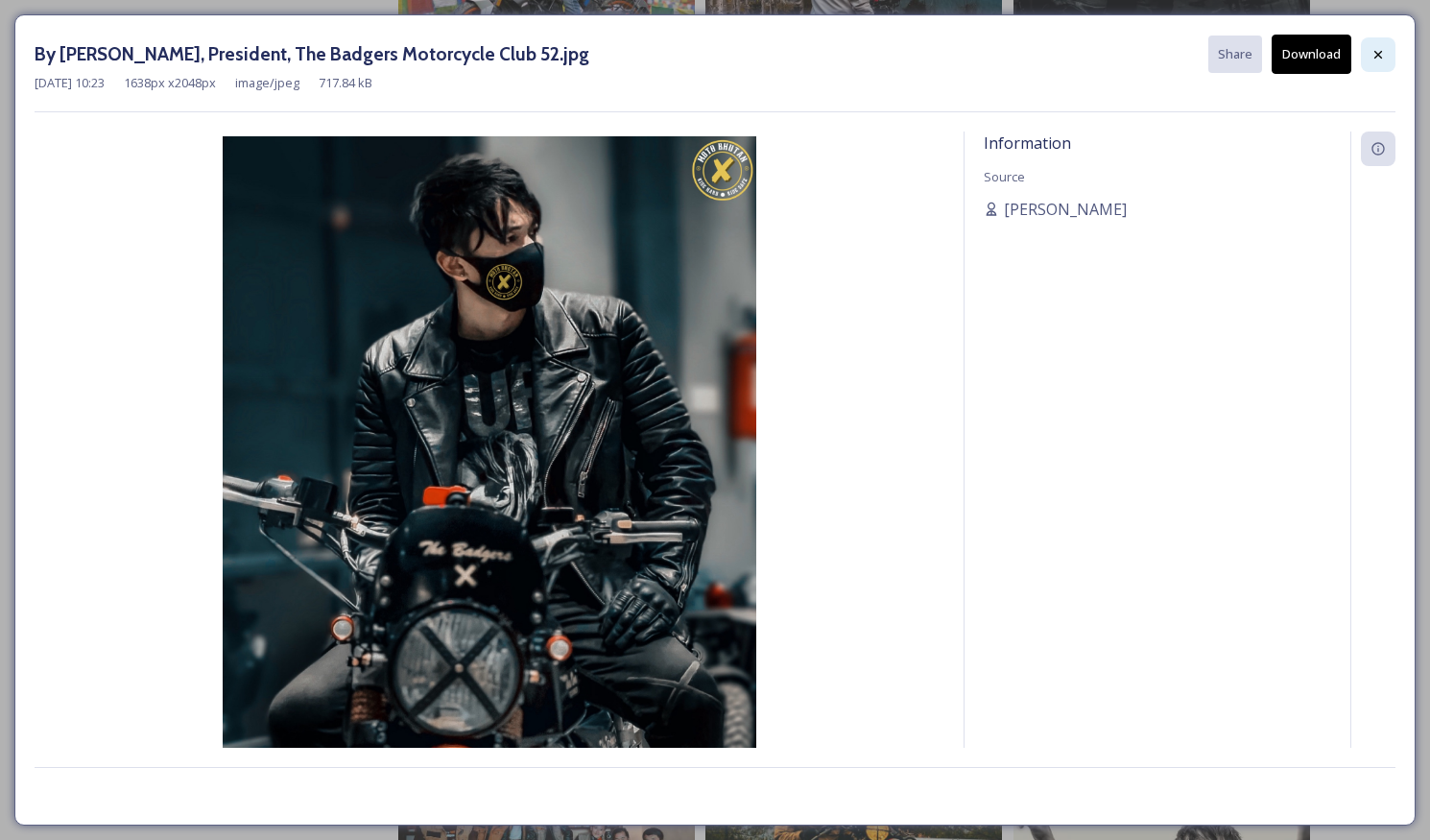
click at [1375, 58] on icon at bounding box center [1378, 55] width 16 height 16
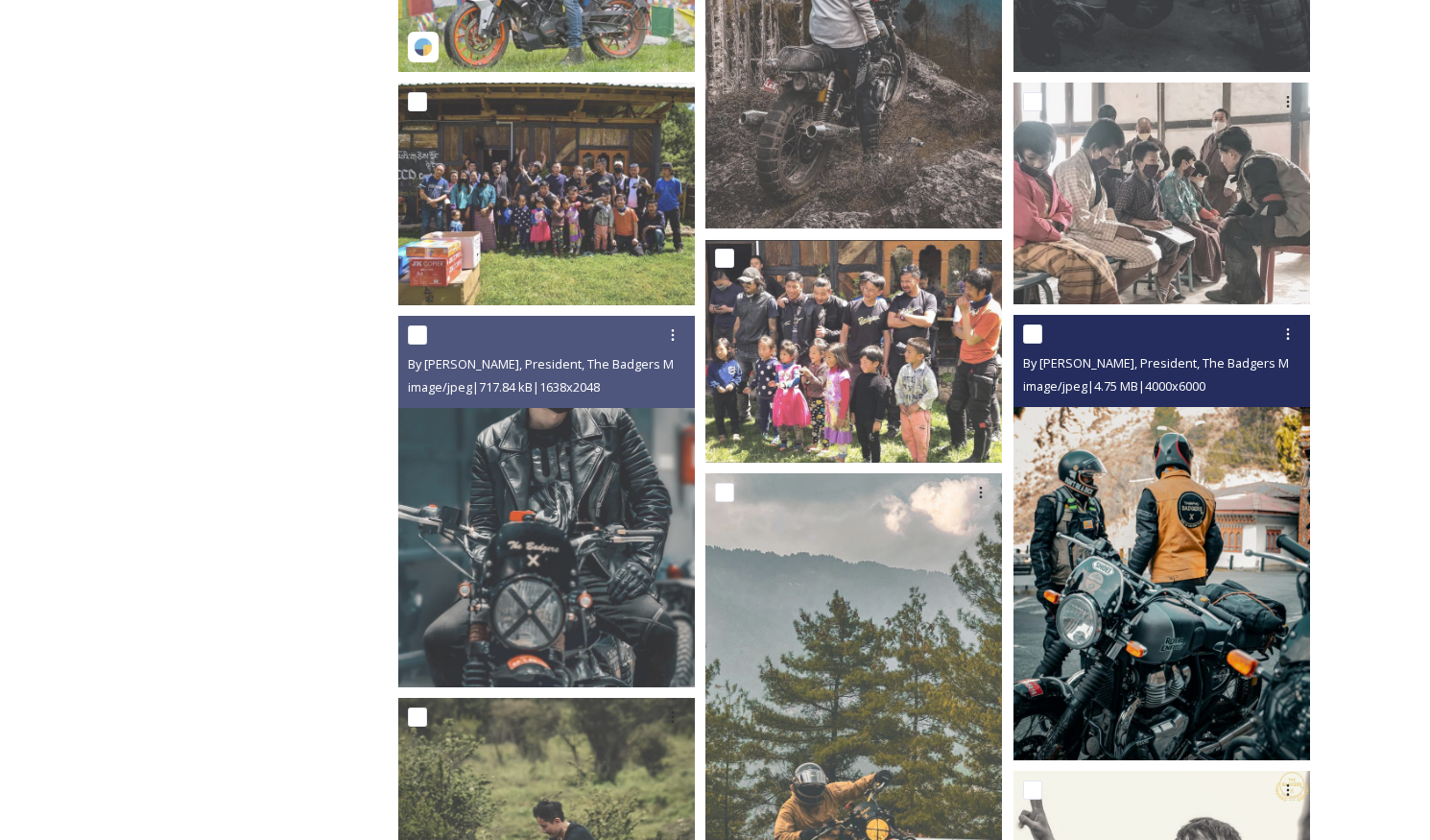
click at [1224, 537] on img at bounding box center [1161, 538] width 296 height 446
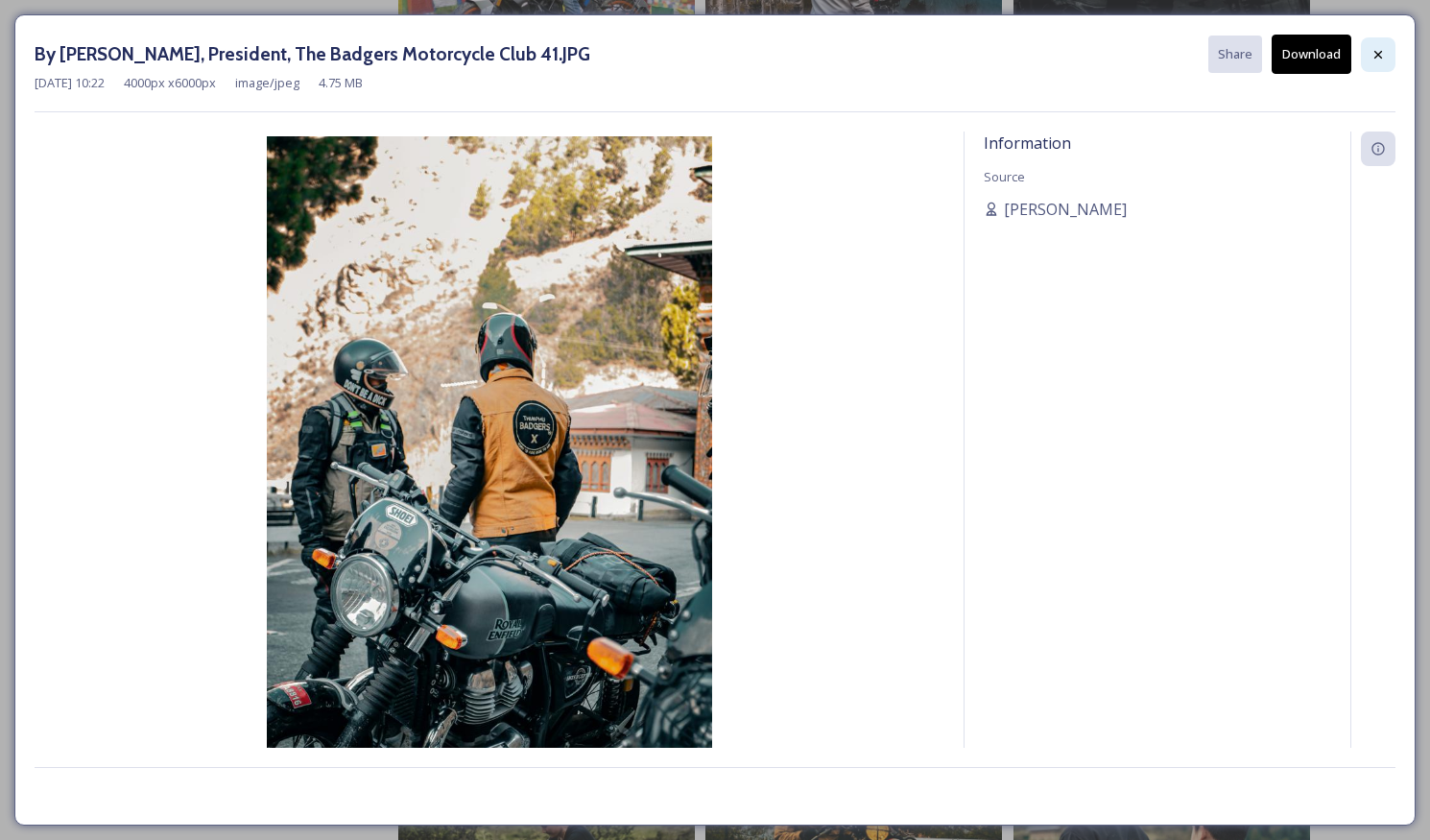
click at [1371, 56] on icon at bounding box center [1378, 55] width 16 height 16
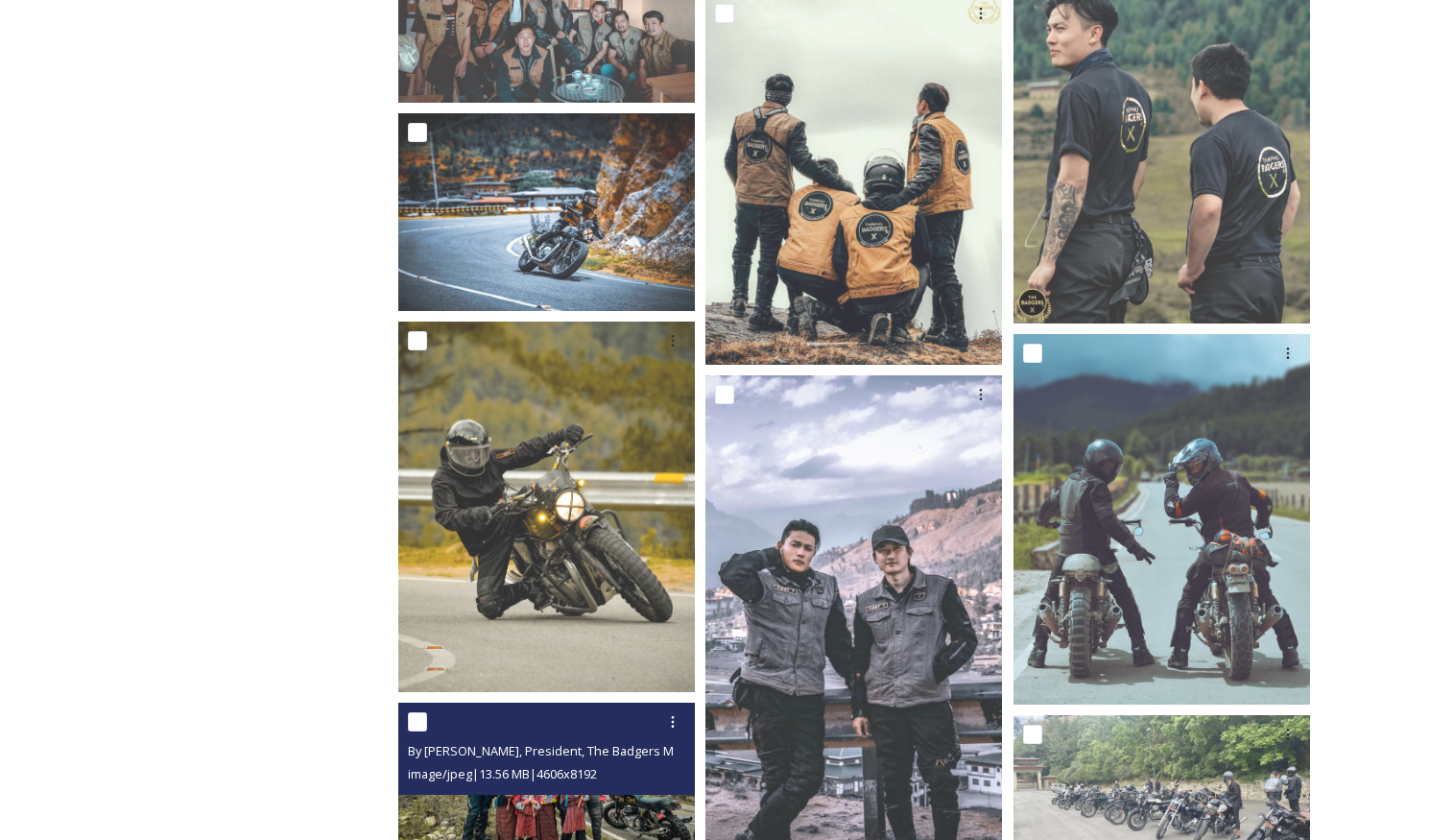
scroll to position [1858, 0]
